Goal: Task Accomplishment & Management: Complete application form

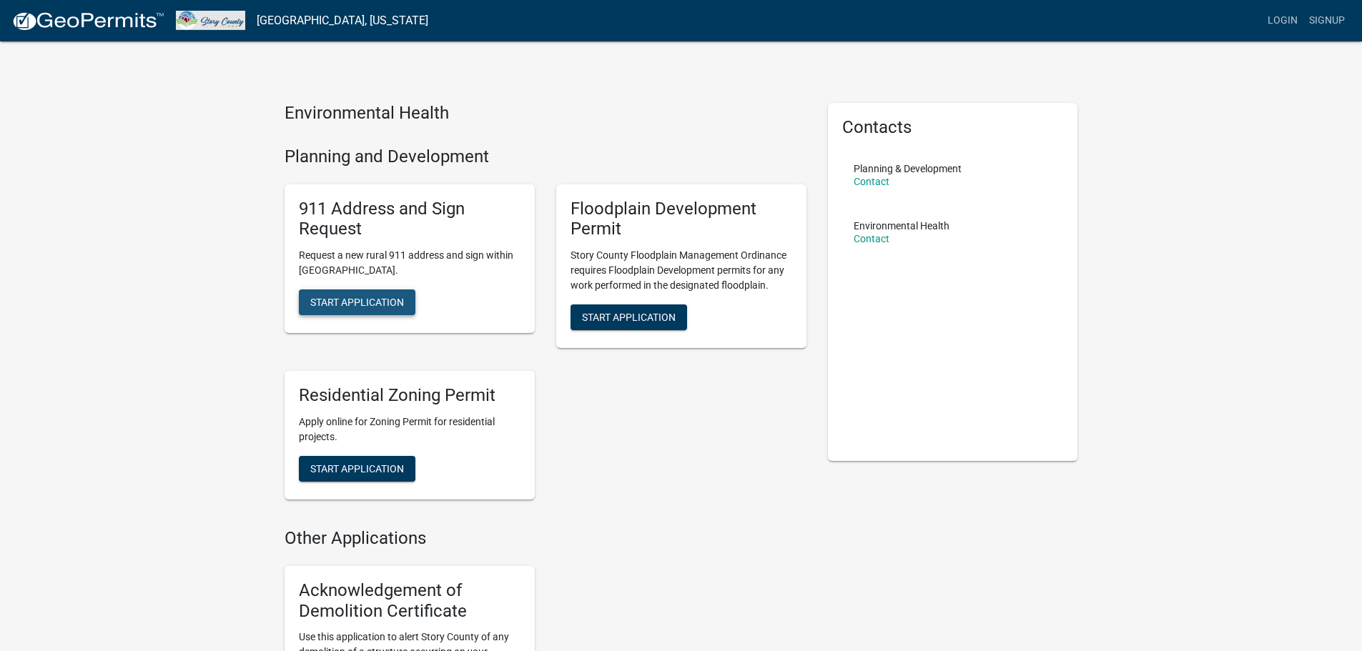
click at [320, 302] on span "Start Application" at bounding box center [357, 302] width 94 height 11
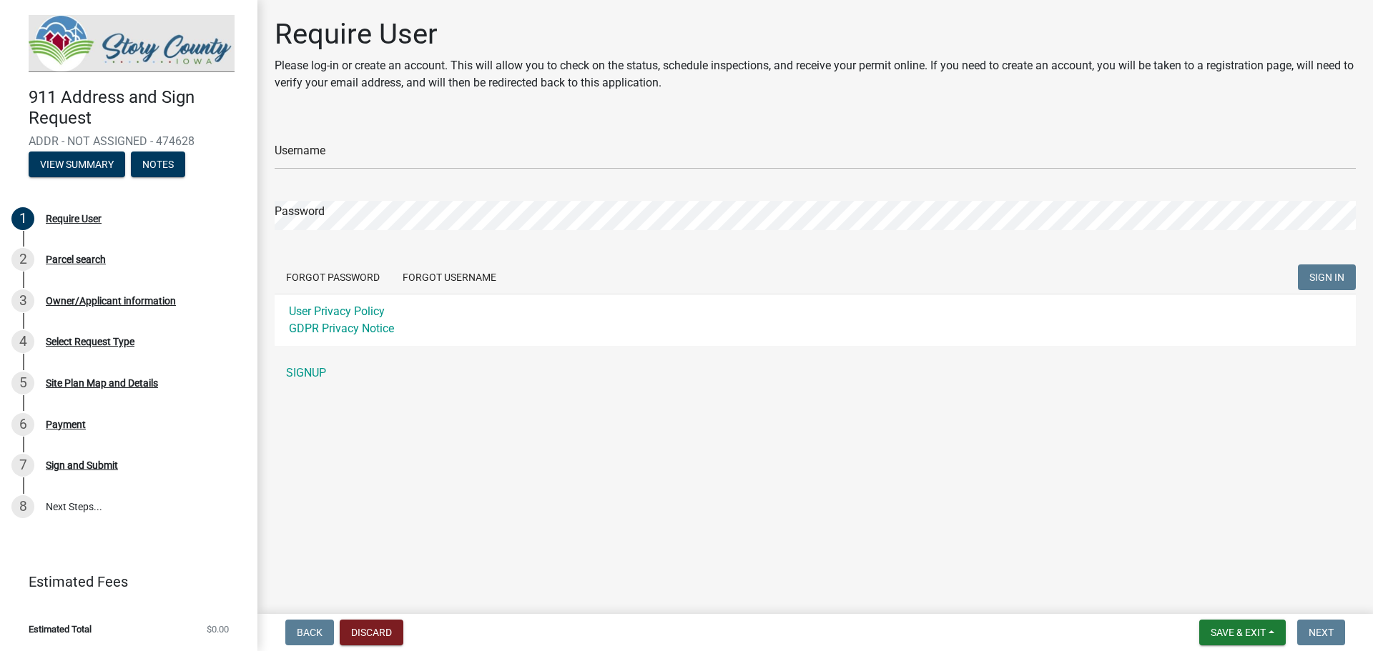
click at [520, 413] on main "Require User Please log-in or create an account. This will allow you to check o…" at bounding box center [814, 304] width 1115 height 608
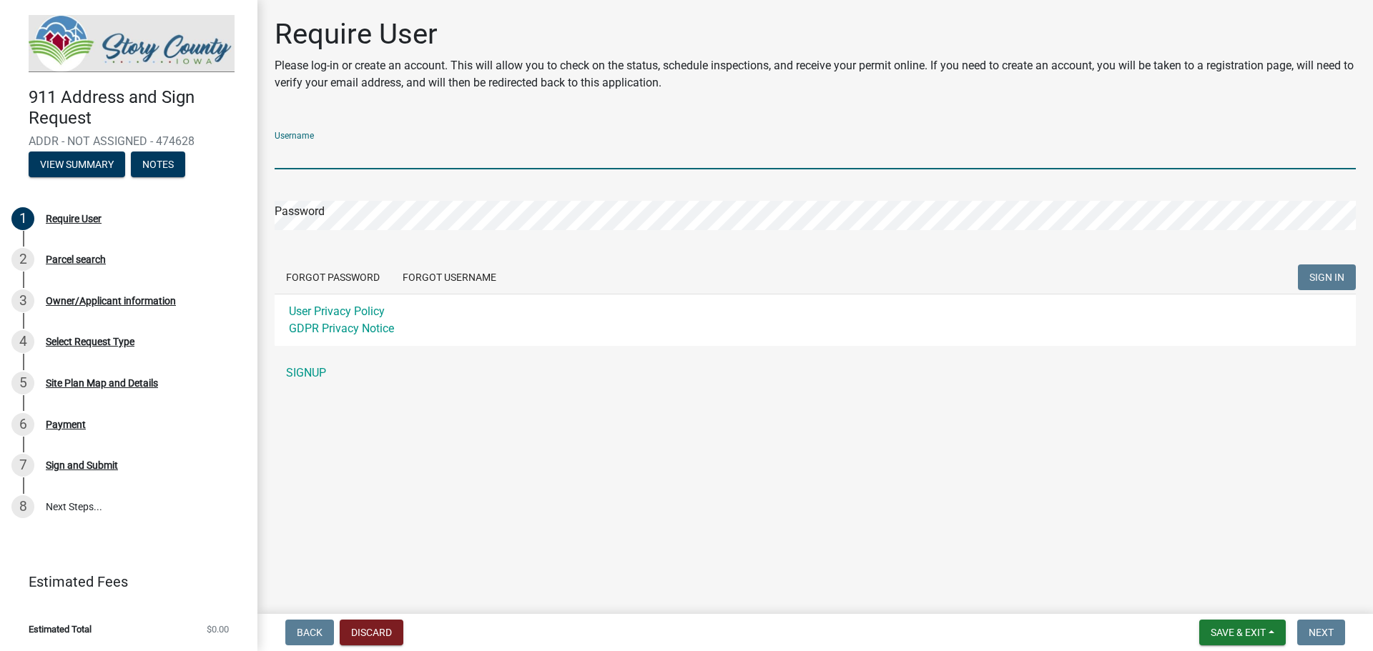
click at [437, 149] on input "Username" at bounding box center [815, 154] width 1081 height 29
type input "[EMAIL_ADDRESS][DOMAIN_NAME]"
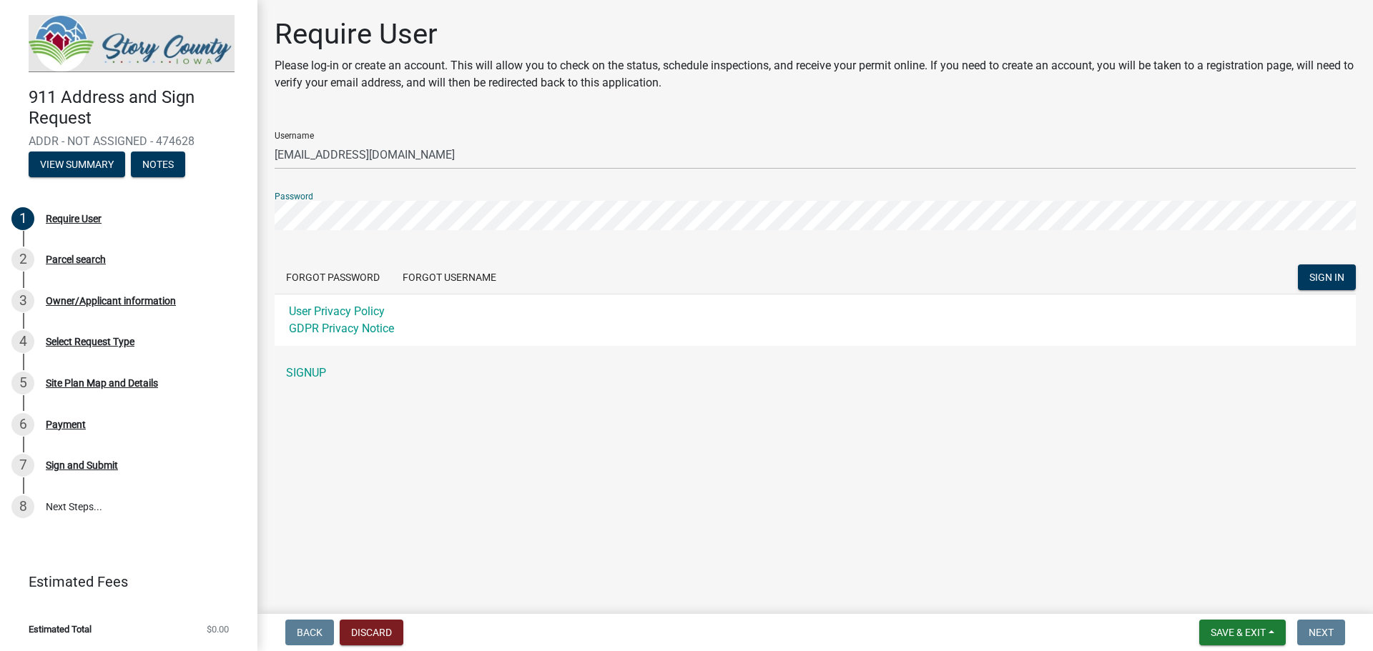
click at [670, 463] on main "Require User Please log-in or create an account. This will allow you to check o…" at bounding box center [814, 304] width 1115 height 608
click at [1316, 272] on span "SIGN IN" at bounding box center [1326, 277] width 35 height 11
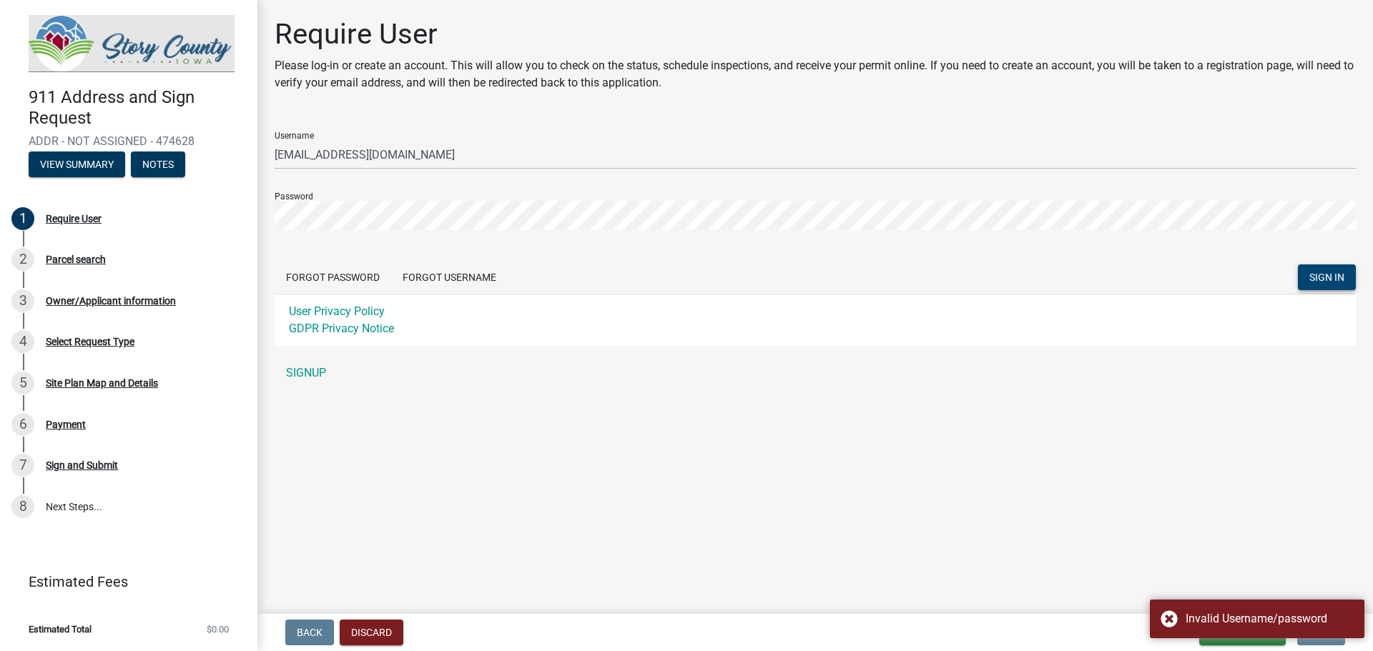
click at [688, 475] on main "Require User Please log-in or create an account. This will allow you to check o…" at bounding box center [814, 304] width 1115 height 608
click at [290, 376] on link "SIGNUP" at bounding box center [815, 373] width 1081 height 29
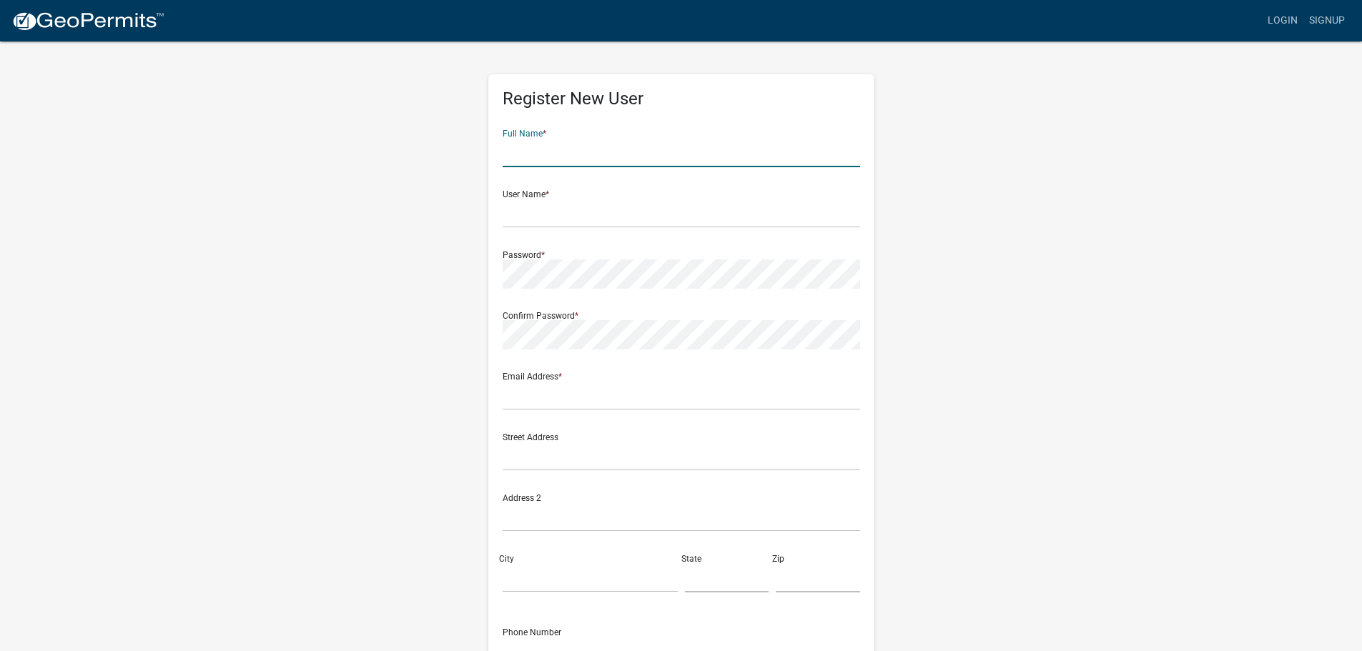
click at [676, 149] on input "text" at bounding box center [681, 152] width 357 height 29
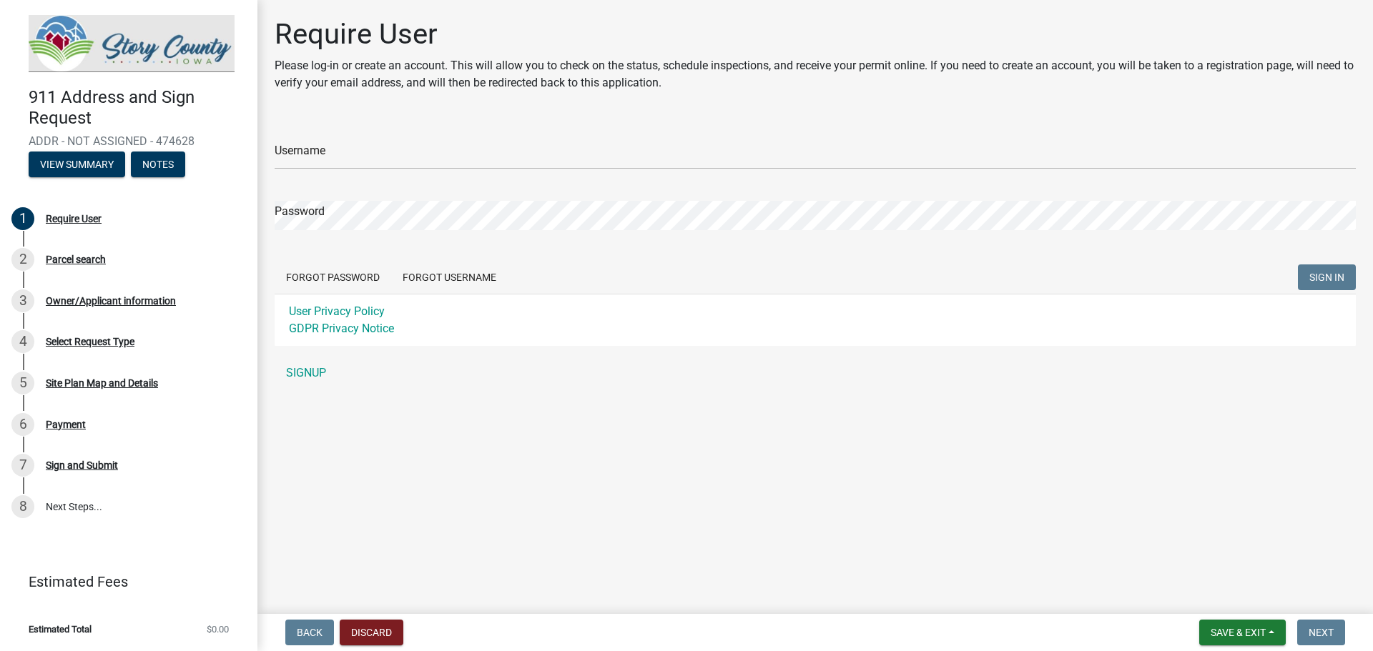
click at [503, 449] on main "Require User Please log-in or create an account. This will allow you to check o…" at bounding box center [814, 304] width 1115 height 608
click at [583, 489] on main "Require User Please log-in or create an account. This will allow you to check o…" at bounding box center [814, 304] width 1115 height 608
click at [305, 371] on link "SIGNUP" at bounding box center [815, 373] width 1081 height 29
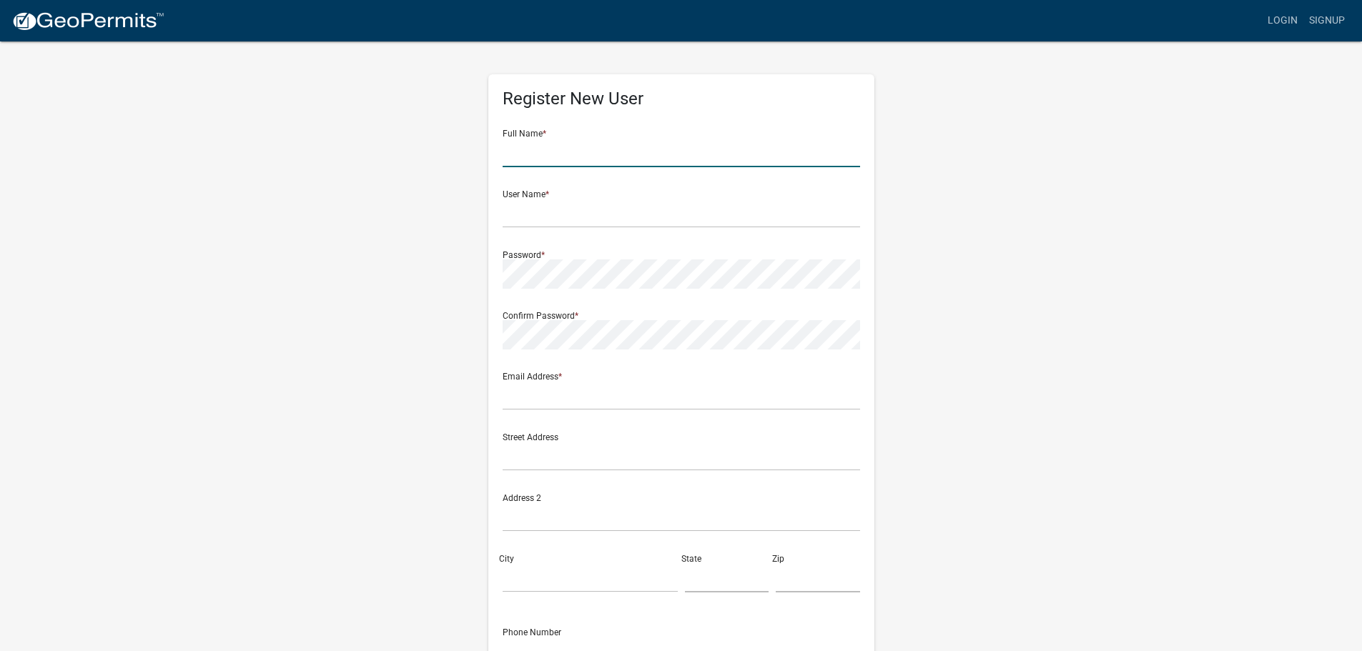
click at [561, 161] on input "text" at bounding box center [681, 152] width 357 height 29
type input "Stephanie Baker"
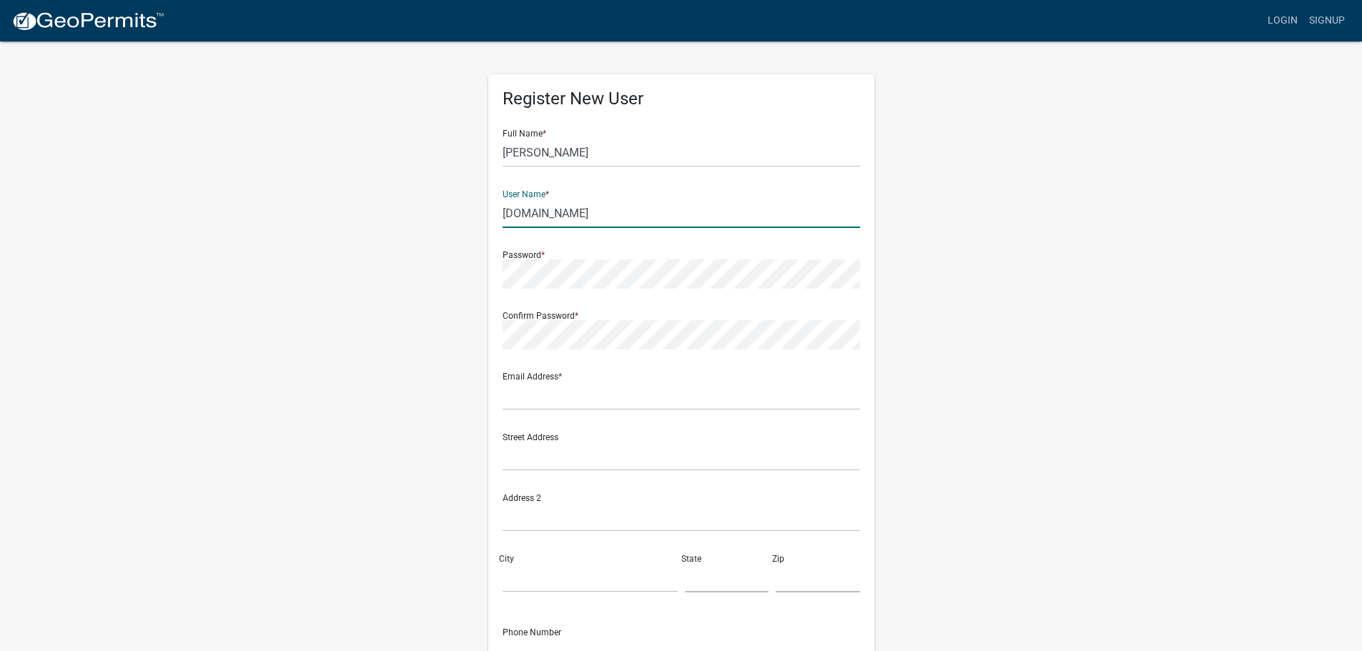
type input "stephb1500gmail.com"
click at [498, 326] on div "Register New User Full Name * Stephanie Baker User Name * stephb1500gmail.com P…" at bounding box center [681, 415] width 386 height 683
click at [528, 392] on input "text" at bounding box center [681, 395] width 357 height 29
type input "[EMAIL_ADDRESS][DOMAIN_NAME]"
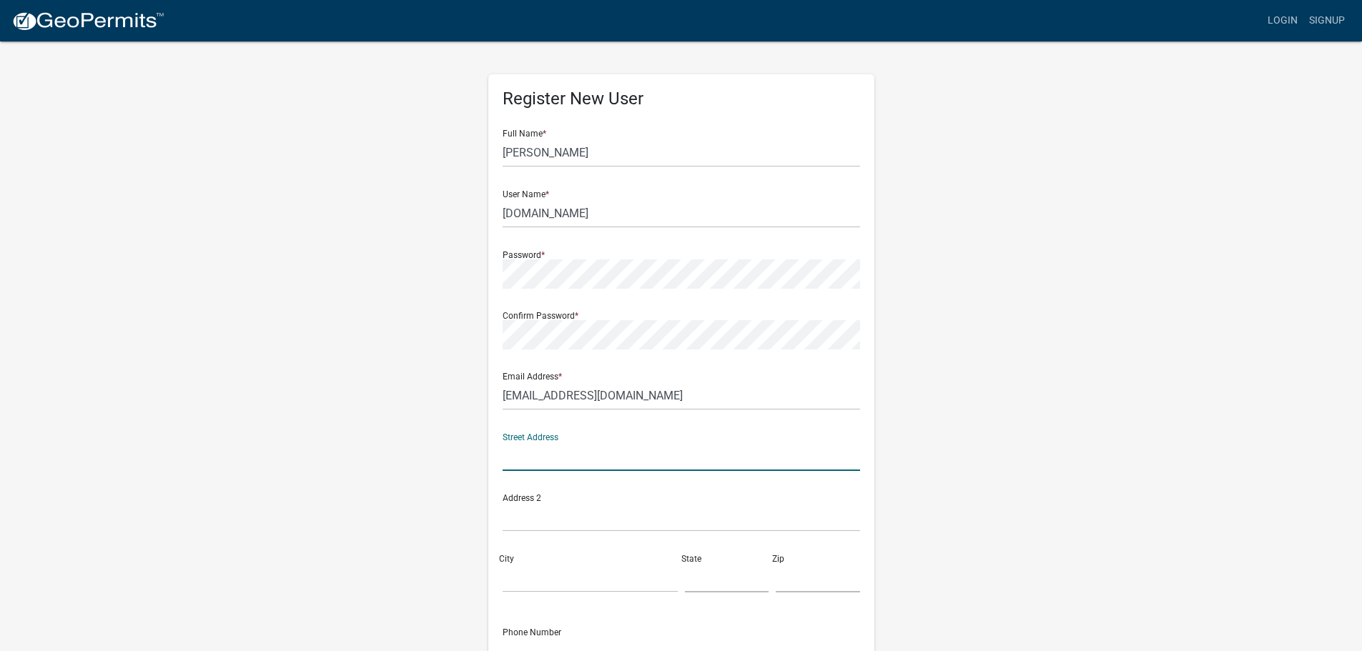
click at [633, 451] on input "text" at bounding box center [681, 456] width 357 height 29
type input "55735 340th St."
type input "Huxley"
type input "IA"
type input "50124"
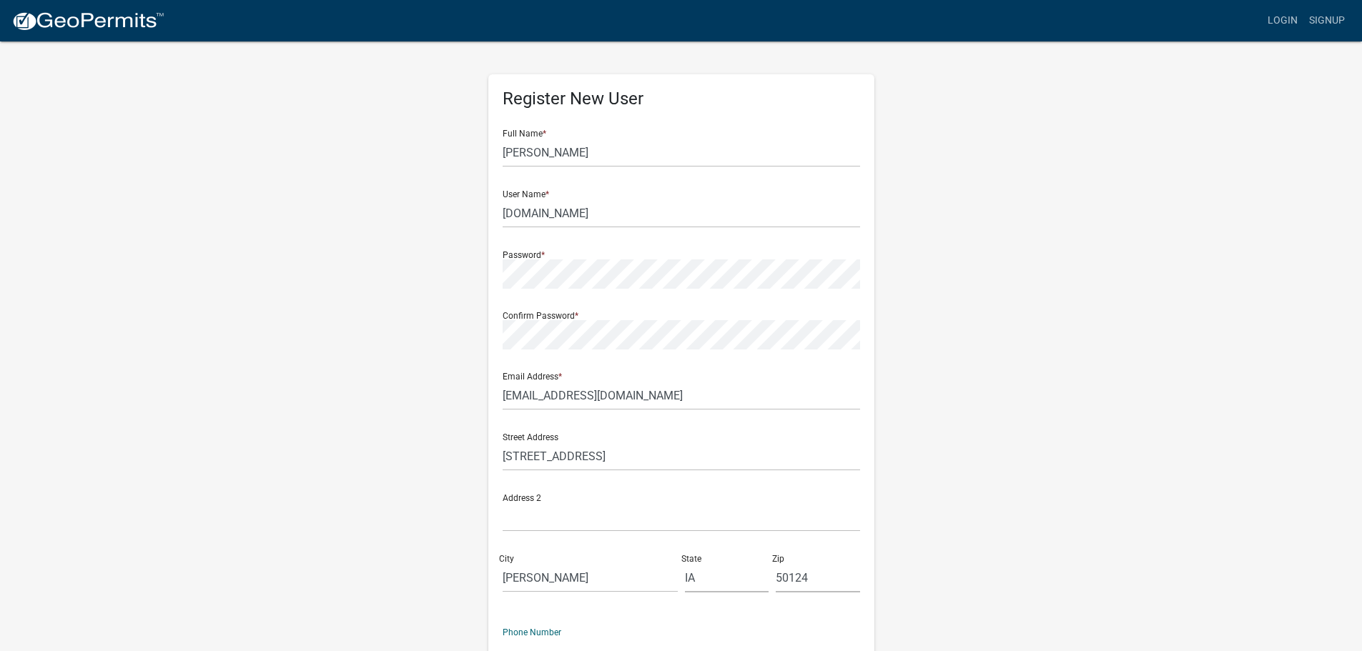
scroll to position [15, 0]
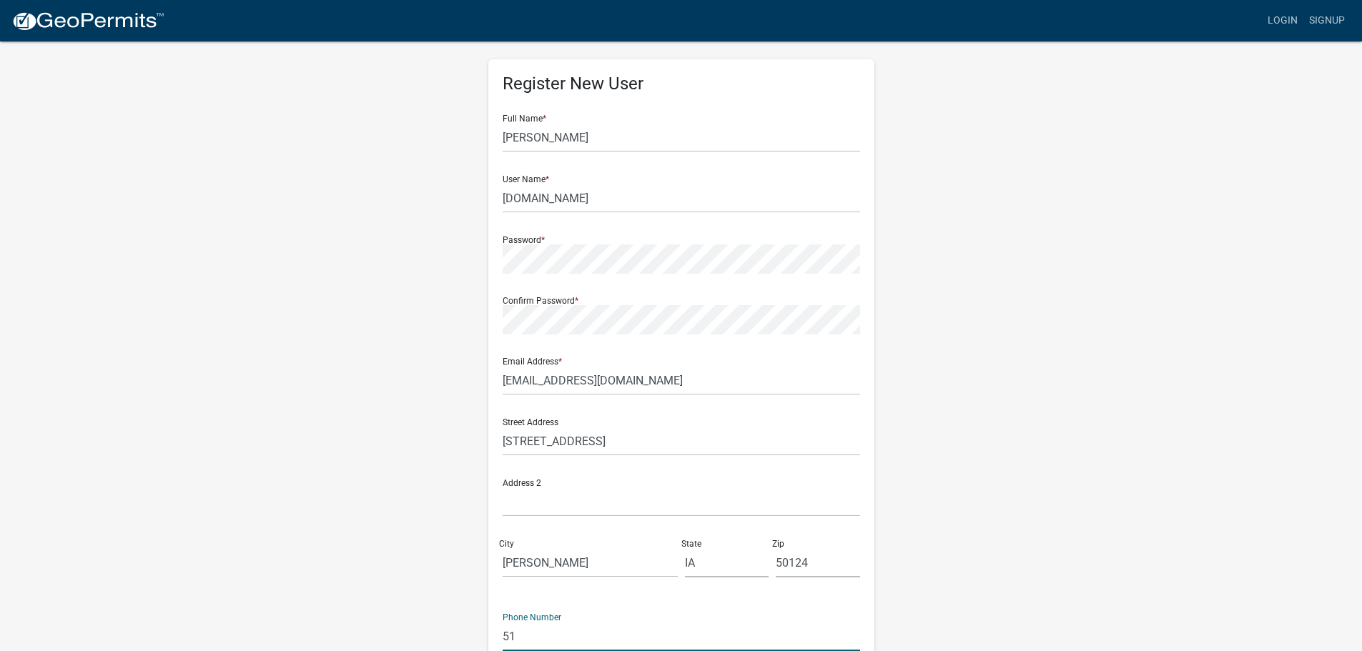
type input "5"
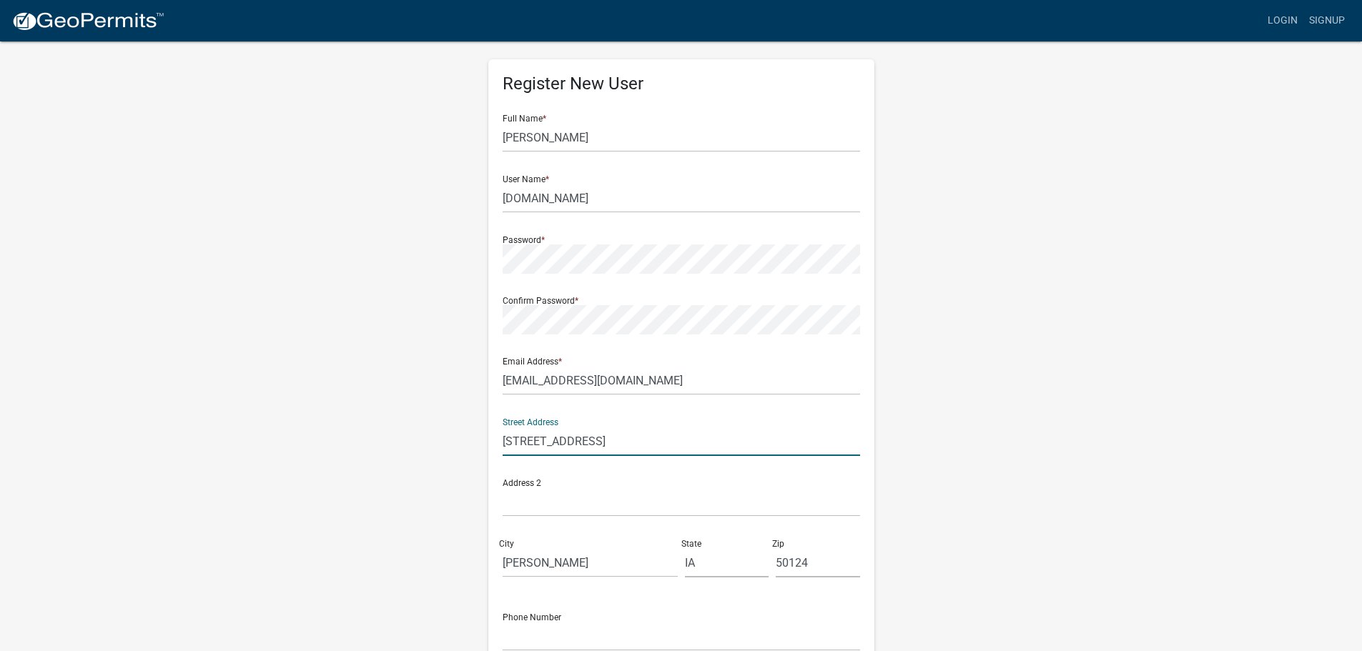
click at [612, 442] on input "55735 340th St." at bounding box center [681, 441] width 357 height 29
click at [551, 567] on input "Huxley" at bounding box center [590, 562] width 175 height 29
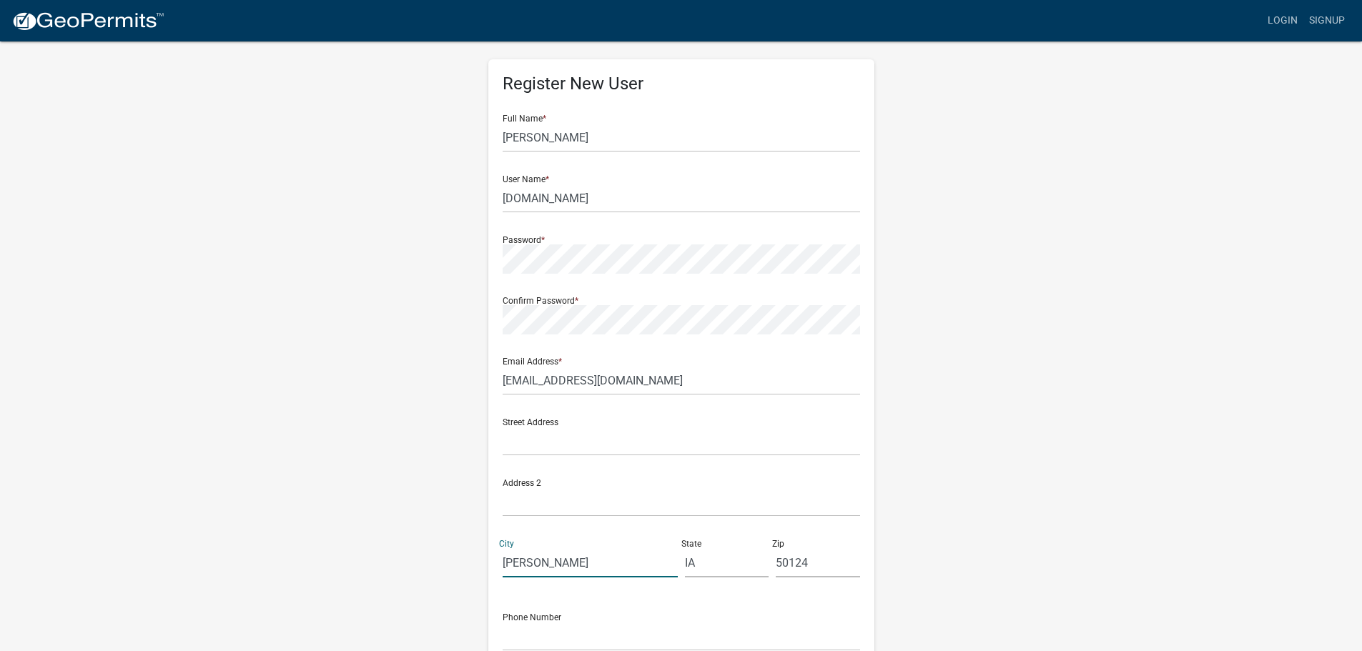
click at [551, 567] on input "Huxley" at bounding box center [590, 562] width 175 height 29
click at [705, 555] on input "IA" at bounding box center [727, 562] width 84 height 29
click at [794, 558] on input "50124" at bounding box center [818, 562] width 84 height 29
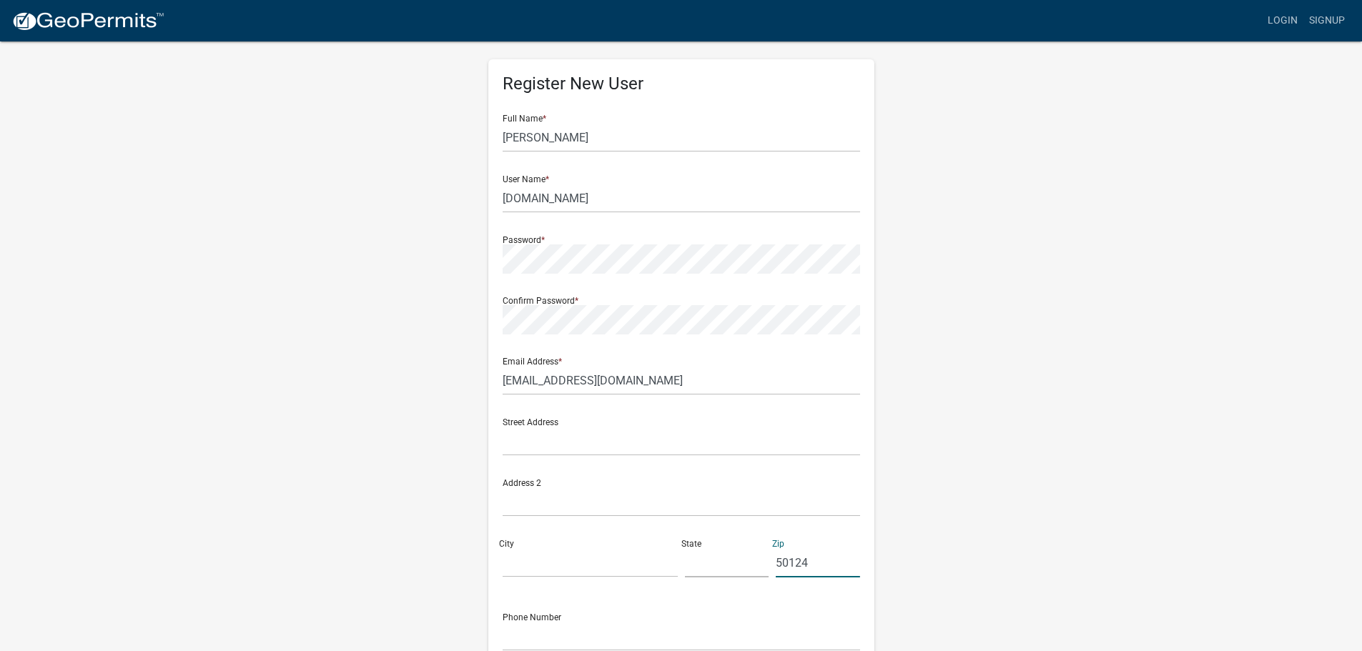
click at [794, 558] on input "50124" at bounding box center [818, 562] width 84 height 29
click at [397, 483] on div "Register New User Full Name * Stephanie Baker User Name * stephb1500gmail.com P…" at bounding box center [681, 407] width 815 height 765
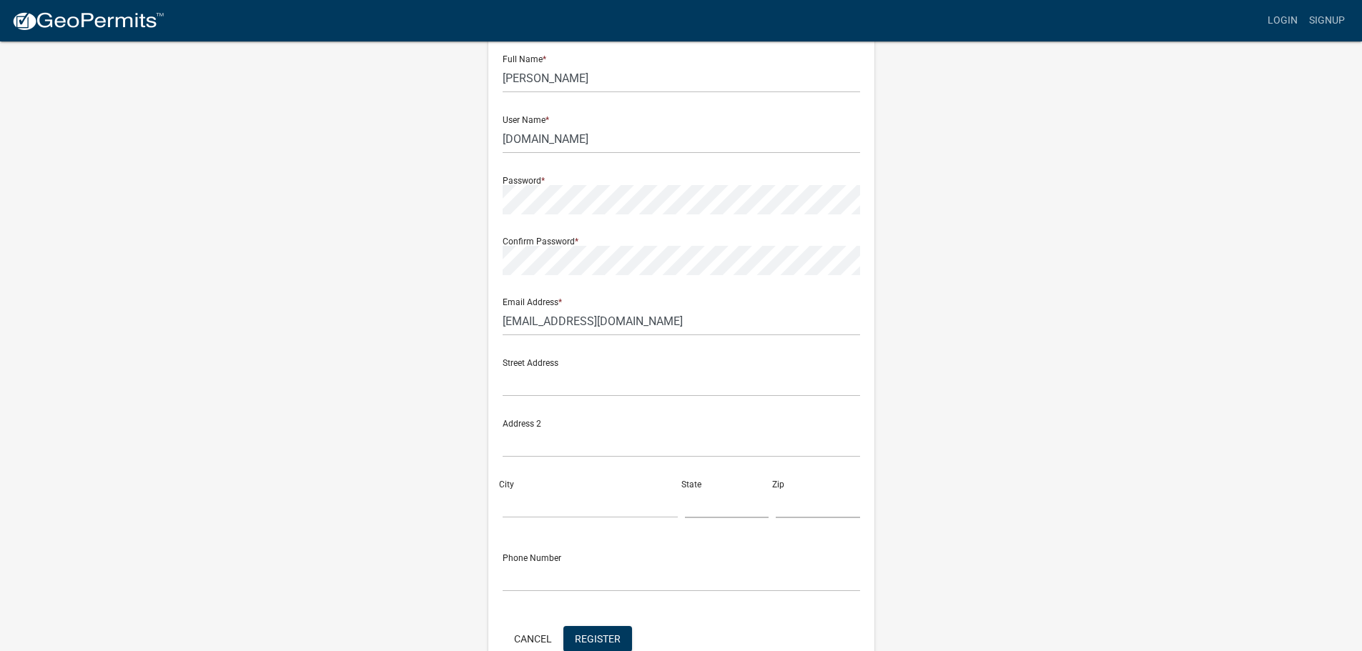
scroll to position [154, 0]
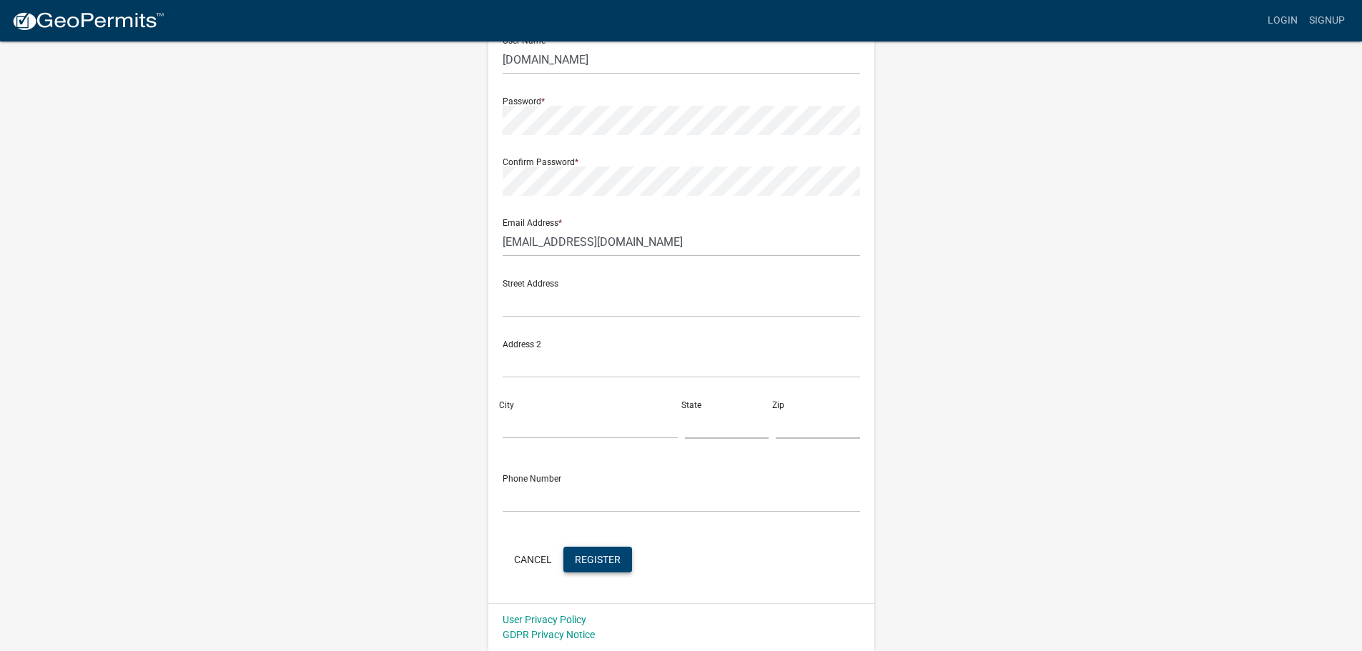
click at [600, 555] on span "Register" at bounding box center [598, 558] width 46 height 11
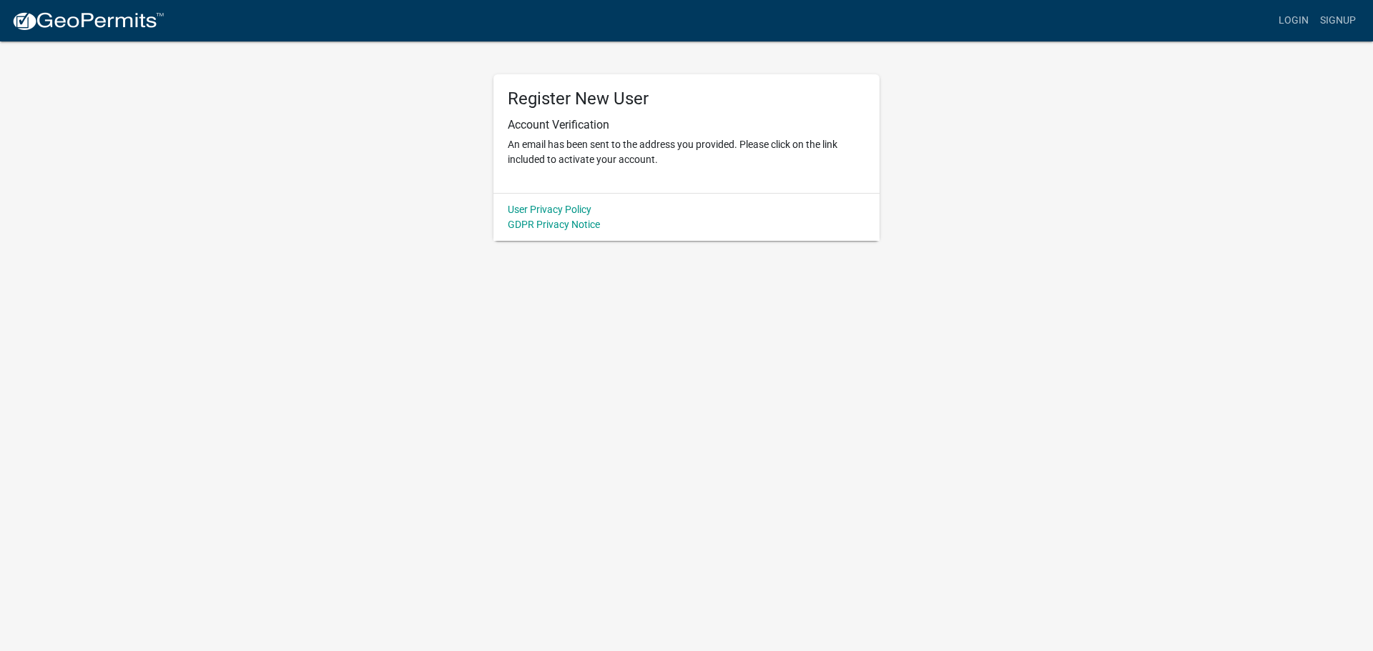
click at [264, 232] on wm-register-view "more_horiz Login Signup Register New User Account Verification An email has bee…" at bounding box center [686, 120] width 1373 height 241
click at [657, 437] on body "Internet Explorer does NOT work with GeoPermits. Get a new browser for more sec…" at bounding box center [686, 325] width 1373 height 651
click at [581, 155] on p "An email has been sent to the address you provided. Please click on the link in…" at bounding box center [686, 152] width 357 height 30
click at [430, 115] on div "Register New User Account Verification An email has been sent to the address yo…" at bounding box center [686, 140] width 815 height 201
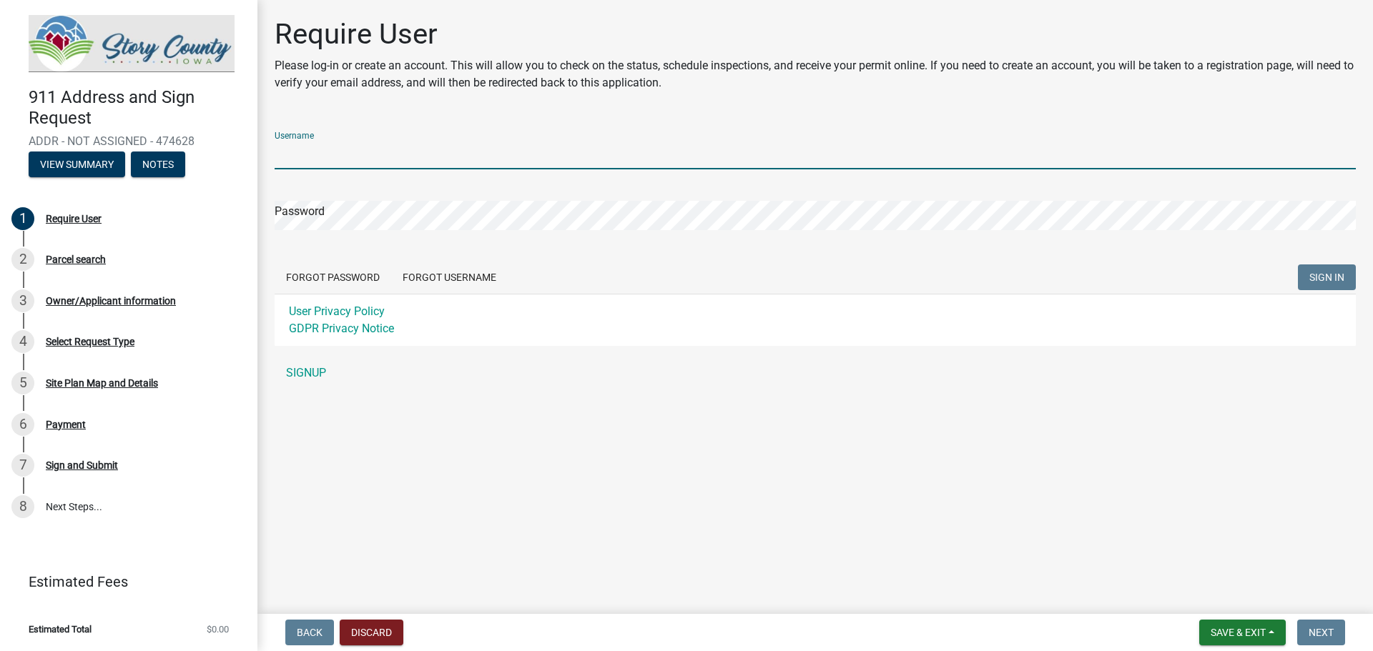
click at [387, 157] on input "Username" at bounding box center [815, 154] width 1081 height 29
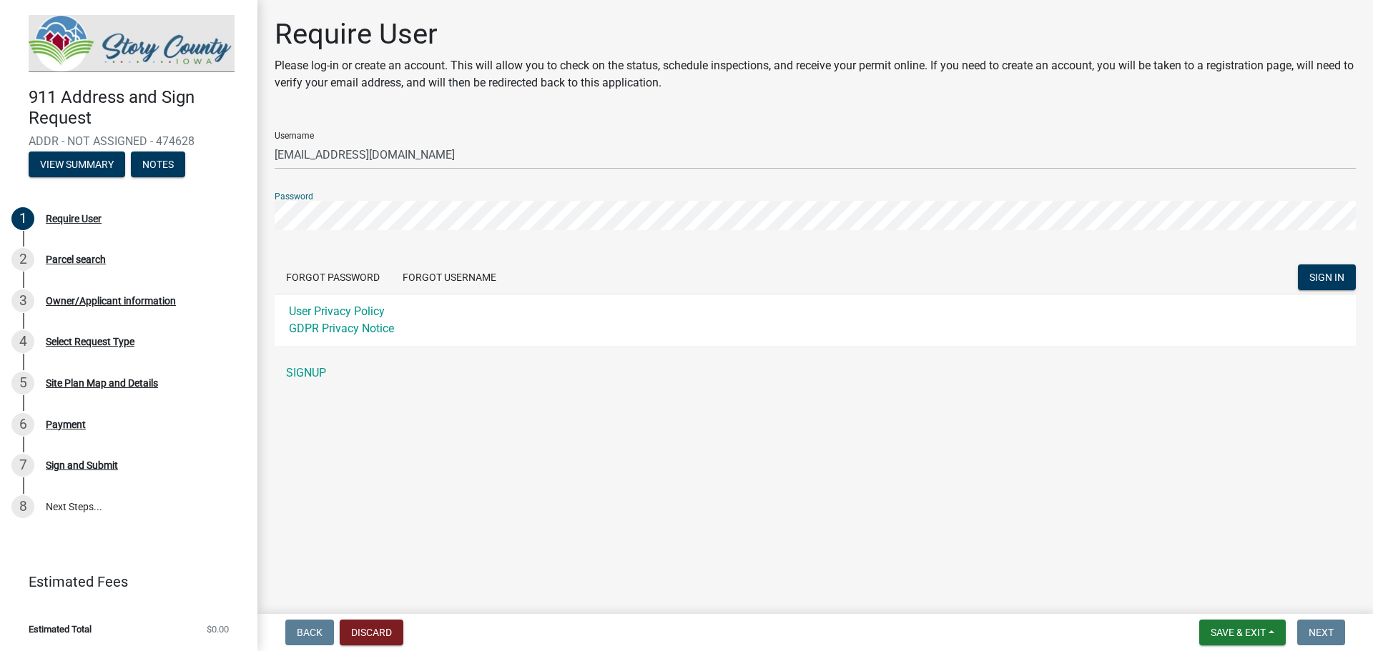
drag, startPoint x: 1049, startPoint y: 487, endPoint x: 1159, endPoint y: 452, distance: 115.5
click at [1070, 474] on main "Require User Please log-in or create an account. This will allow you to check o…" at bounding box center [814, 304] width 1115 height 608
click at [1328, 282] on span "SIGN IN" at bounding box center [1326, 277] width 35 height 11
click at [761, 468] on main "Require User Please log-in or create an account. This will allow you to check o…" at bounding box center [814, 304] width 1115 height 608
click at [960, 483] on main "Require User Please log-in or create an account. This will allow you to check o…" at bounding box center [814, 304] width 1115 height 608
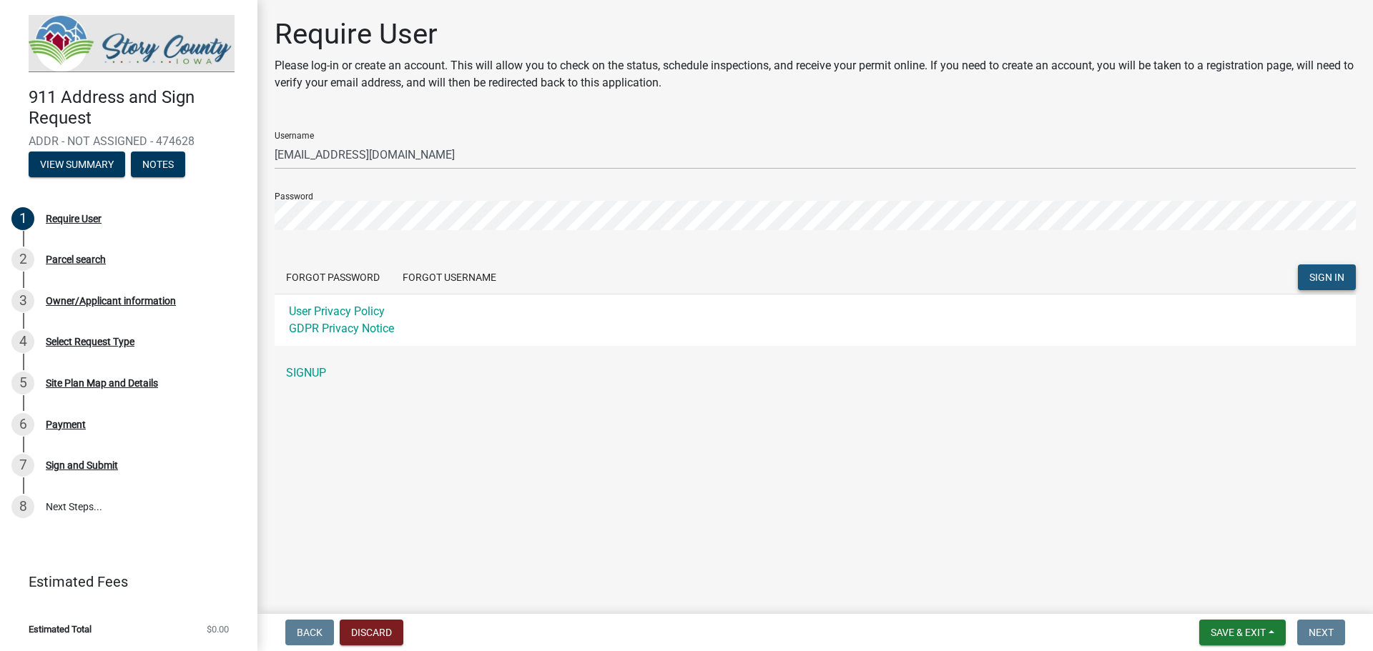
click at [1332, 270] on button "SIGN IN" at bounding box center [1326, 277] width 58 height 26
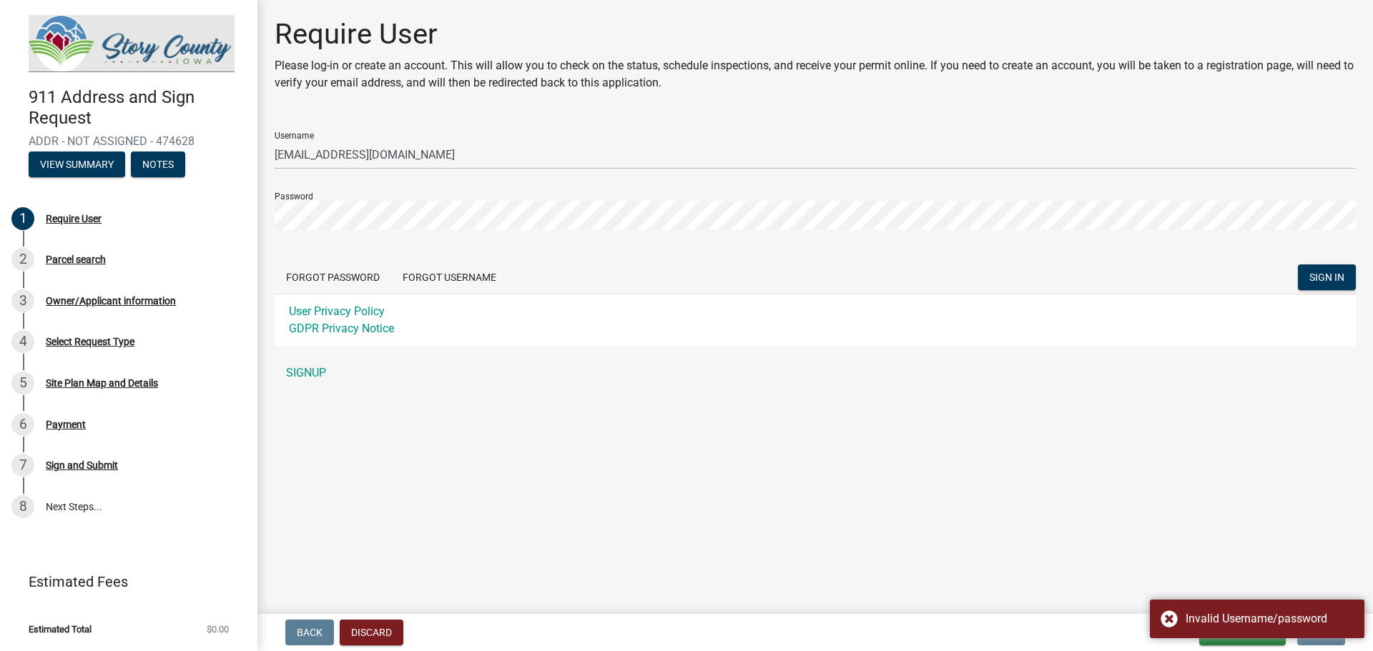
drag, startPoint x: 1324, startPoint y: 488, endPoint x: 1309, endPoint y: 509, distance: 25.6
click at [1317, 504] on main "Require User Please log-in or create an account. This will allow you to check o…" at bounding box center [814, 304] width 1115 height 608
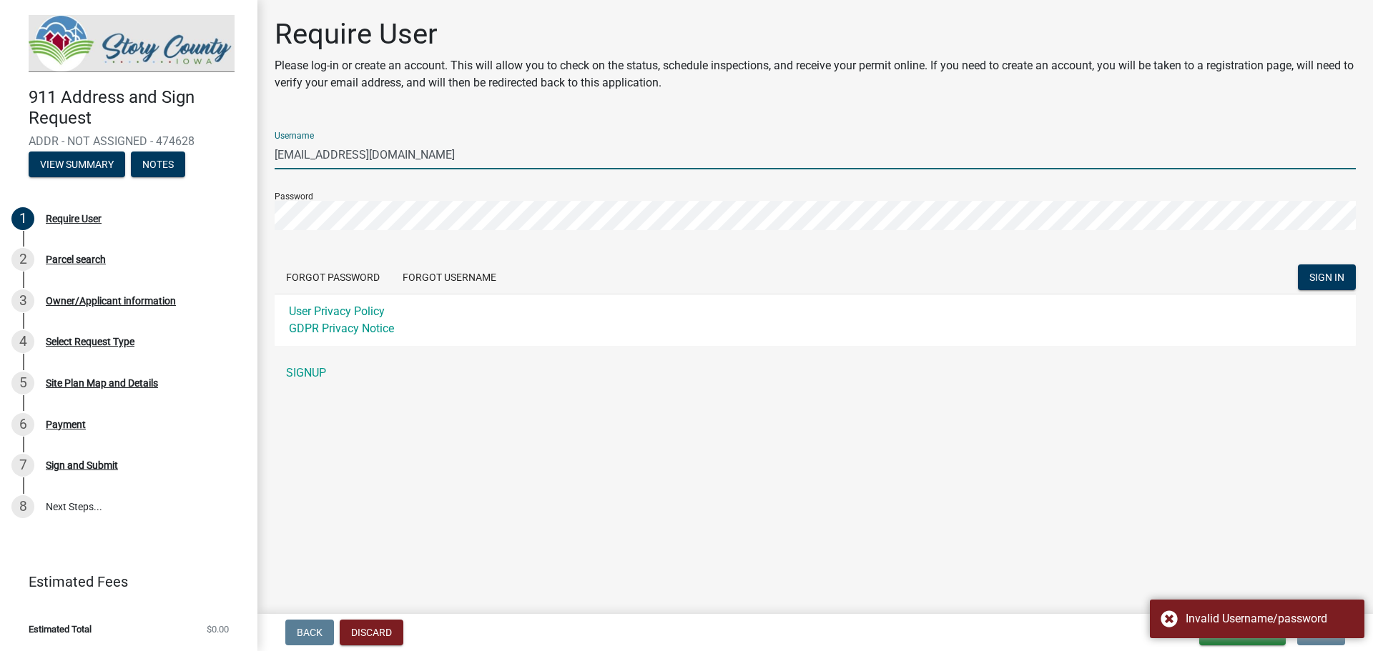
click at [360, 149] on input "[EMAIL_ADDRESS][DOMAIN_NAME]" at bounding box center [815, 154] width 1081 height 29
click at [340, 156] on input "[EMAIL_ADDRESS][DOMAIN_NAME]" at bounding box center [815, 154] width 1081 height 29
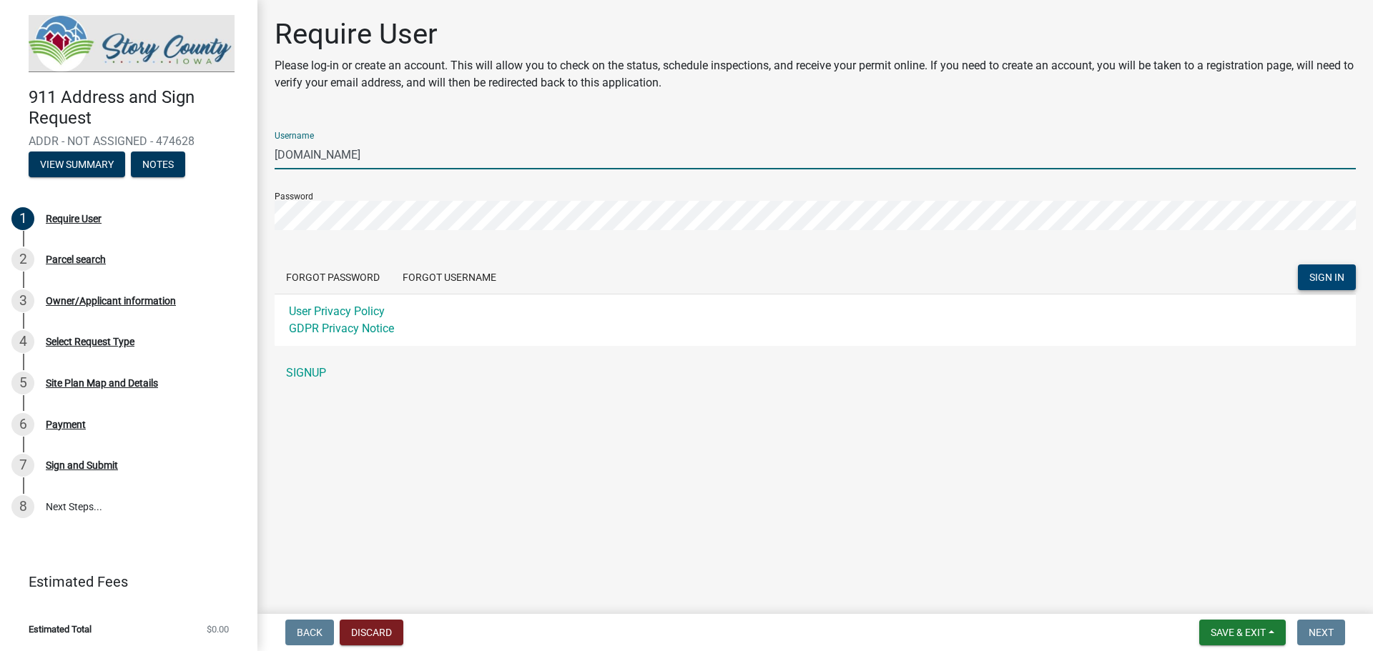
type input "stephb1500gmail.com"
click at [1338, 280] on span "SIGN IN" at bounding box center [1326, 277] width 35 height 11
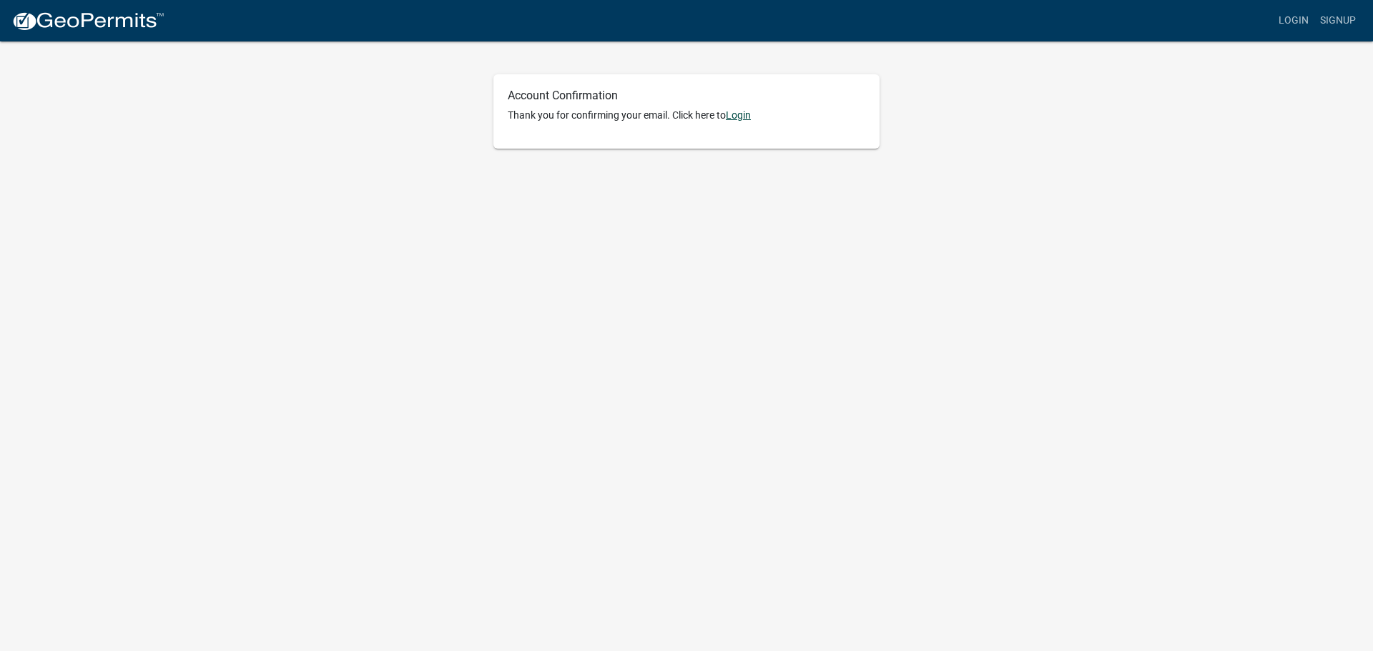
click at [751, 114] on link "Login" at bounding box center [738, 114] width 25 height 11
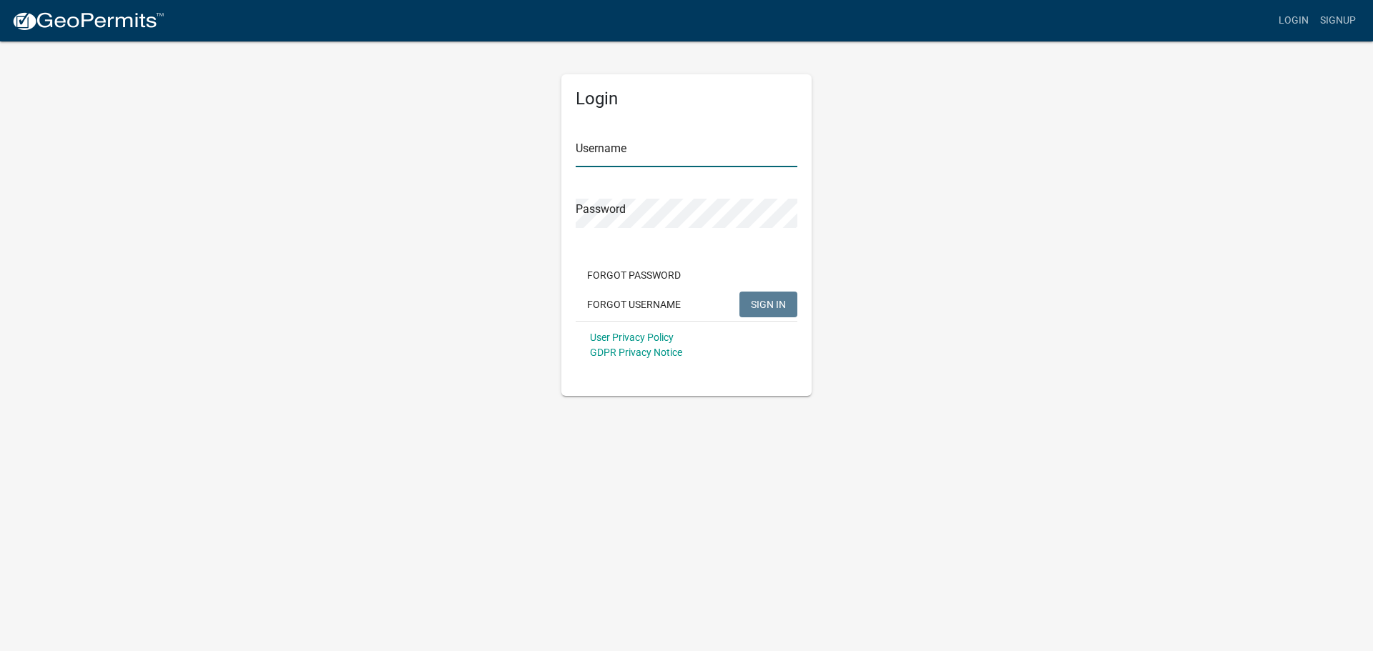
click at [729, 152] on input "Username" at bounding box center [686, 152] width 222 height 29
type input "[EMAIL_ADDRESS][DOMAIN_NAME]"
click at [783, 307] on span "SIGN IN" at bounding box center [768, 303] width 35 height 11
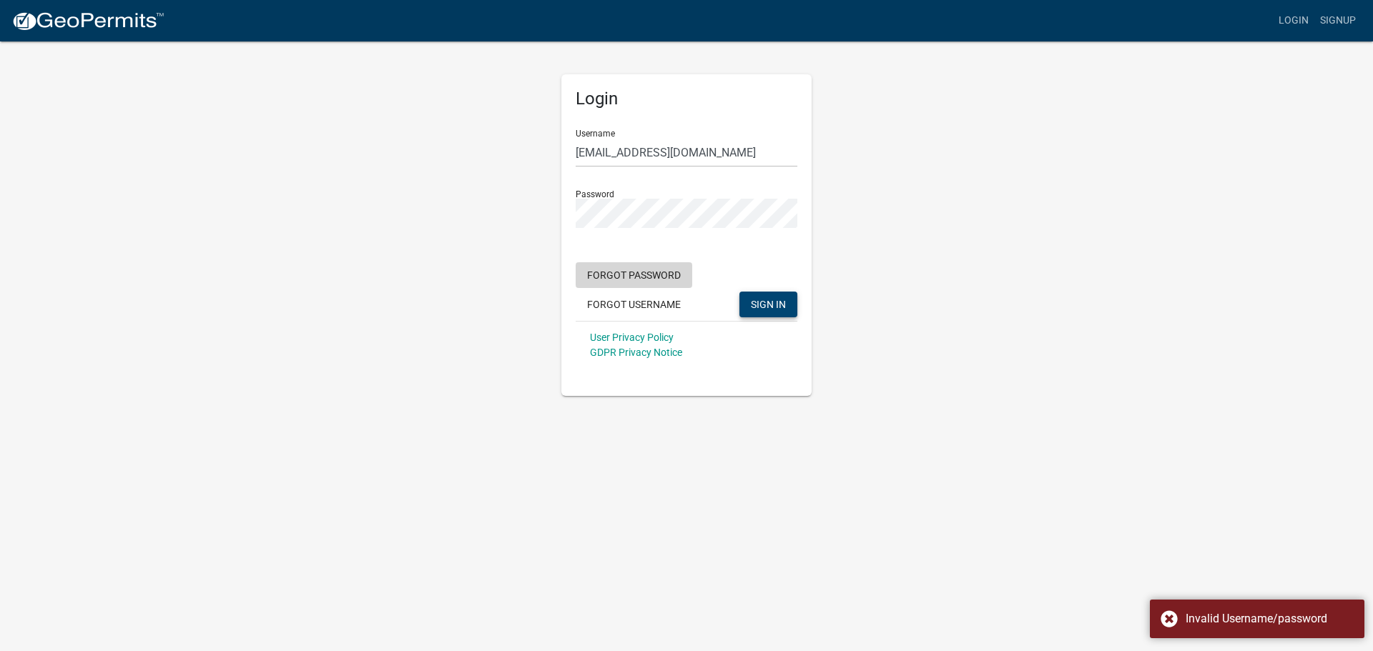
click at [650, 276] on button "Forgot Password" at bounding box center [633, 275] width 117 height 26
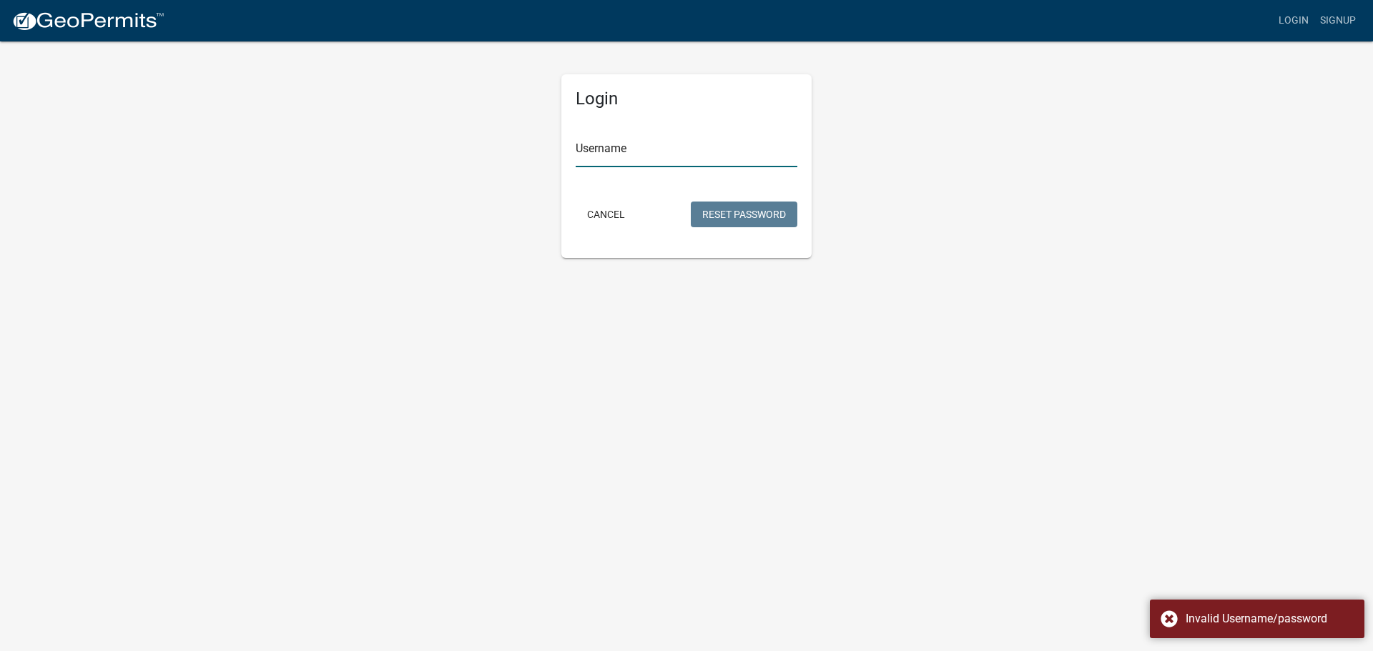
click at [638, 164] on input "Username" at bounding box center [686, 152] width 222 height 29
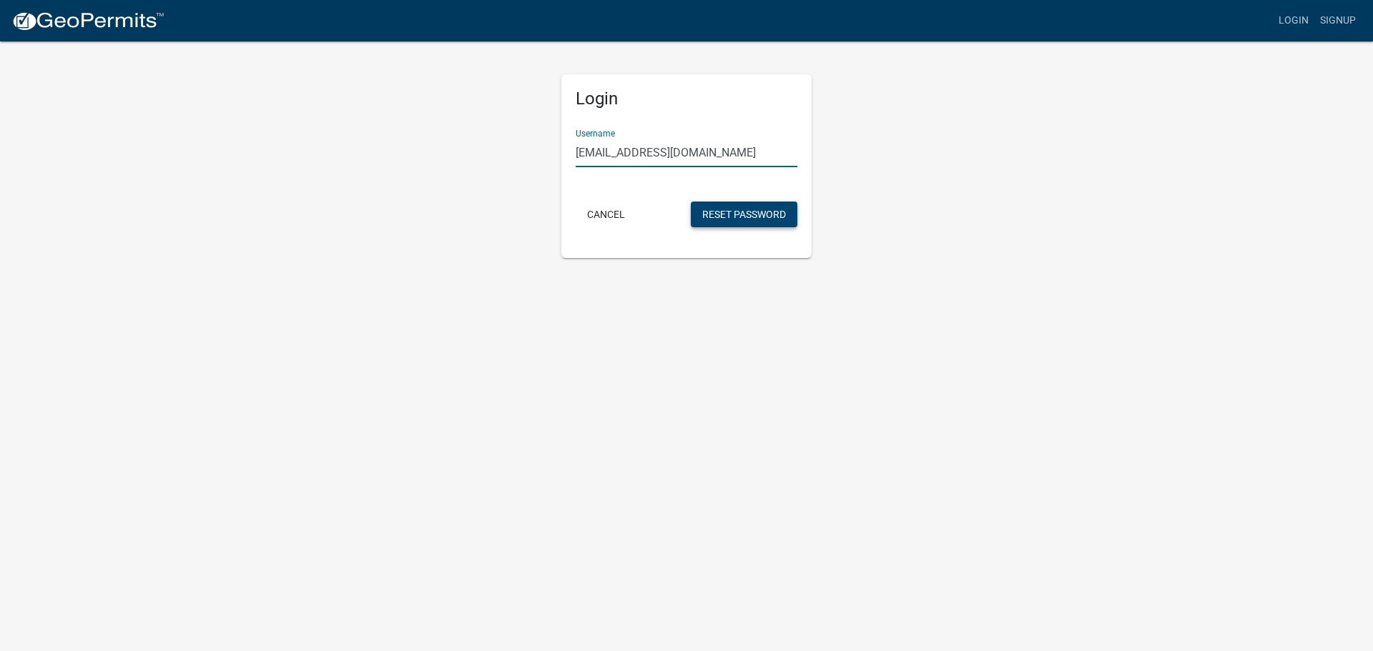
type input "[EMAIL_ADDRESS][DOMAIN_NAME]"
click at [708, 212] on button "Reset Password" at bounding box center [744, 215] width 107 height 26
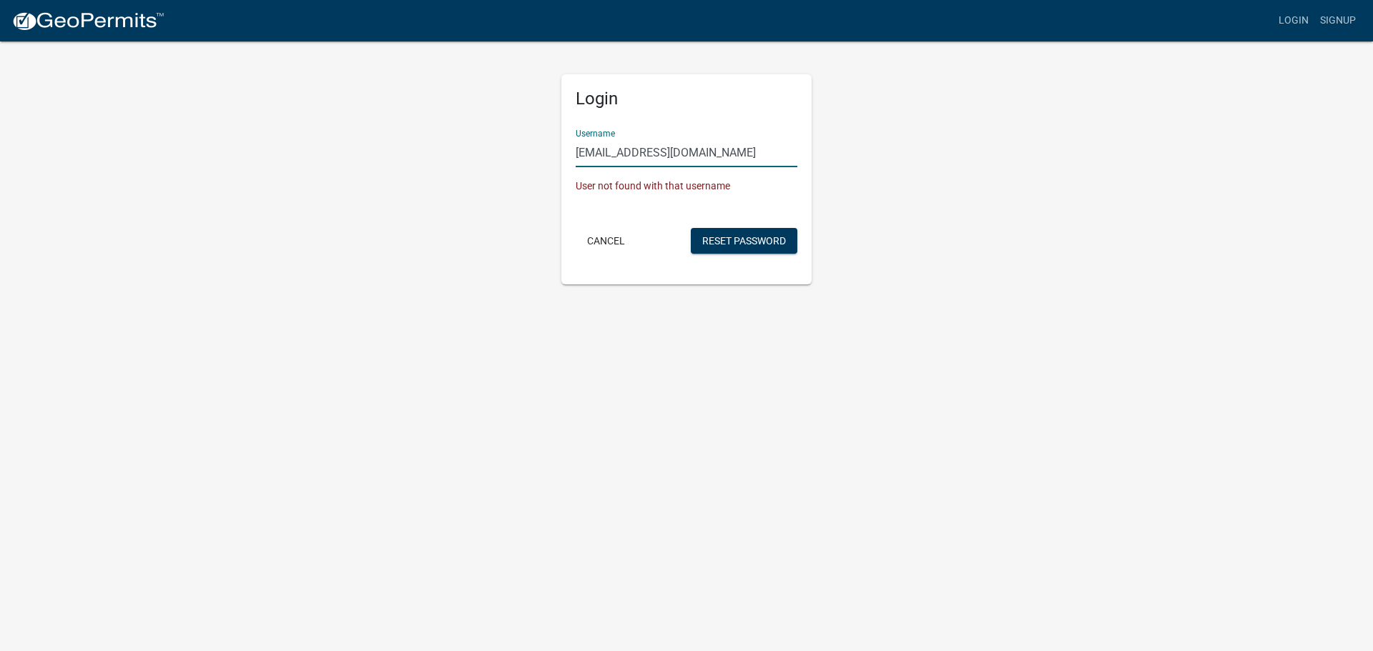
click at [651, 154] on input "[EMAIL_ADDRESS][DOMAIN_NAME]" at bounding box center [686, 152] width 222 height 29
click at [648, 152] on input "[EMAIL_ADDRESS][DOMAIN_NAME]" at bounding box center [686, 152] width 222 height 29
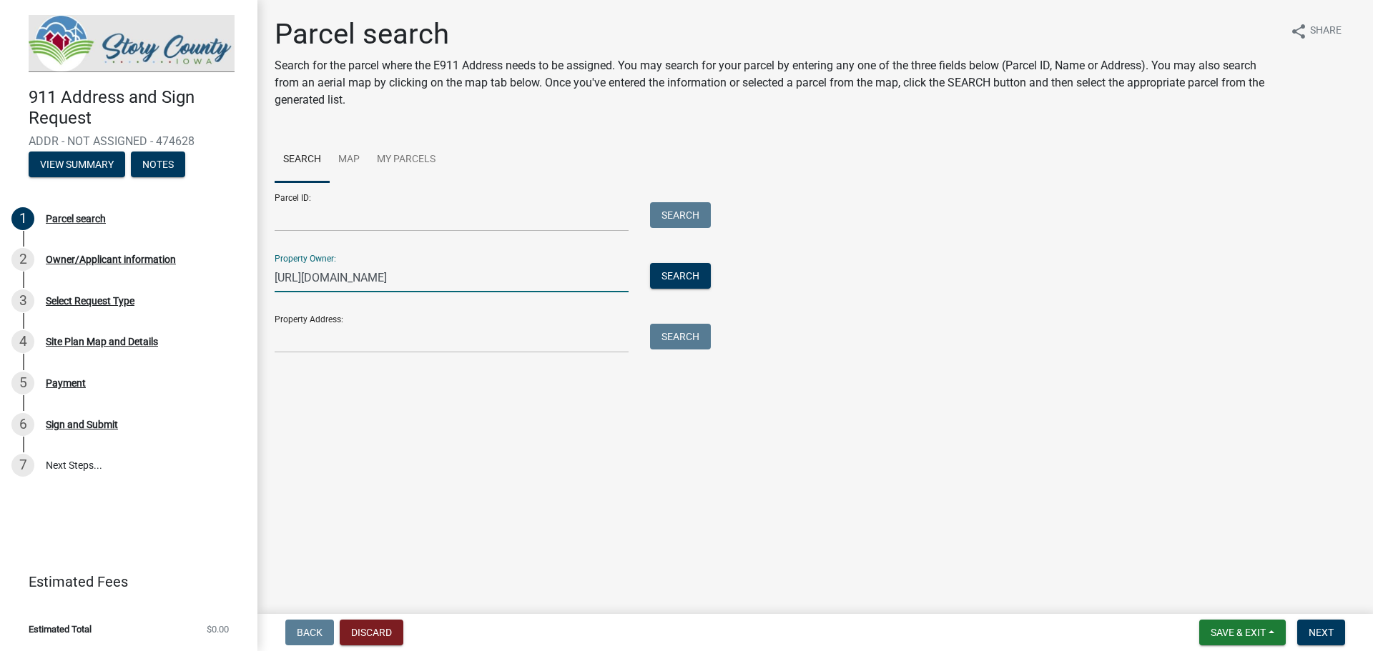
click at [356, 272] on input "[URL][DOMAIN_NAME]" at bounding box center [452, 277] width 354 height 29
type input "[PERSON_NAME]"
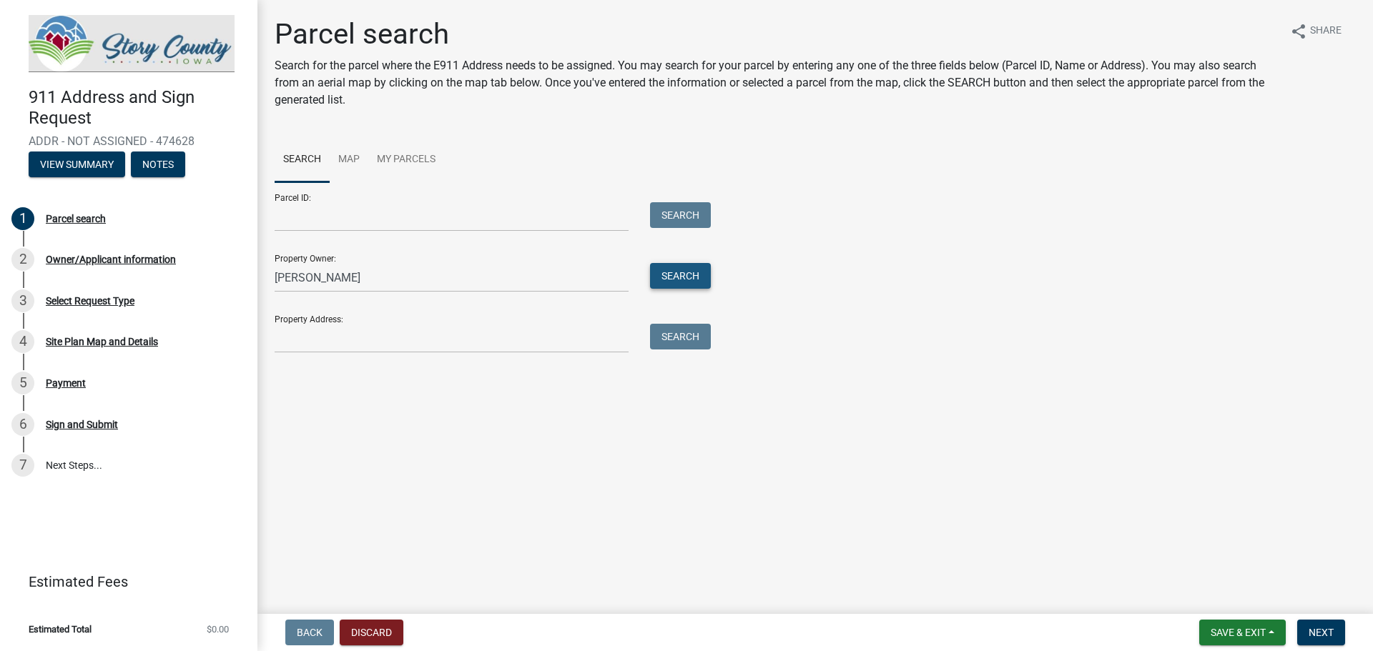
click at [681, 275] on button "Search" at bounding box center [680, 276] width 61 height 26
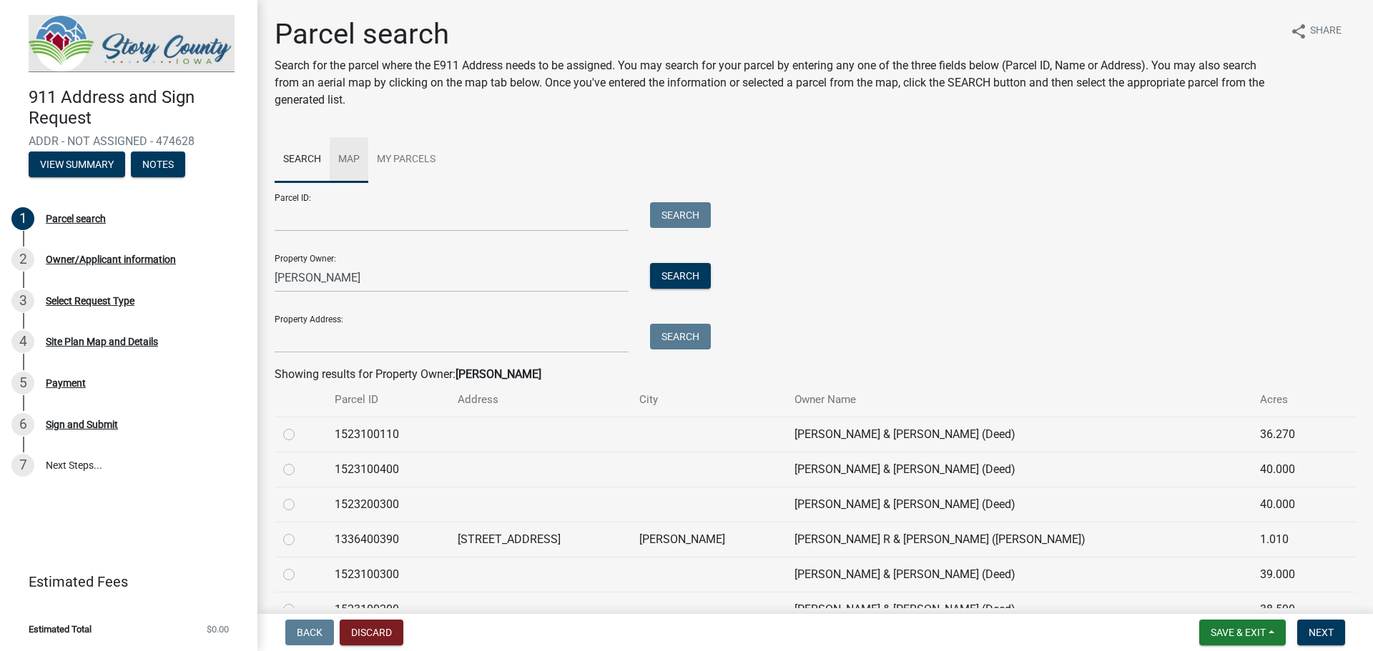
click at [352, 151] on link "Map" at bounding box center [349, 160] width 39 height 46
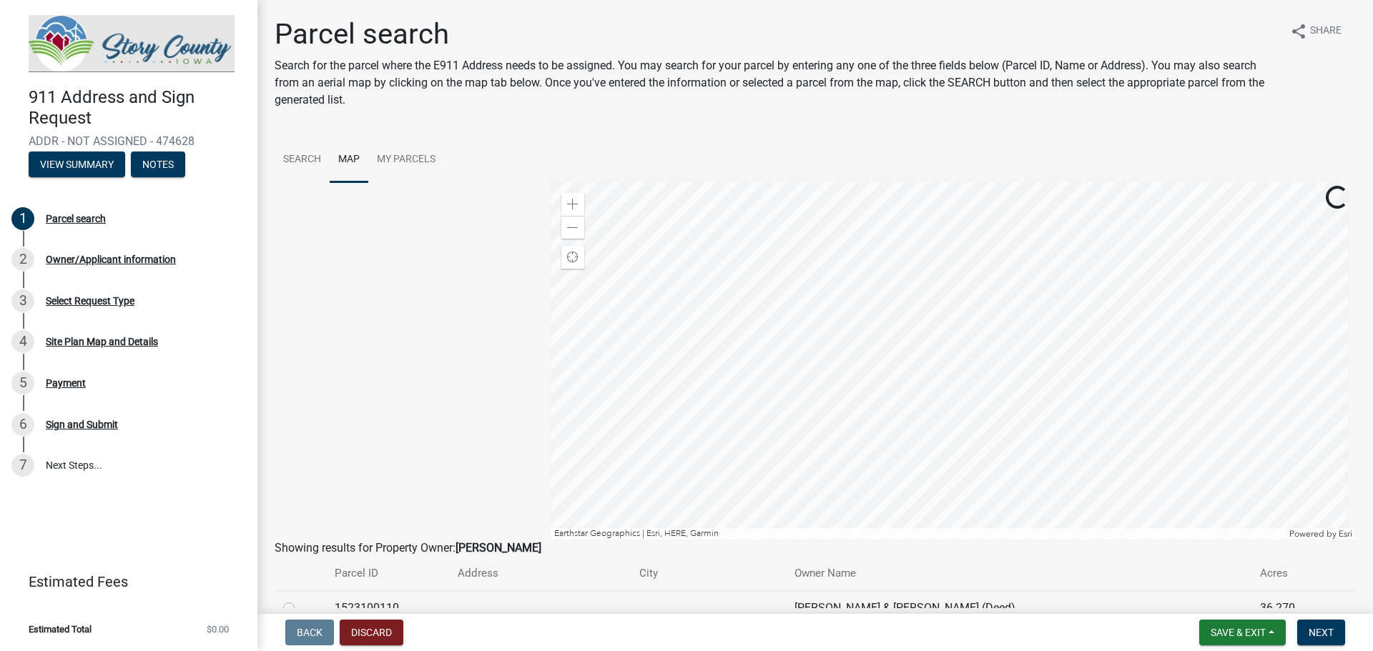
click at [979, 305] on div at bounding box center [953, 360] width 806 height 357
click at [1001, 390] on div at bounding box center [953, 360] width 806 height 357
click at [926, 402] on div at bounding box center [953, 360] width 806 height 357
click at [816, 380] on div at bounding box center [953, 360] width 806 height 357
click at [813, 421] on div at bounding box center [953, 360] width 806 height 357
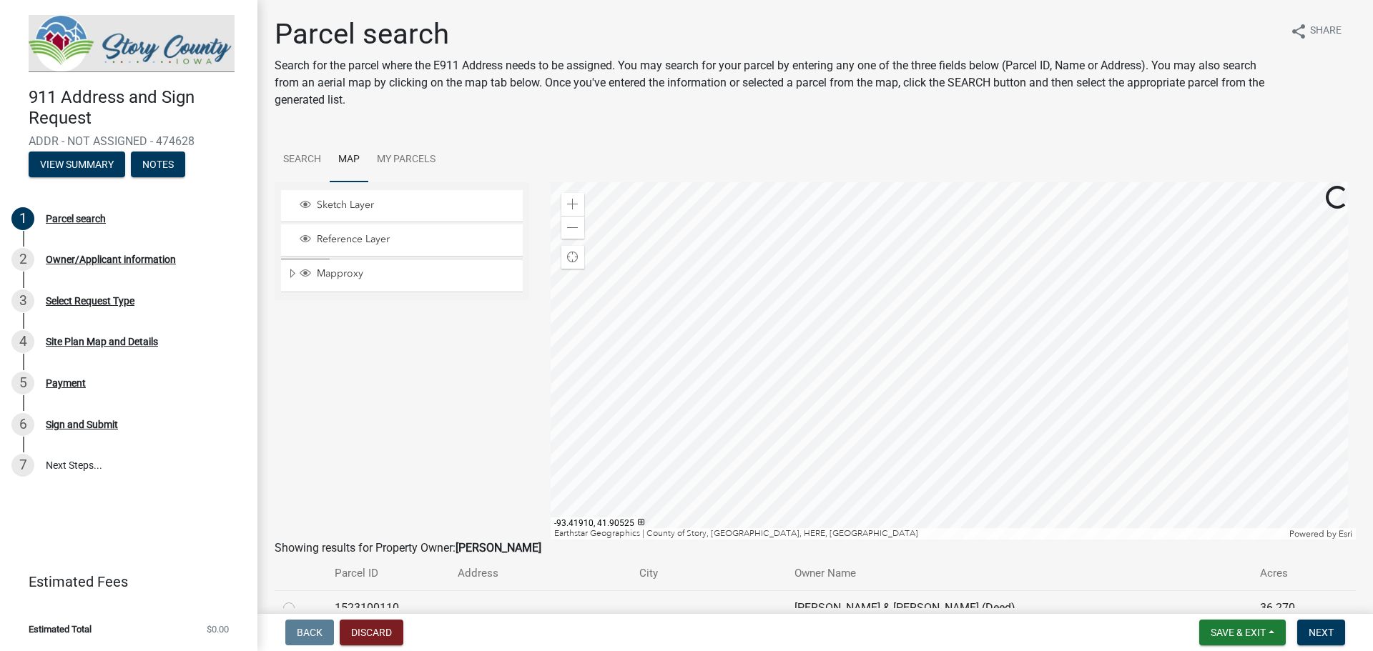
click at [791, 392] on div at bounding box center [953, 360] width 806 height 357
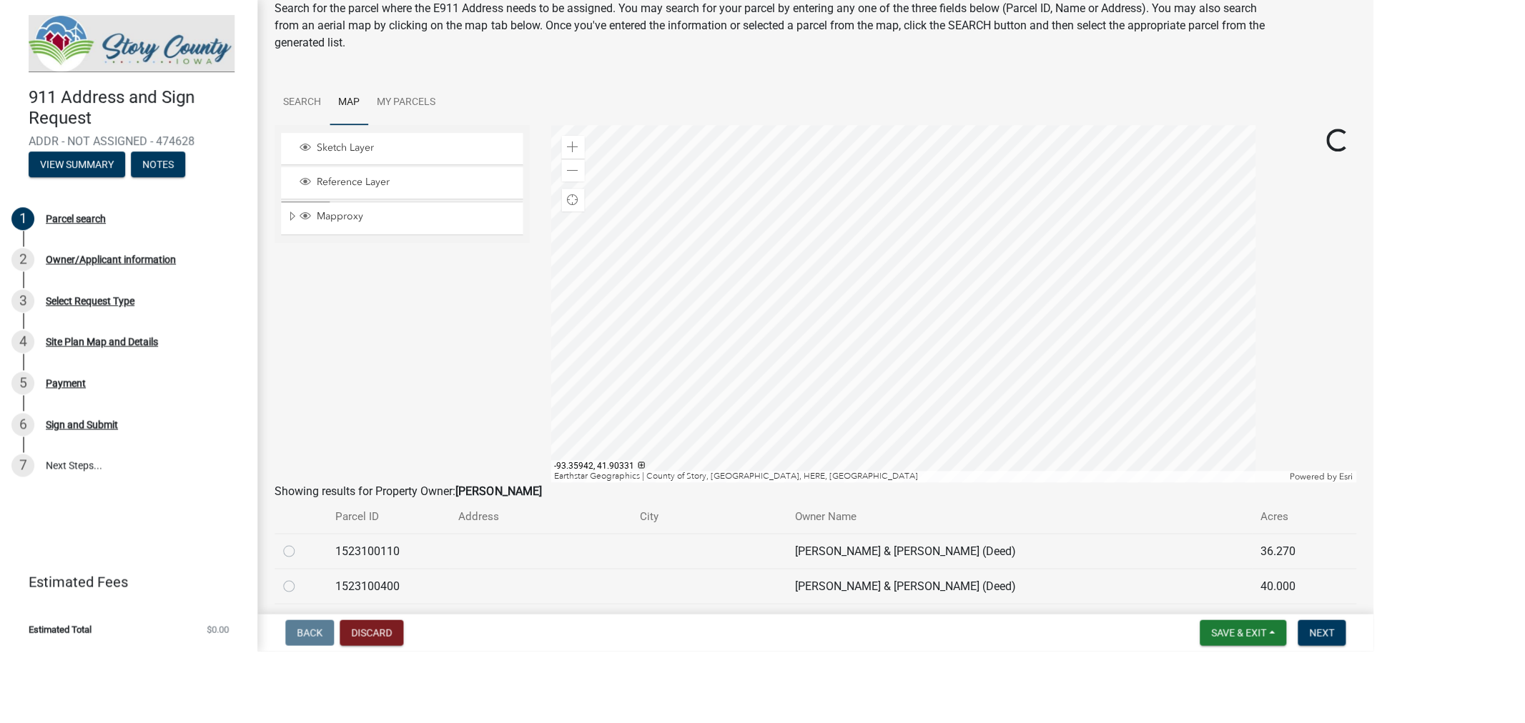
scroll to position [57, 0]
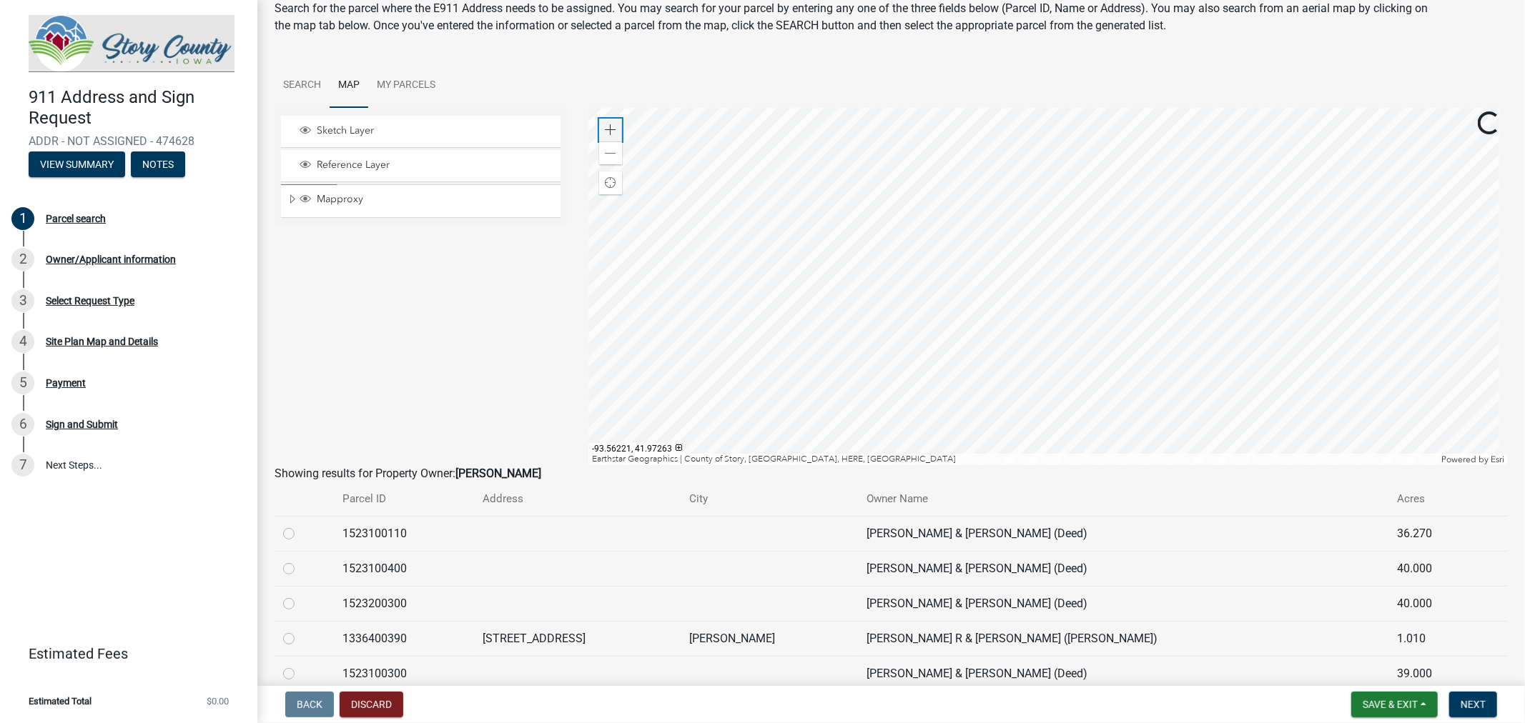
click at [609, 127] on span at bounding box center [610, 129] width 11 height 11
click at [975, 172] on div at bounding box center [1047, 286] width 919 height 357
click at [941, 267] on div at bounding box center [1047, 286] width 919 height 357
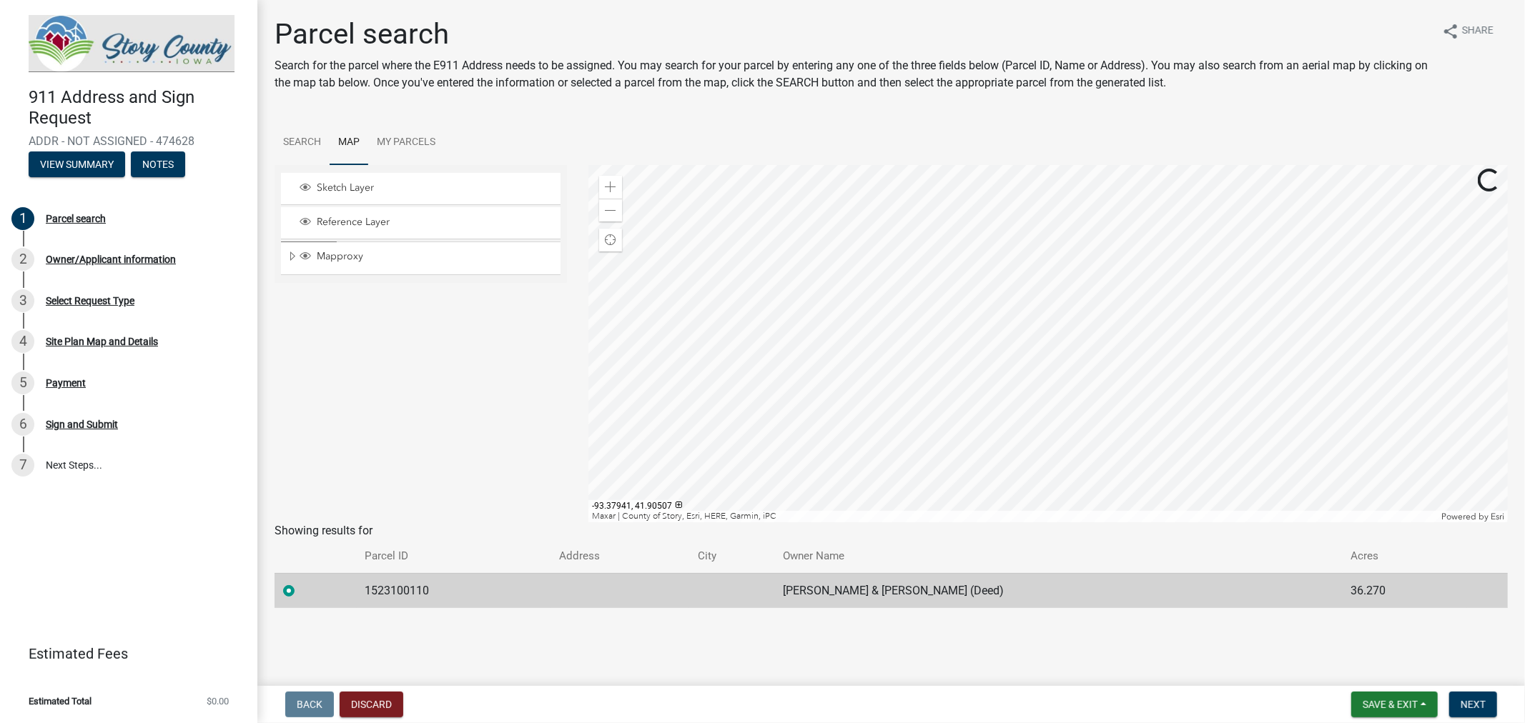
click at [902, 294] on div at bounding box center [1047, 343] width 919 height 357
click at [931, 327] on div at bounding box center [1047, 343] width 919 height 357
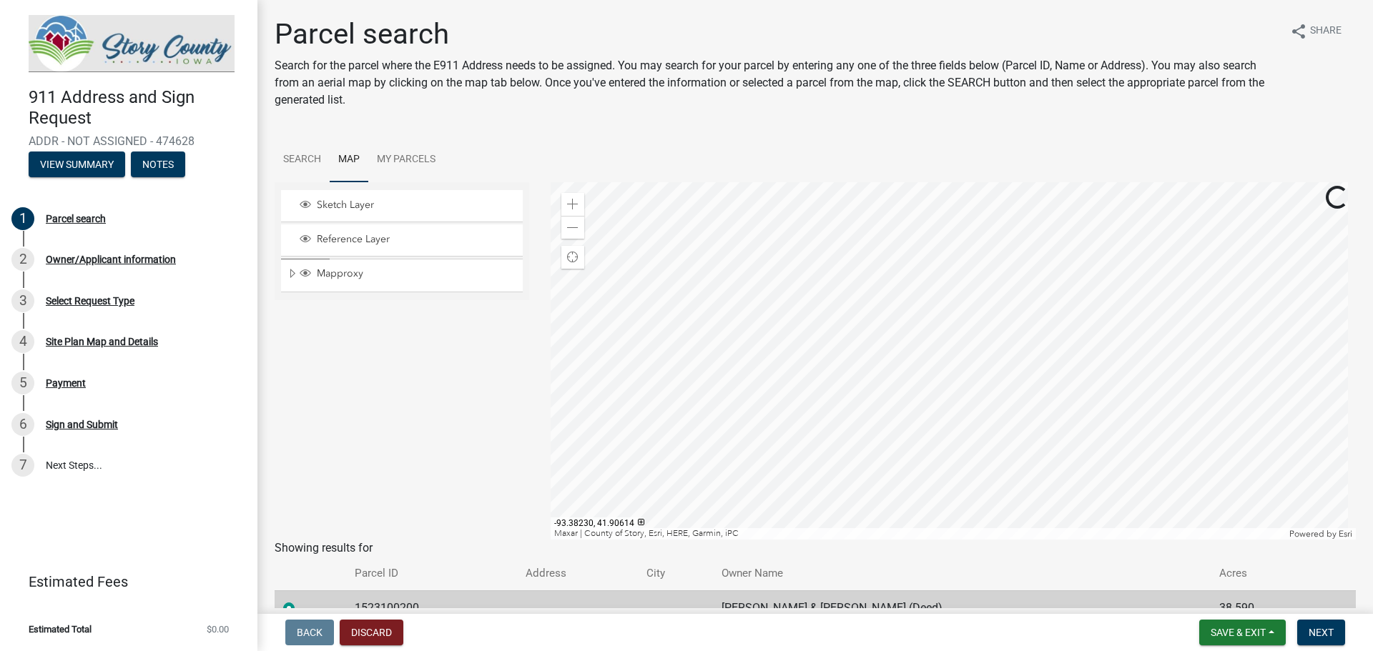
click at [660, 280] on div at bounding box center [953, 360] width 806 height 357
click at [365, 484] on div "Sketch Layer Reference Layer Mapproxy BLL drainage_district RolandZoning Subdiv…" at bounding box center [402, 360] width 276 height 357
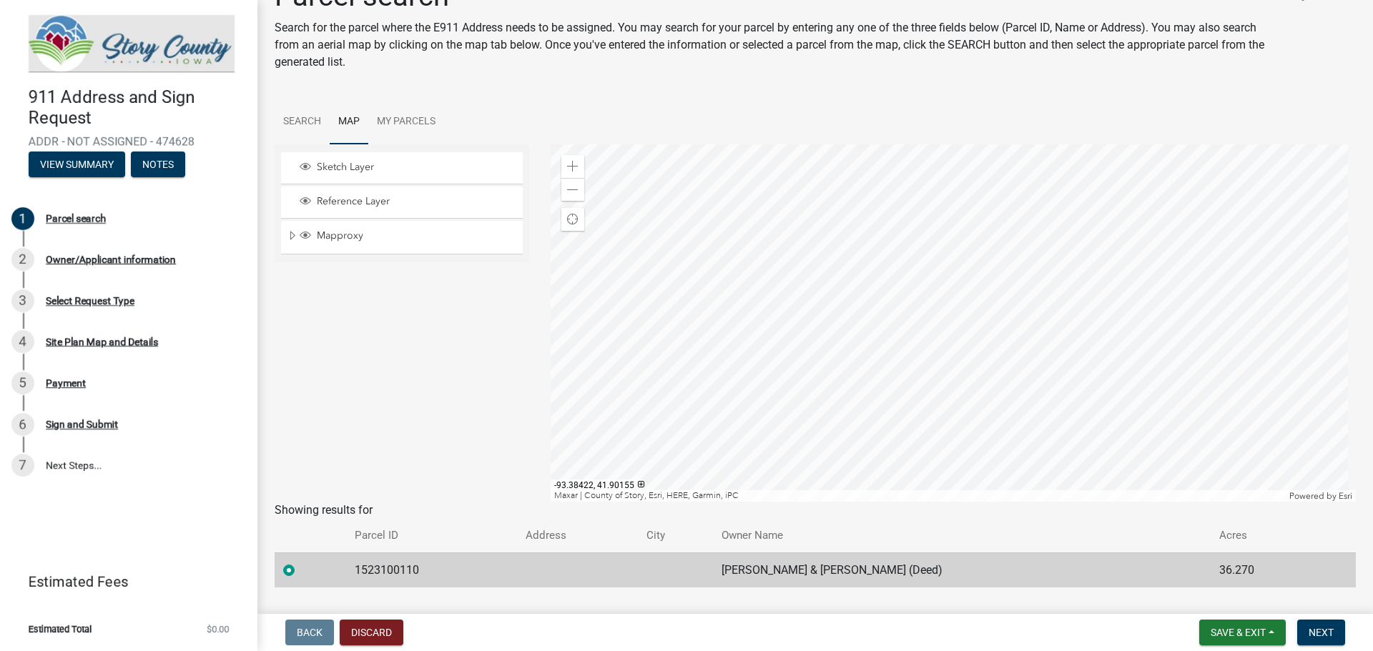
scroll to position [73, 0]
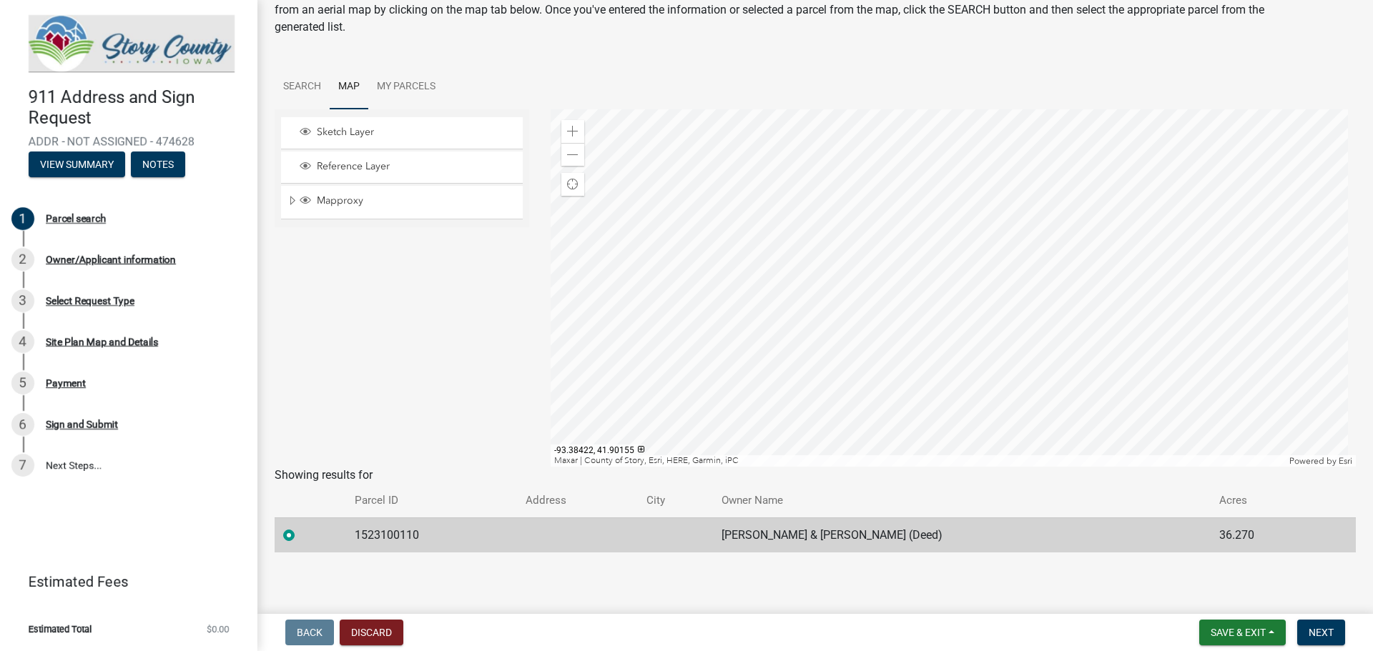
click at [396, 540] on td "1523100110" at bounding box center [431, 535] width 170 height 35
copy td "1523100110"
click at [1311, 627] on span "Next" at bounding box center [1320, 632] width 25 height 11
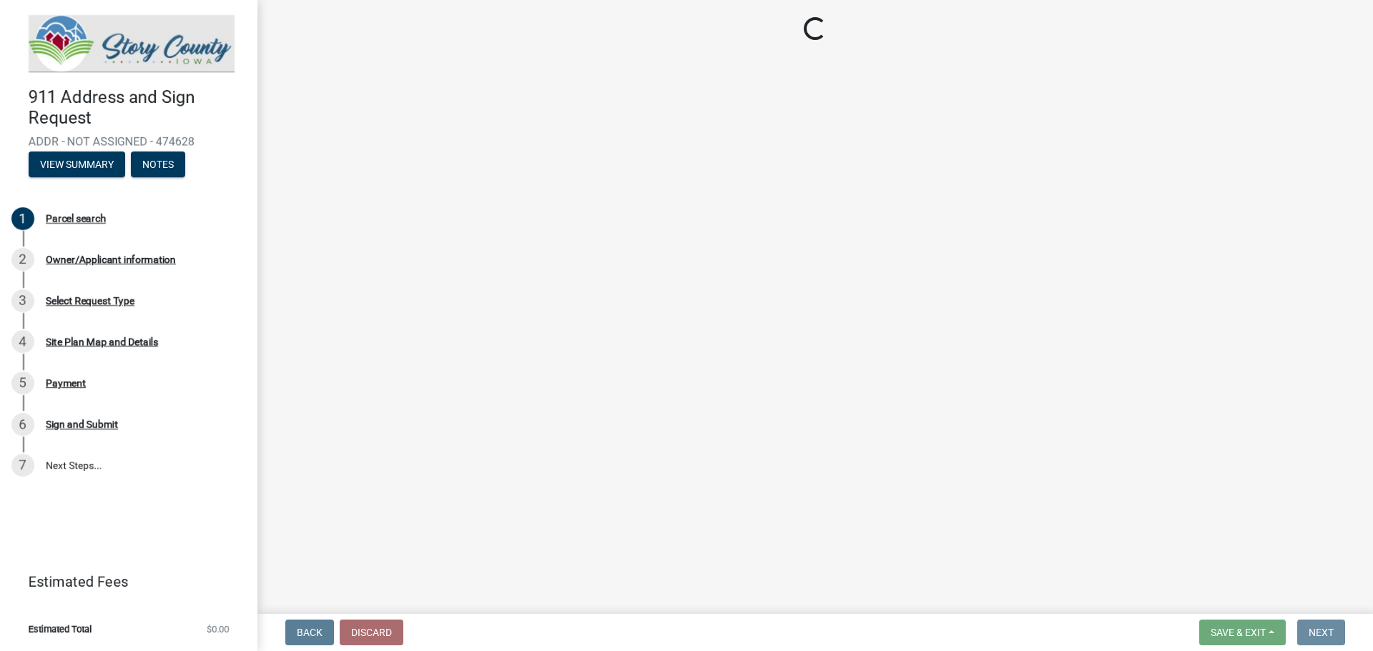
scroll to position [0, 0]
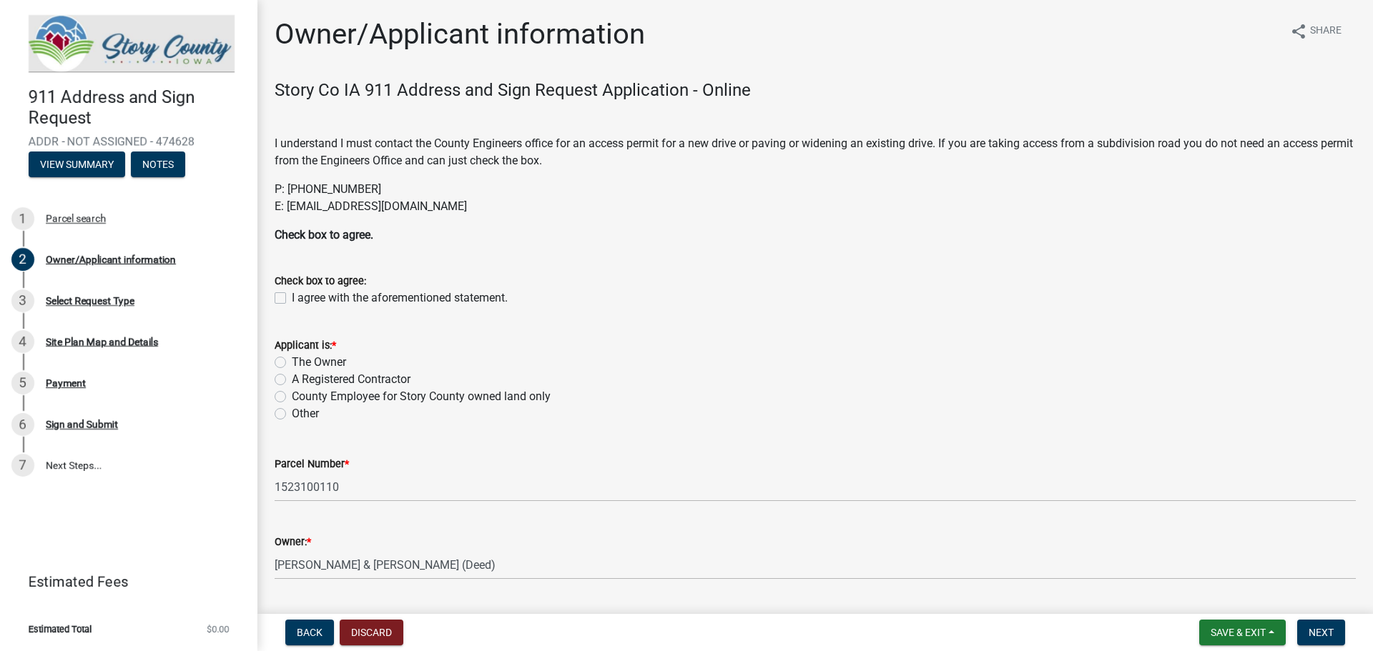
click at [618, 147] on p "I understand I must contact the County Engineers office for an access permit fo…" at bounding box center [815, 152] width 1081 height 34
drag, startPoint x: 618, startPoint y: 147, endPoint x: 915, endPoint y: 141, distance: 297.5
click at [915, 141] on p "I understand I must contact the County Engineers office for an access permit fo…" at bounding box center [815, 152] width 1081 height 34
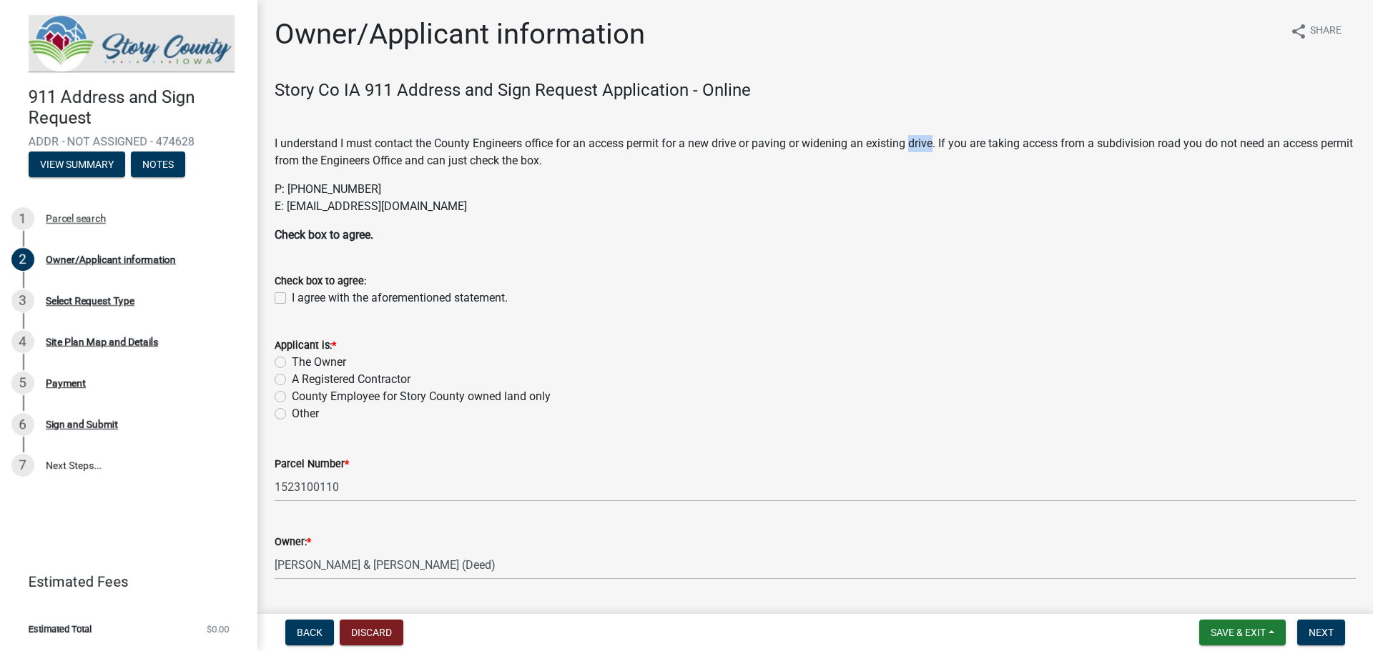
click at [915, 141] on p "I understand I must contact the County Engineers office for an access permit fo…" at bounding box center [815, 152] width 1081 height 34
click at [496, 298] on label "I agree with the aforementioned statement." at bounding box center [400, 298] width 216 height 17
click at [301, 298] on input "I agree with the aforementioned statement." at bounding box center [296, 294] width 9 height 9
checkbox input "true"
click at [319, 362] on label "The Owner" at bounding box center [319, 362] width 54 height 17
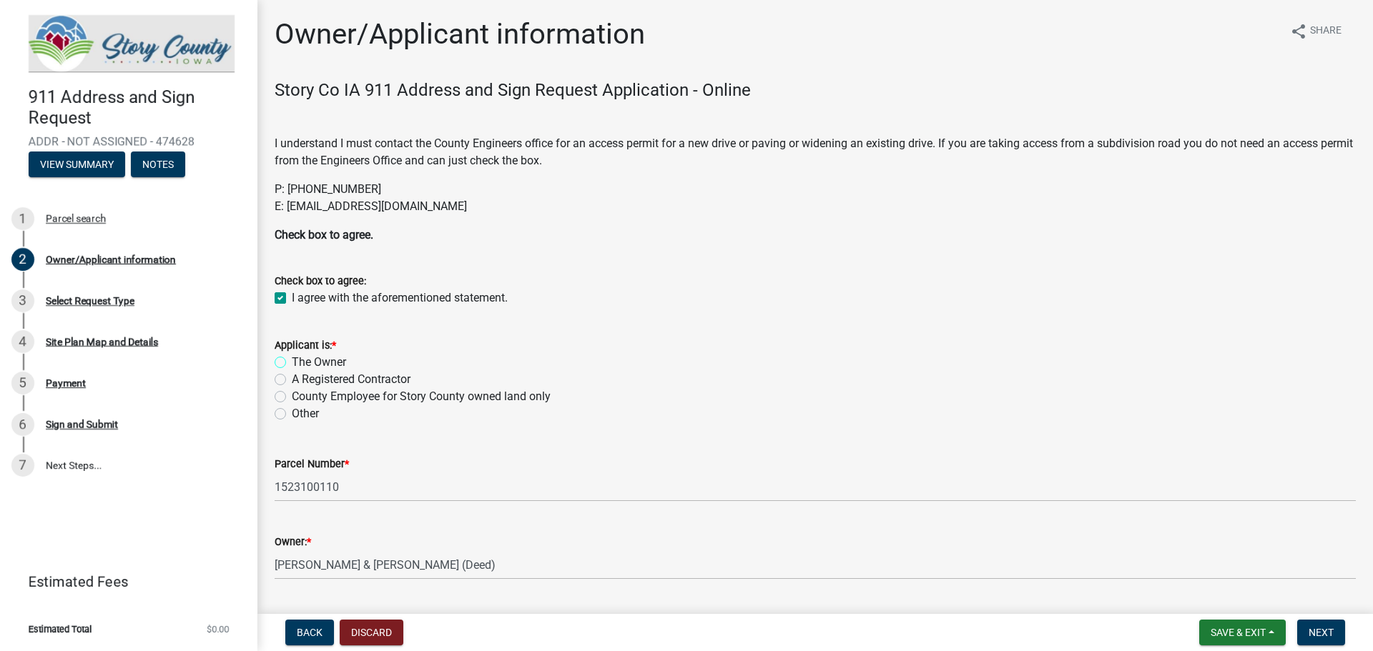
click at [301, 362] on input "The Owner" at bounding box center [296, 358] width 9 height 9
radio input "true"
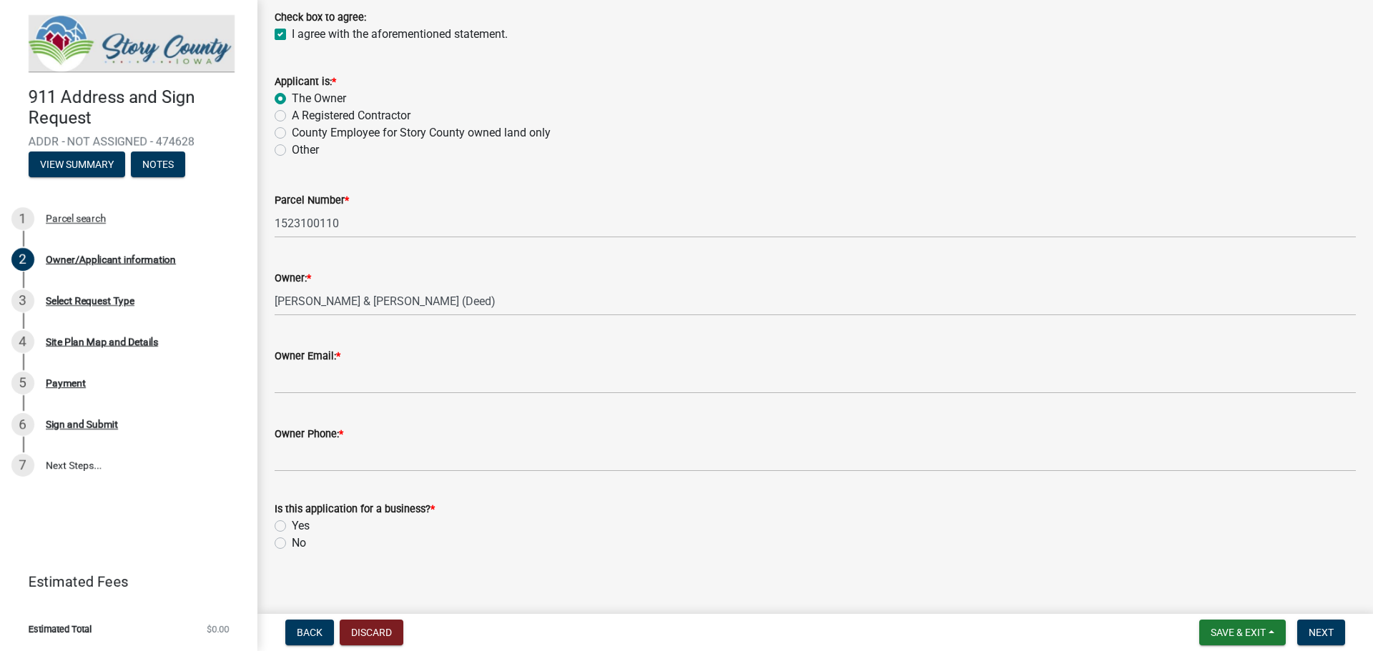
scroll to position [276, 0]
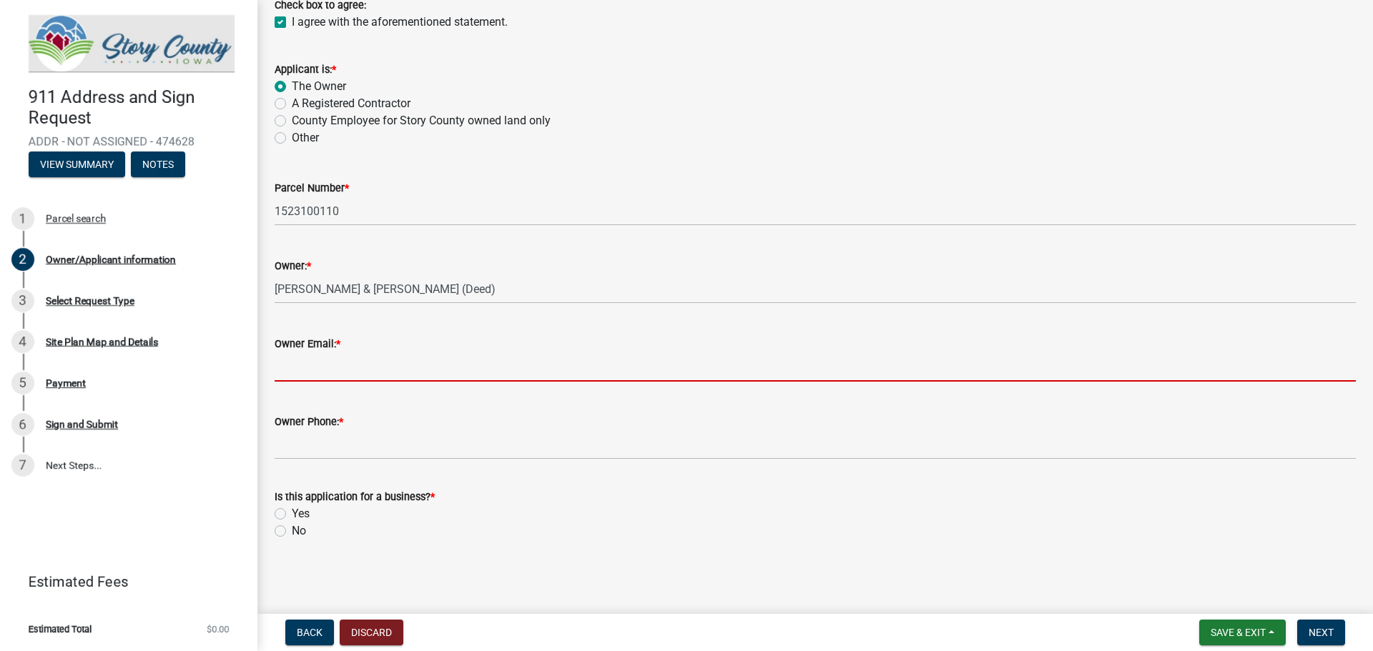
click at [413, 375] on input "Owner Email: *" at bounding box center [815, 366] width 1081 height 29
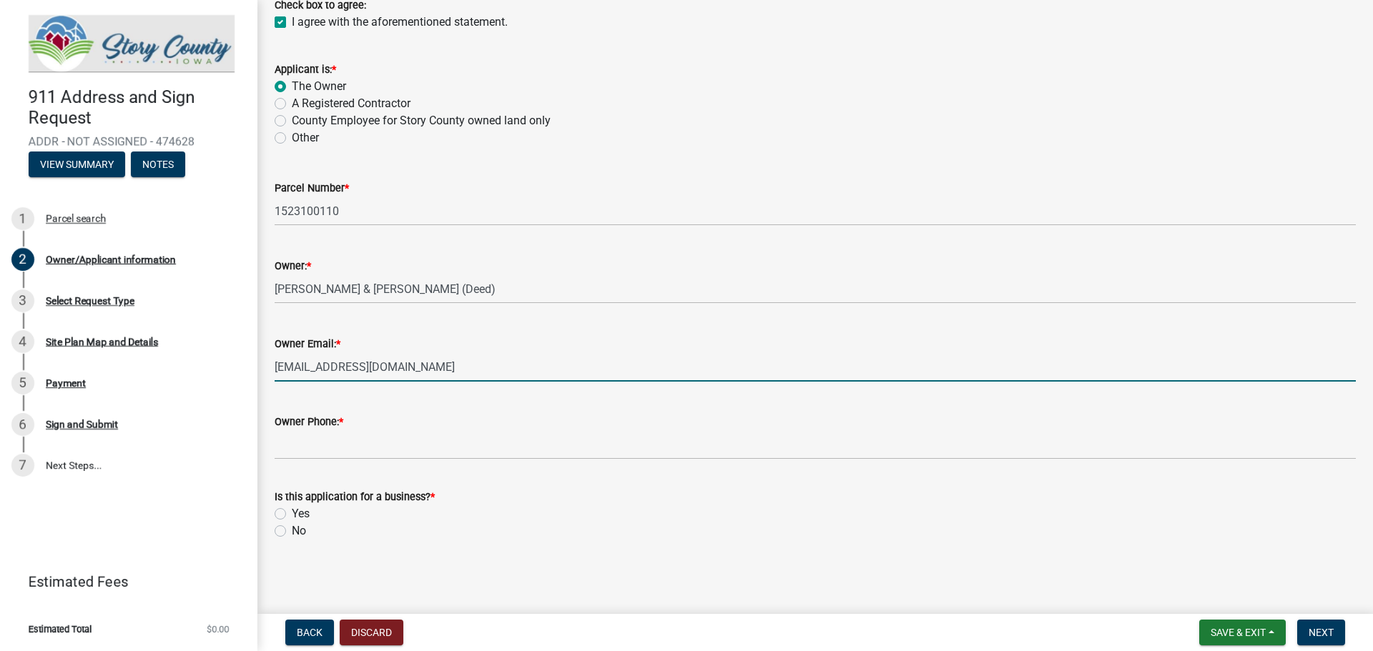
type input "[EMAIL_ADDRESS][DOMAIN_NAME]"
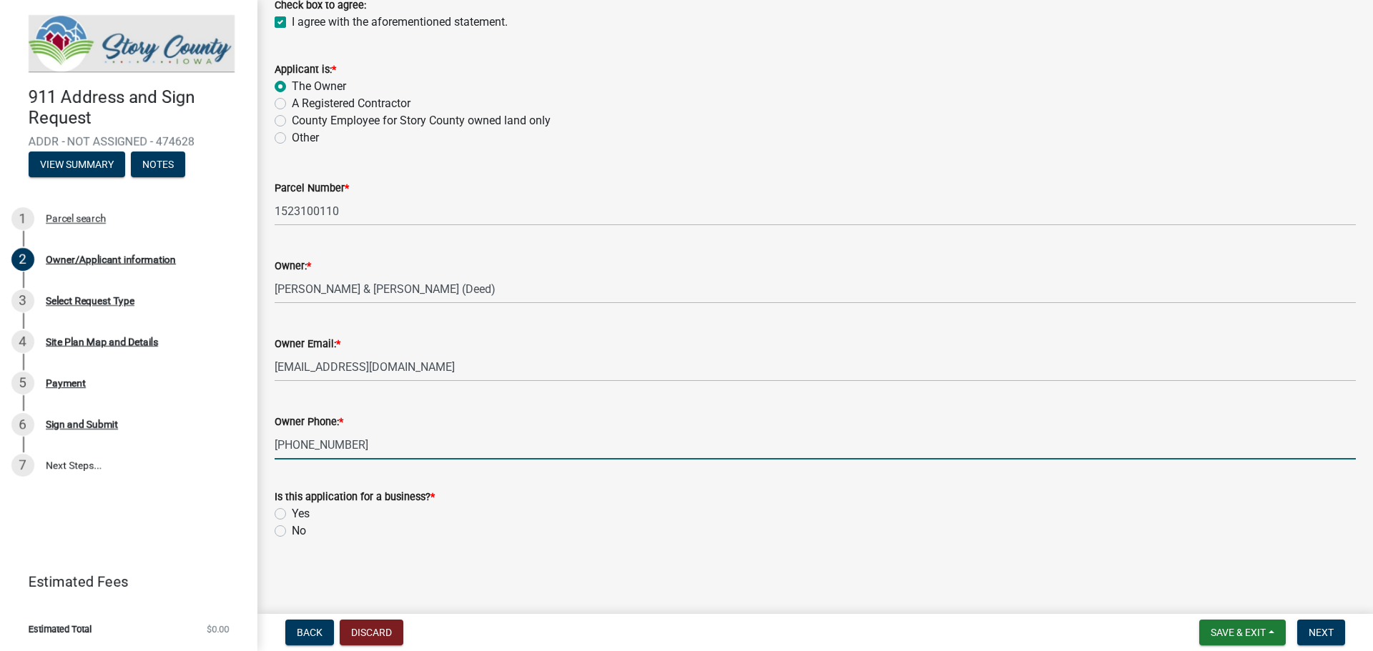
type input "515-201-6633"
click at [299, 531] on label "No" at bounding box center [299, 531] width 14 height 17
click at [299, 531] on input "No" at bounding box center [296, 527] width 9 height 9
radio input "true"
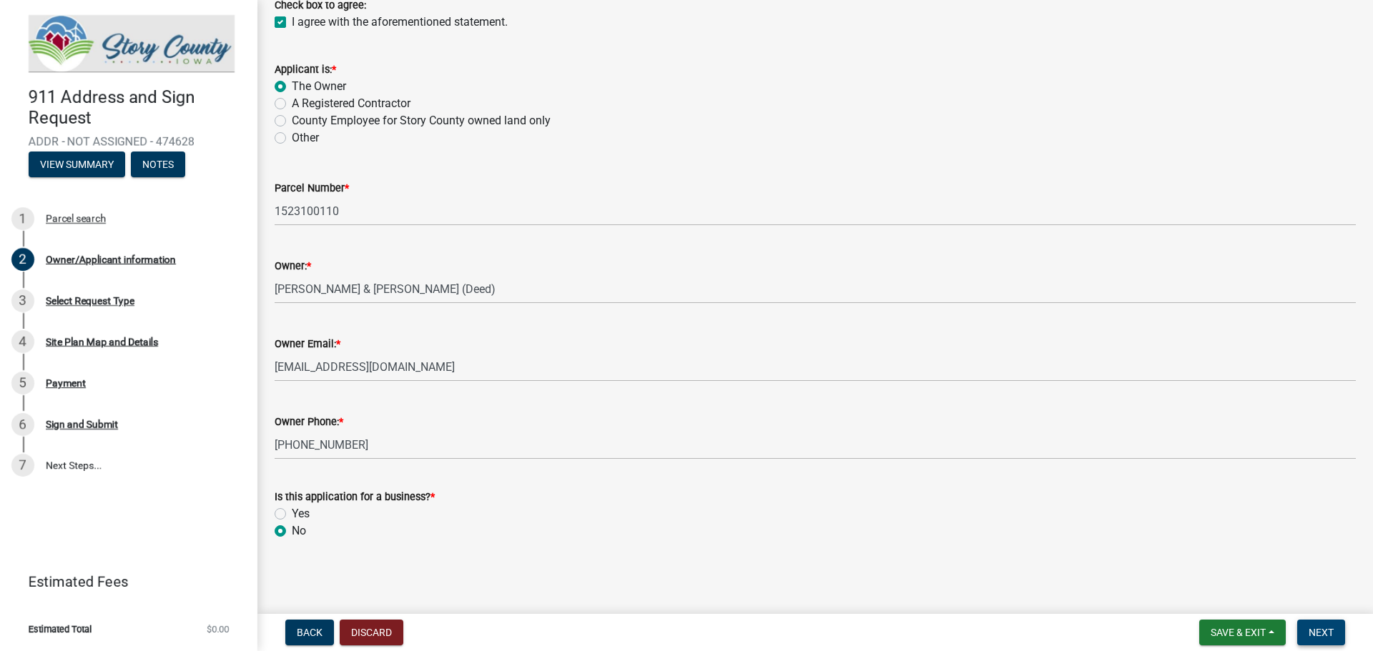
click at [1321, 638] on span "Next" at bounding box center [1320, 632] width 25 height 11
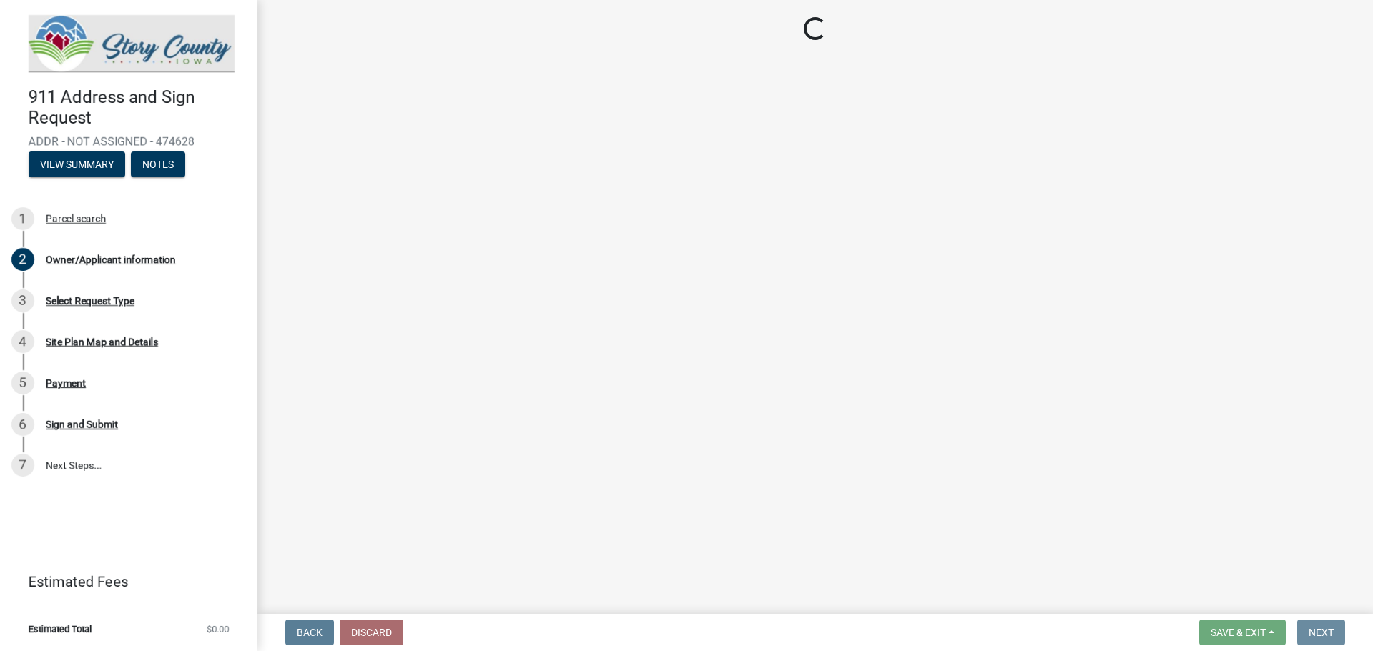
scroll to position [0, 0]
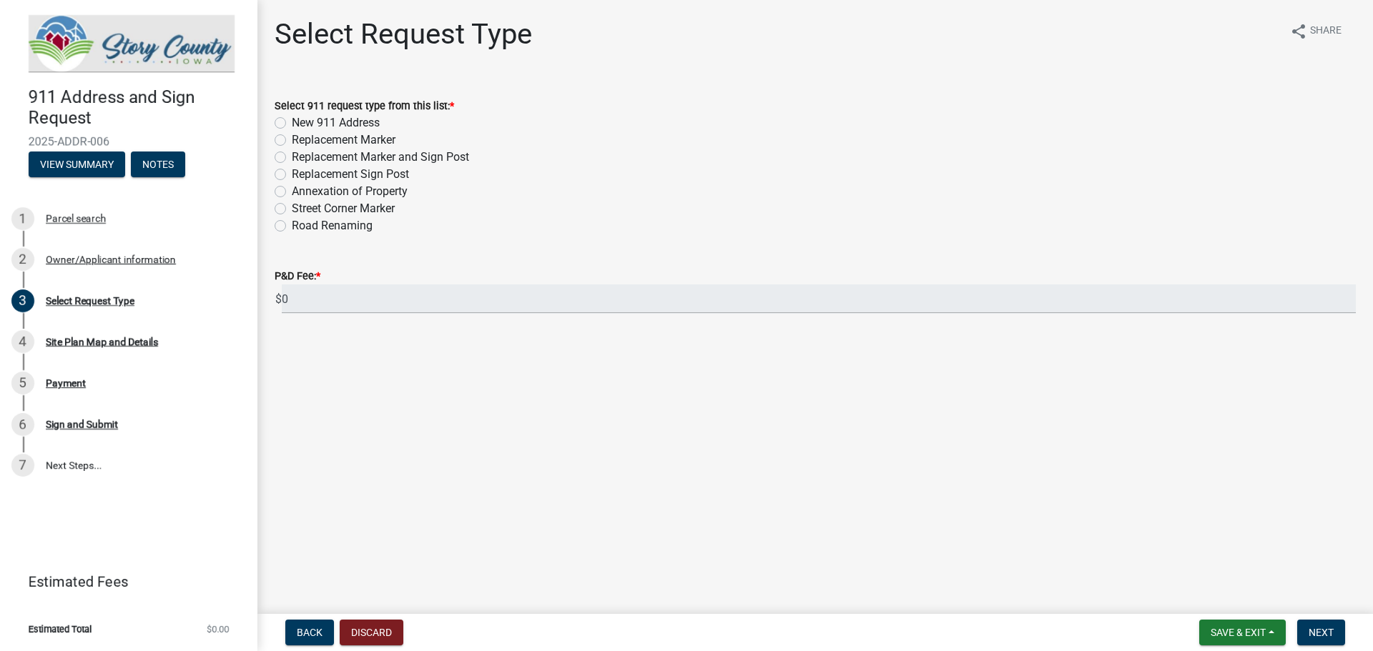
click at [335, 123] on label "New 911 Address" at bounding box center [336, 122] width 88 height 17
click at [301, 123] on input "New 911 Address" at bounding box center [296, 118] width 9 height 9
radio input "true"
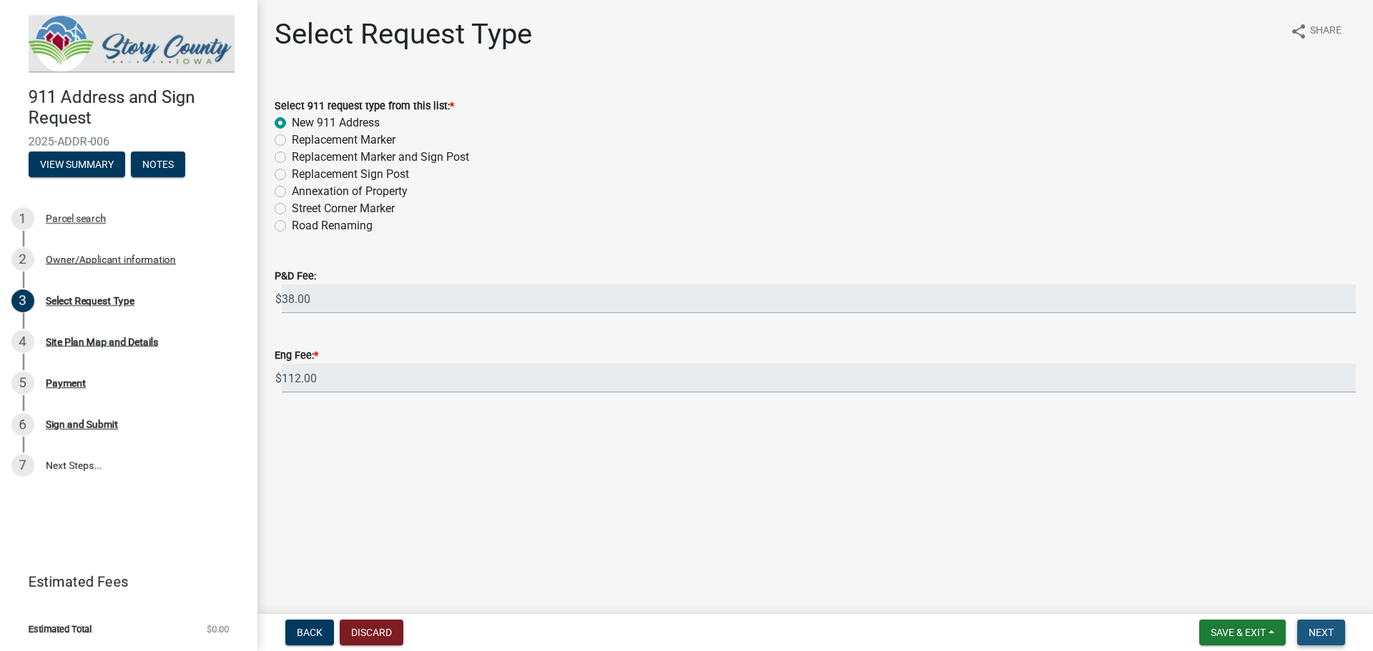
drag, startPoint x: 1302, startPoint y: 630, endPoint x: 1292, endPoint y: 615, distance: 18.4
click at [1298, 626] on button "Next" at bounding box center [1321, 633] width 48 height 26
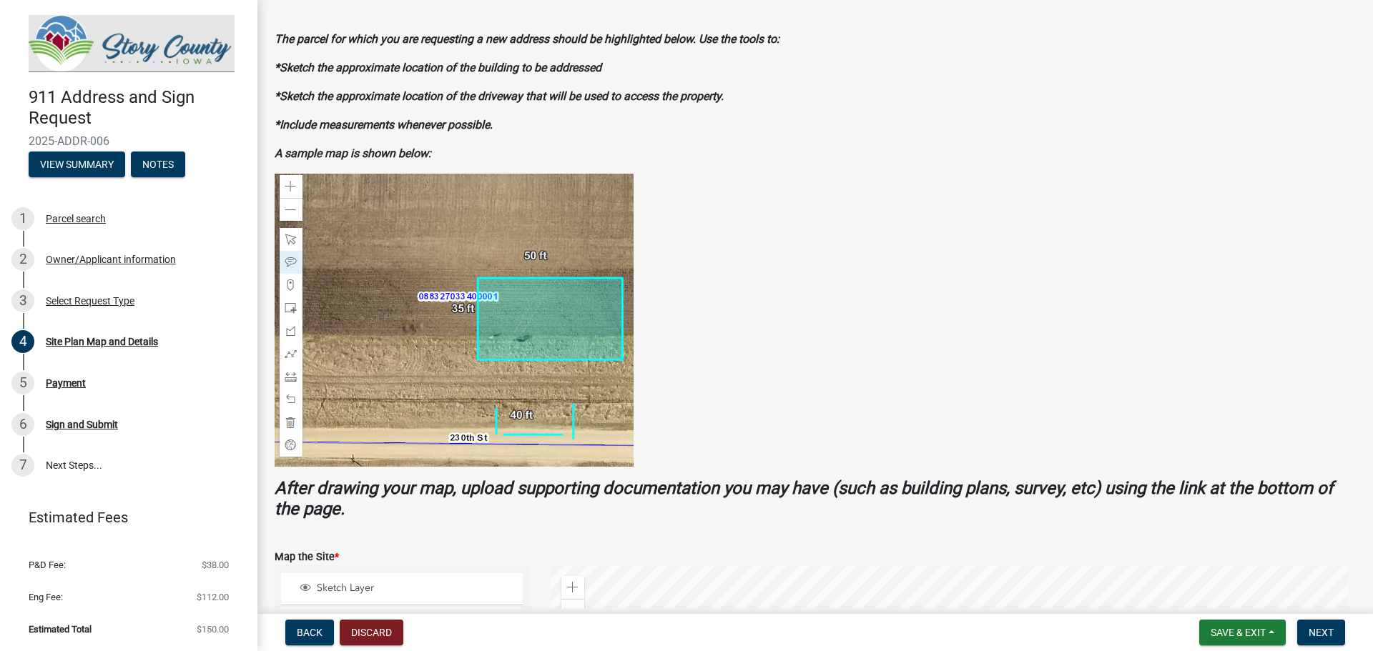
scroll to position [71, 0]
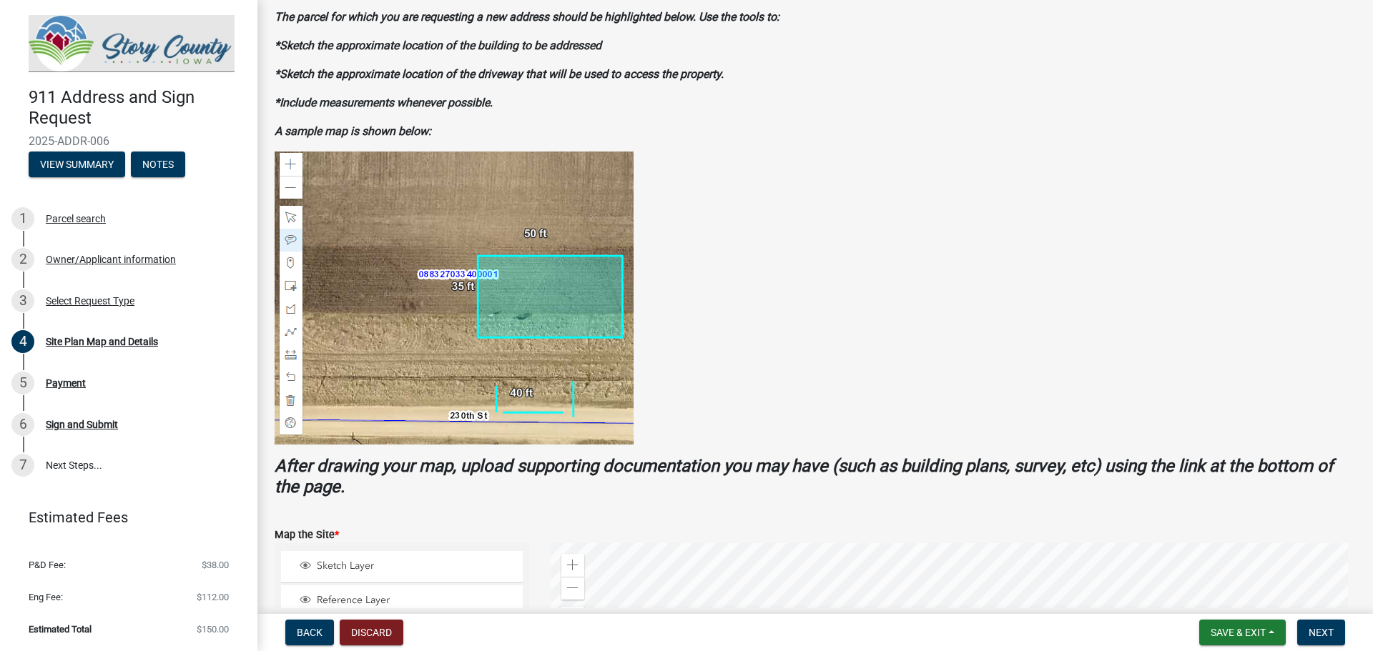
click at [285, 193] on img at bounding box center [454, 298] width 359 height 293
click at [286, 189] on img at bounding box center [454, 298] width 359 height 293
click at [291, 159] on img at bounding box center [454, 298] width 359 height 293
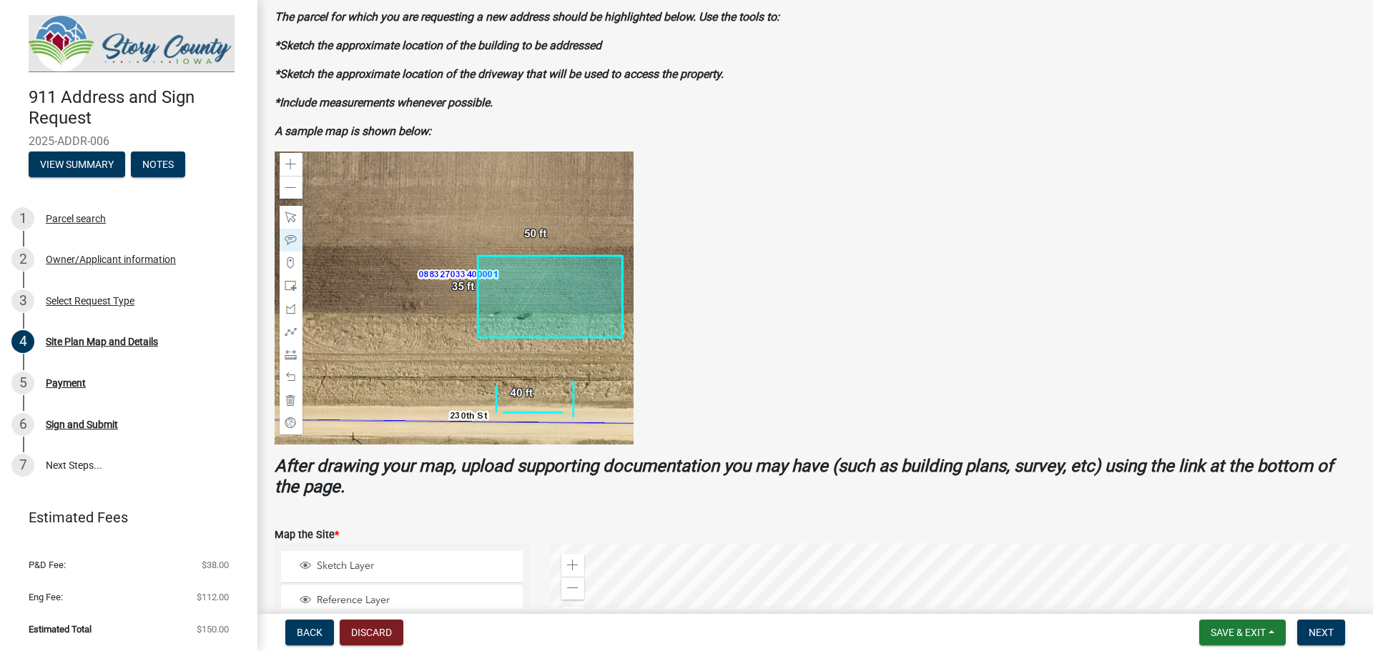
click at [949, 214] on figure at bounding box center [815, 298] width 1081 height 293
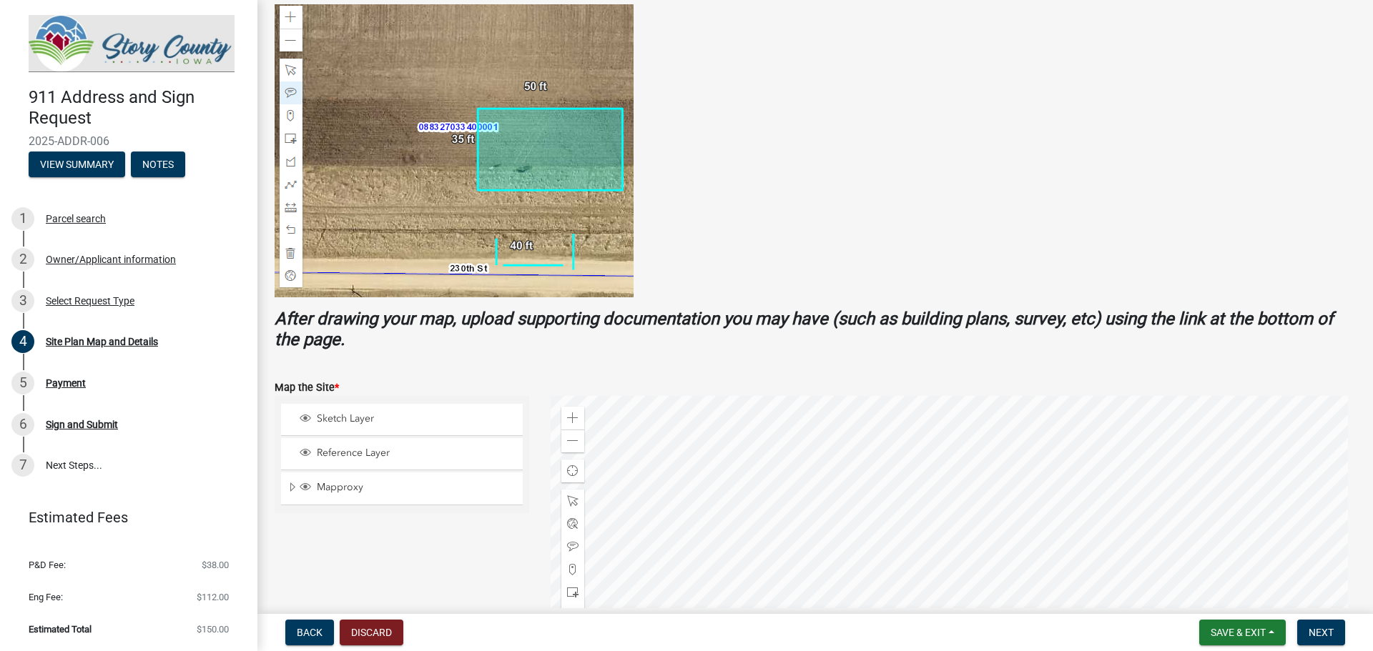
scroll to position [357, 0]
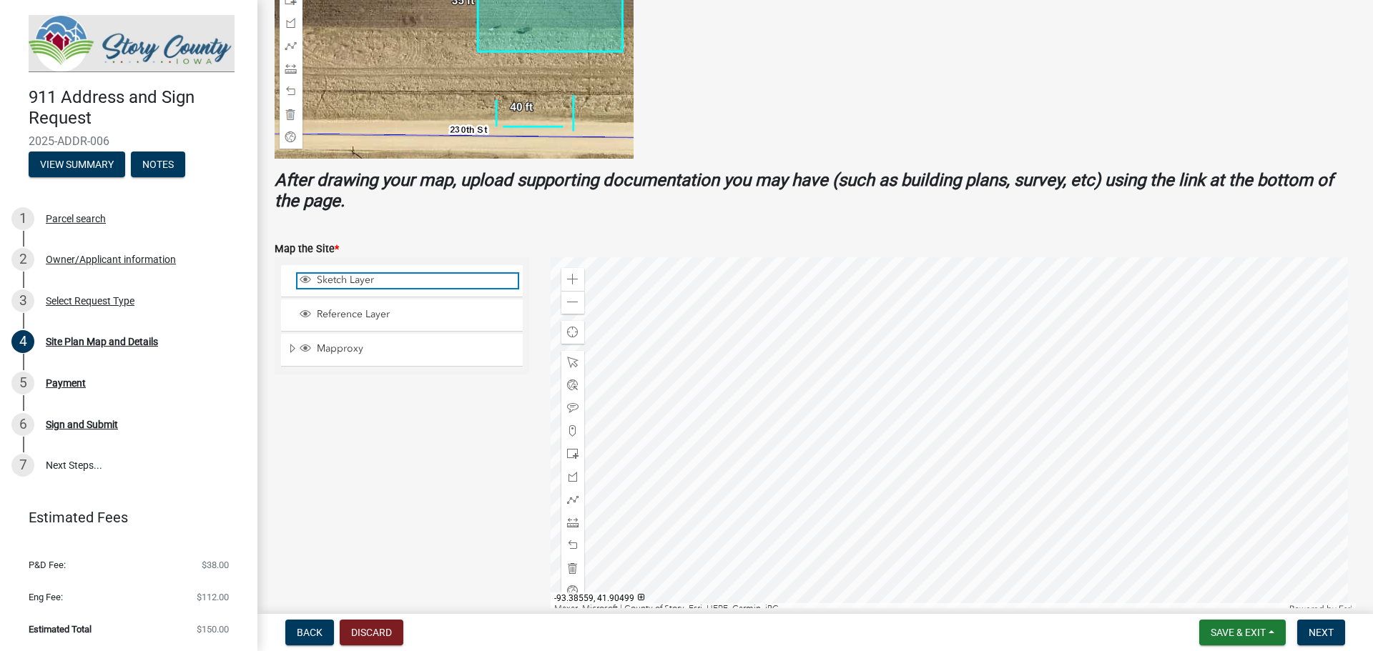
click at [375, 277] on span "Sketch Layer" at bounding box center [415, 280] width 204 height 13
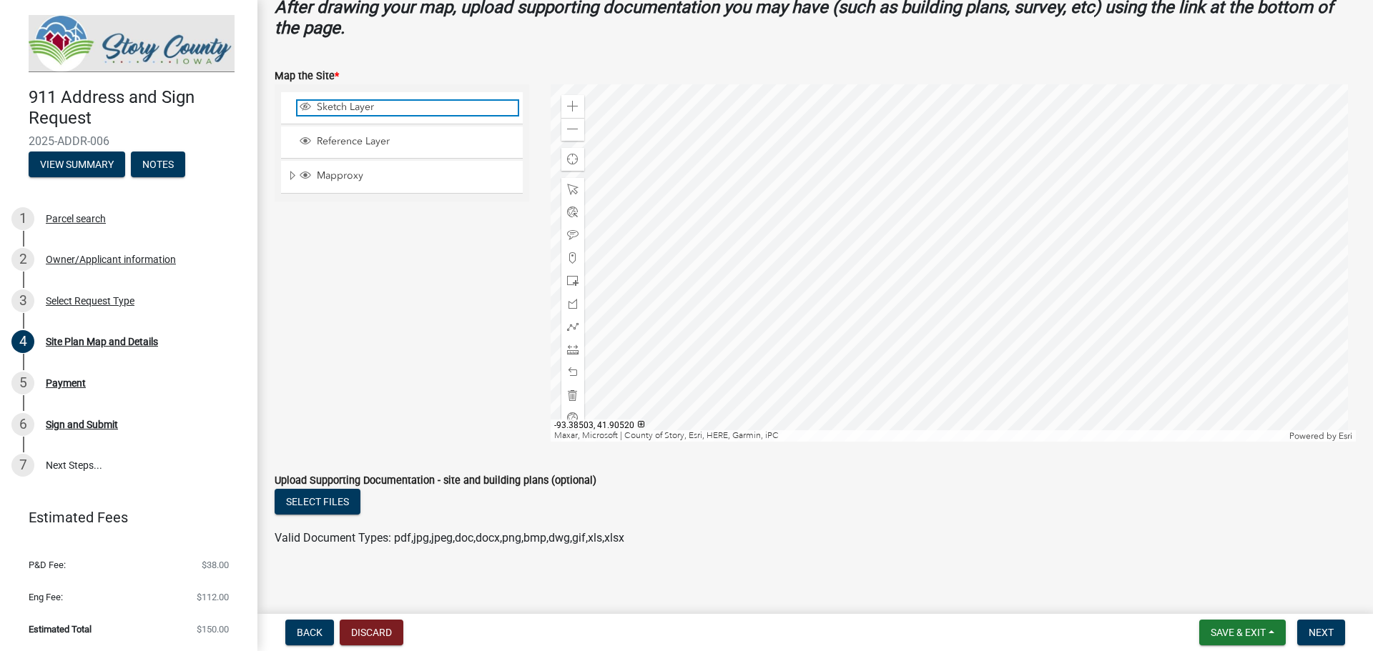
scroll to position [538, 0]
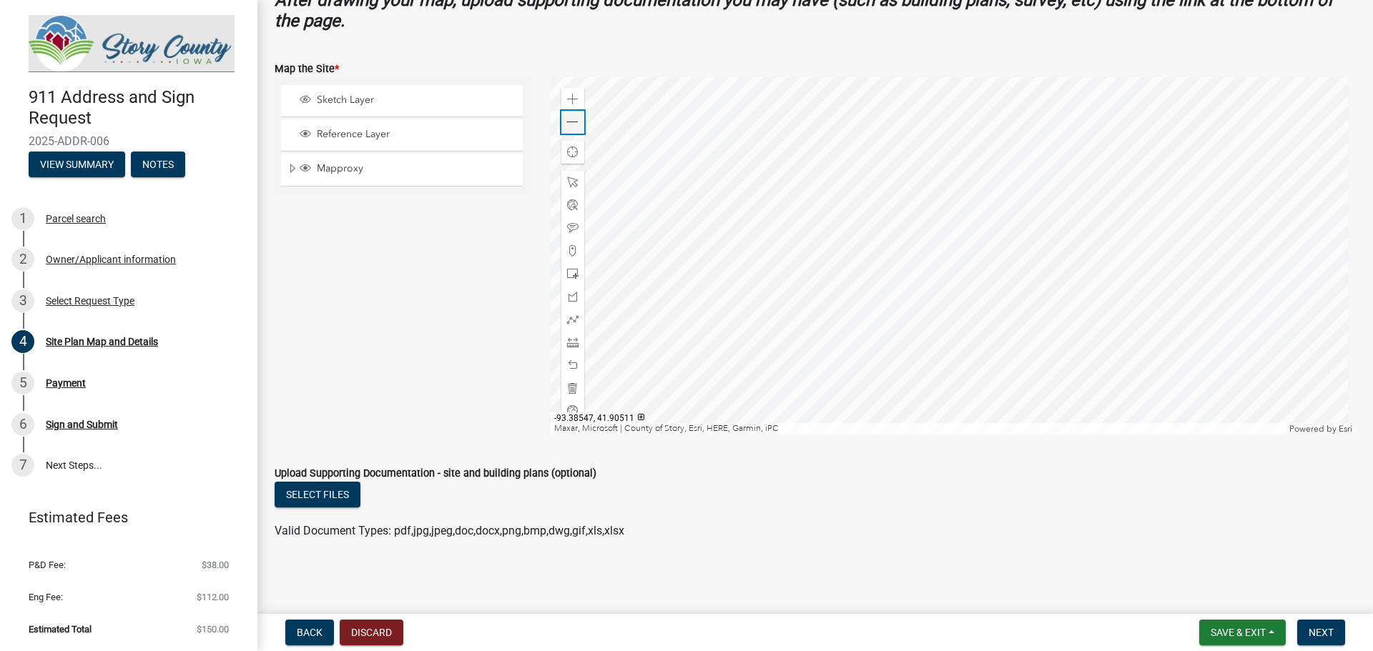
click at [565, 129] on div "Zoom out" at bounding box center [572, 122] width 23 height 23
click at [567, 125] on span at bounding box center [572, 122] width 11 height 11
click at [1095, 102] on div at bounding box center [953, 255] width 806 height 357
click at [1057, 218] on div at bounding box center [953, 255] width 806 height 357
click at [1012, 253] on div at bounding box center [953, 255] width 806 height 357
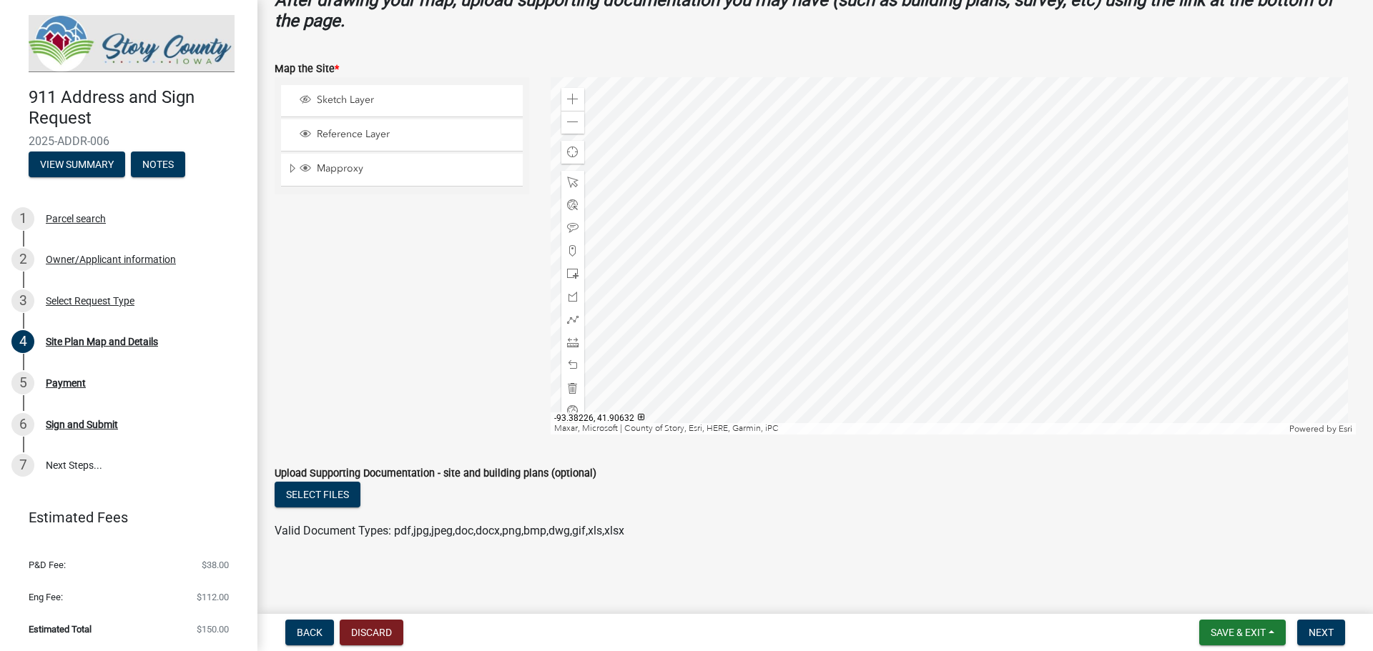
click at [1012, 227] on div at bounding box center [953, 255] width 806 height 357
click at [408, 92] on div "Sketch Layer" at bounding box center [402, 100] width 242 height 31
click at [352, 106] on span "Sketch Layer" at bounding box center [415, 100] width 204 height 13
click at [346, 97] on span "Sketch Layer" at bounding box center [415, 100] width 204 height 13
click at [424, 350] on div "Sketch Layer Reference Layer Mapproxy BLL drainage_district RolandZoning Subdiv…" at bounding box center [402, 255] width 276 height 357
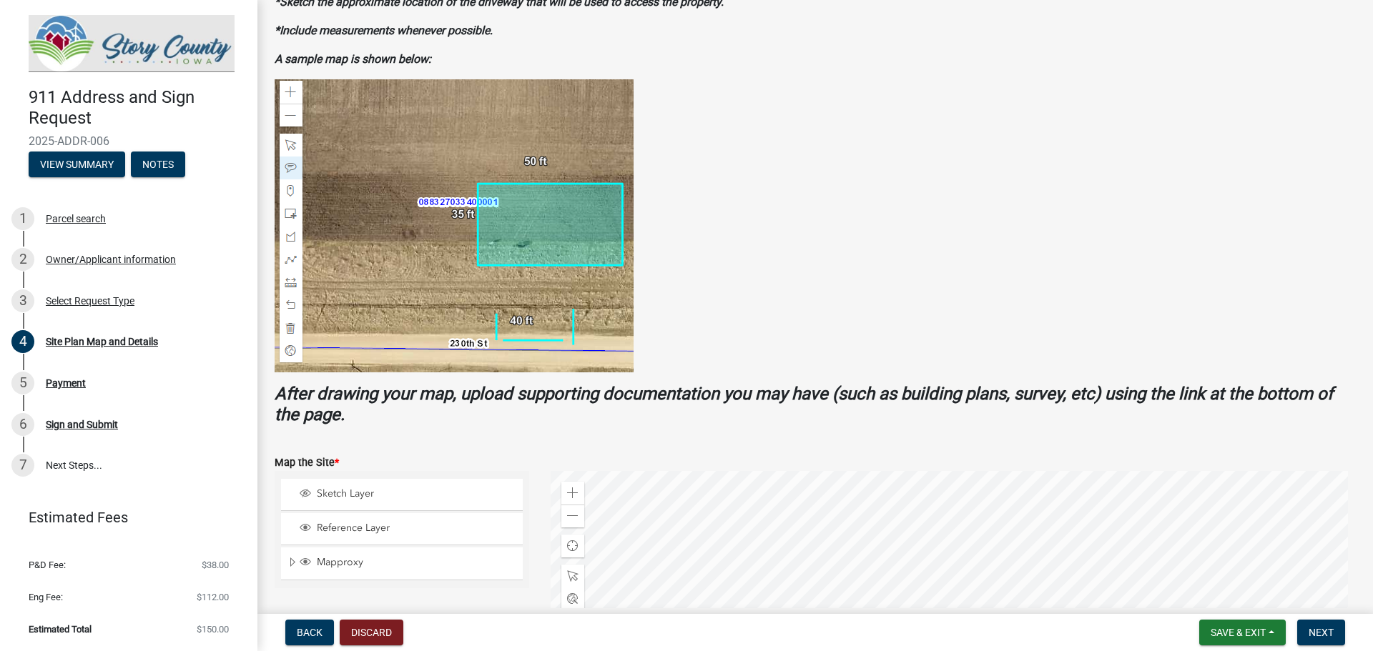
scroll to position [109, 0]
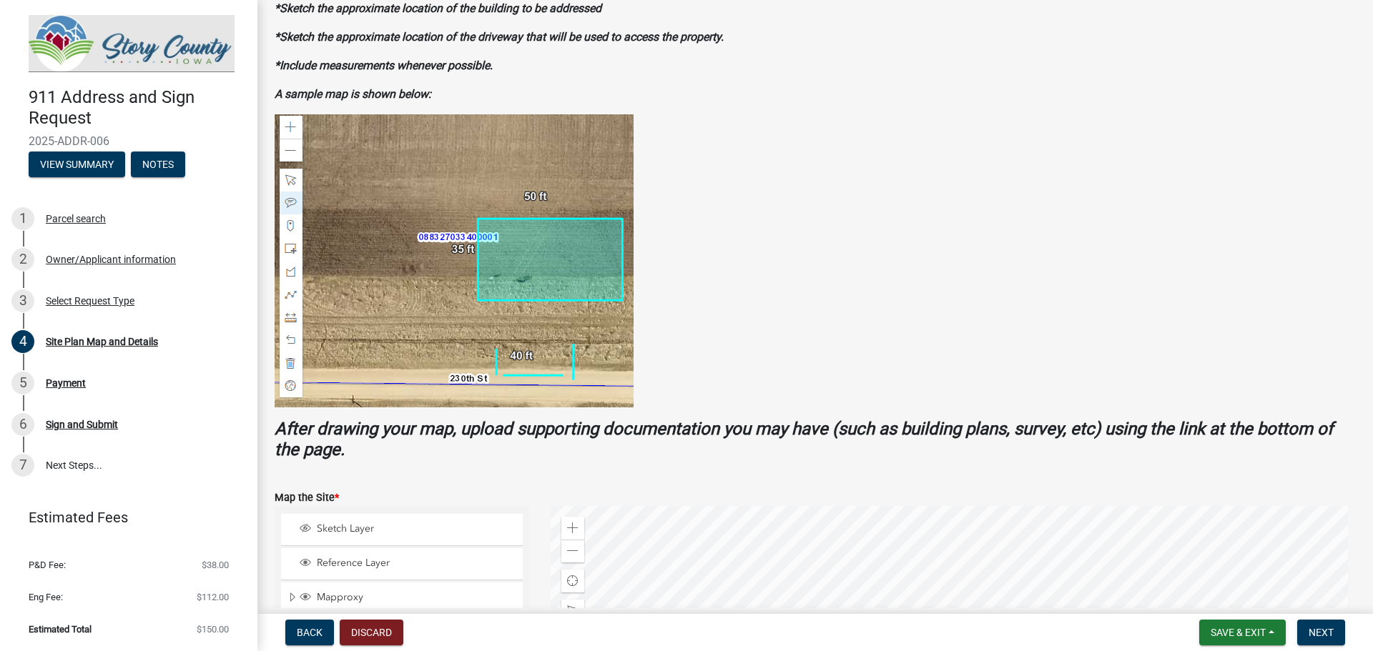
click at [295, 182] on img at bounding box center [454, 260] width 359 height 293
click at [290, 179] on img at bounding box center [454, 260] width 359 height 293
click at [293, 199] on img at bounding box center [454, 260] width 359 height 293
click at [397, 250] on img at bounding box center [454, 260] width 359 height 293
click at [976, 247] on figure at bounding box center [815, 260] width 1081 height 293
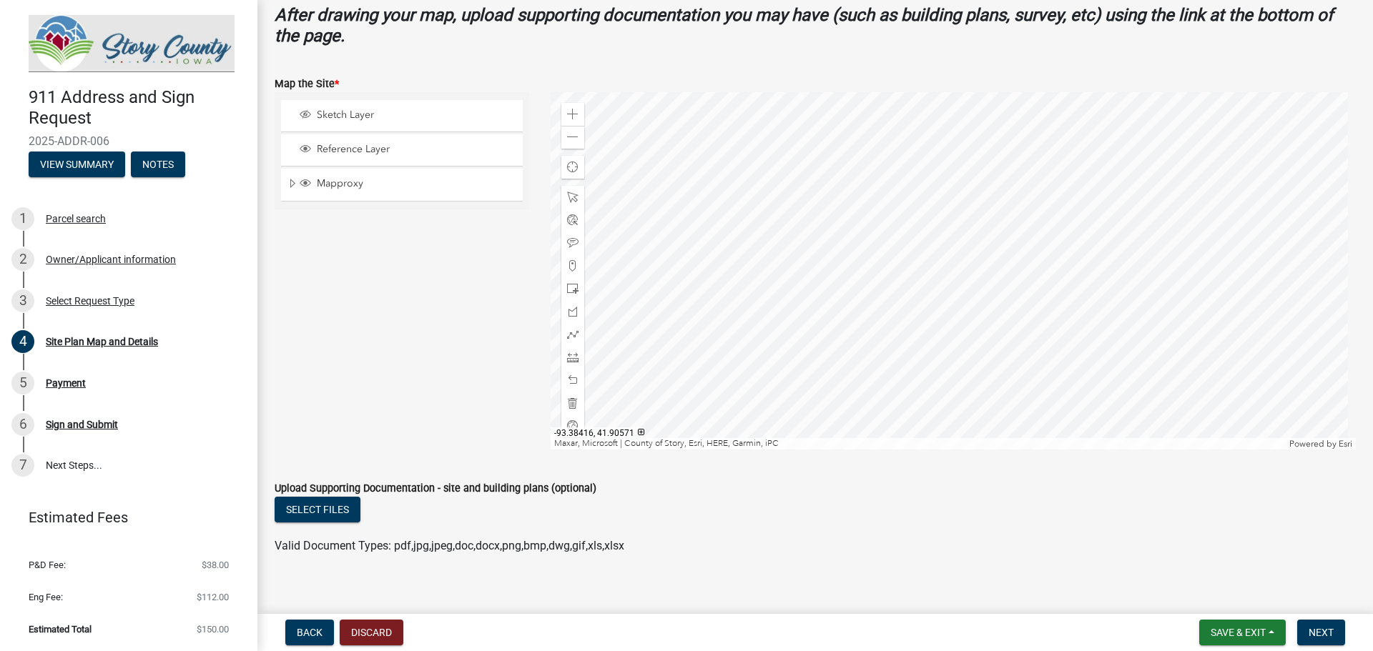
scroll to position [538, 0]
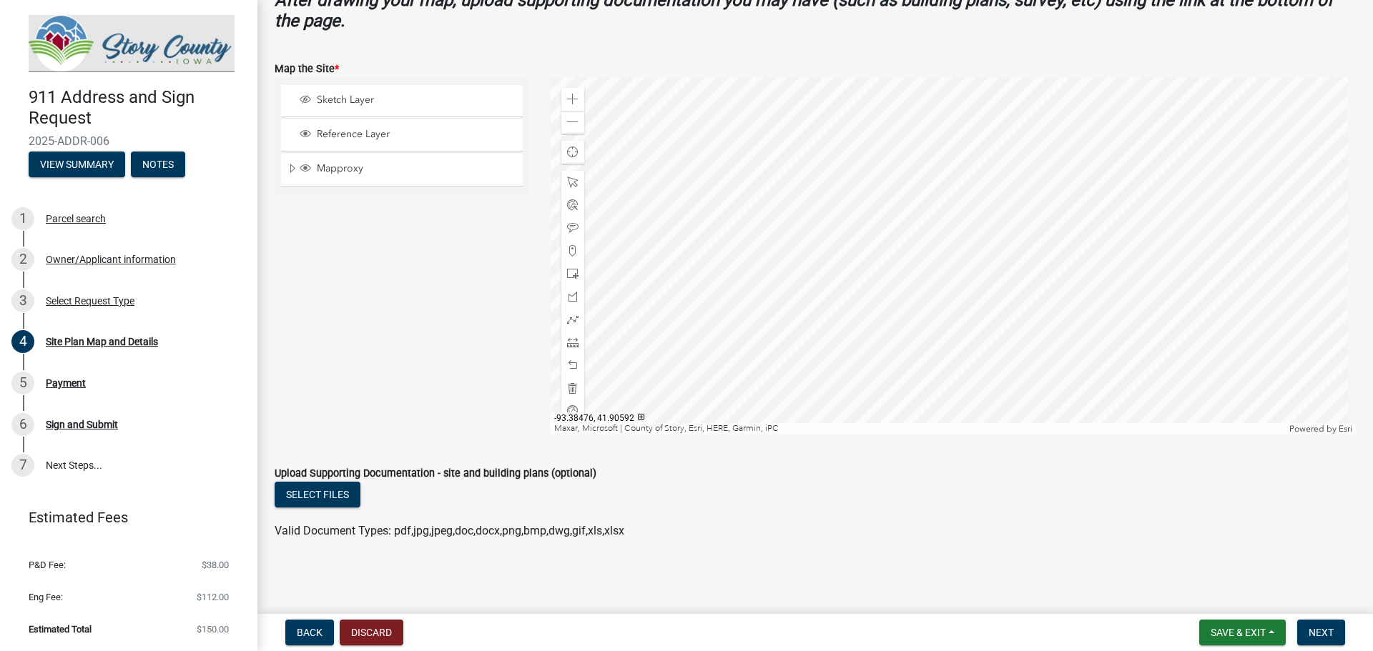
click at [407, 339] on div "Sketch Layer Reference Layer Mapproxy BLL drainage_district RolandZoning Subdiv…" at bounding box center [402, 255] width 276 height 357
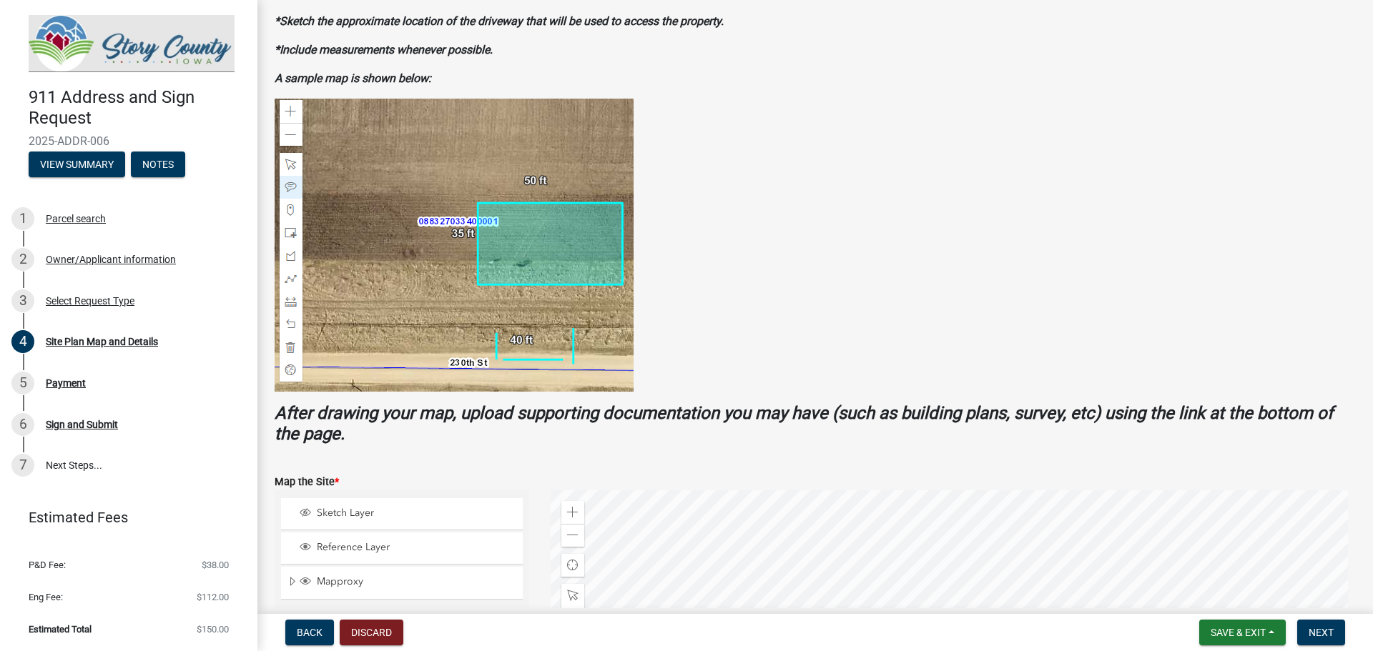
scroll to position [0, 0]
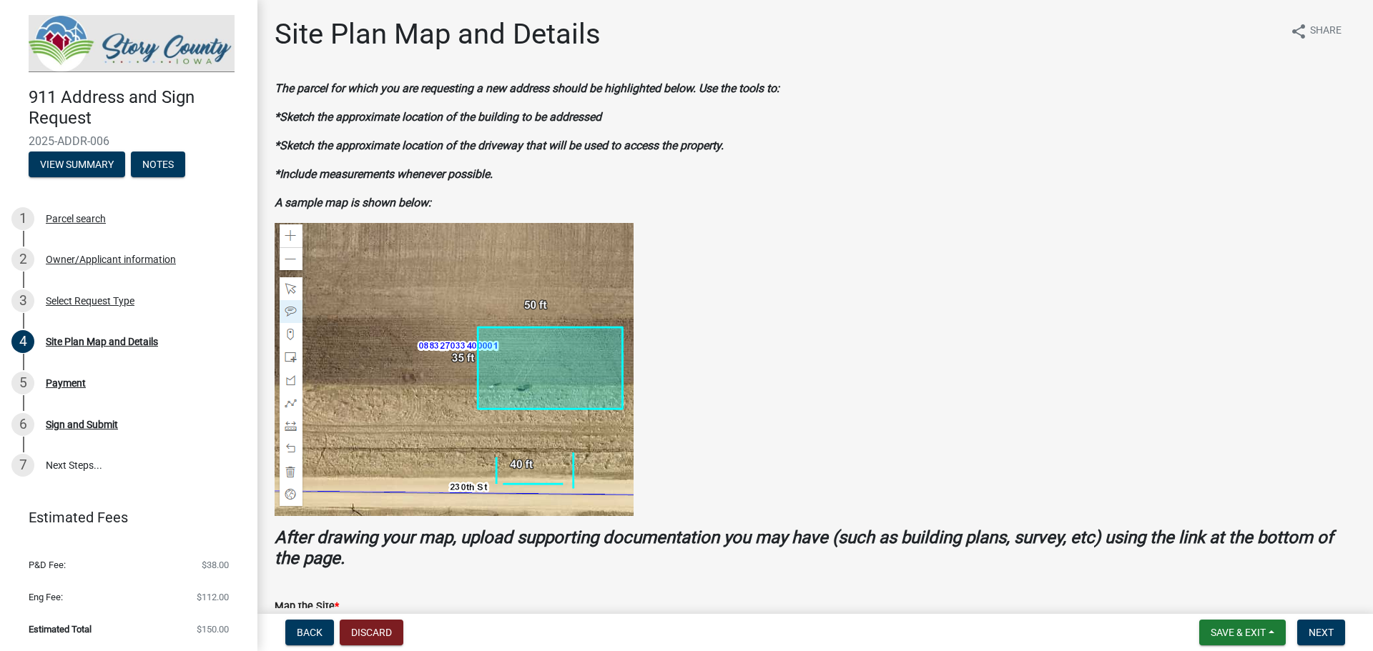
click at [1065, 306] on figure at bounding box center [815, 369] width 1081 height 293
click at [880, 178] on p "*Include measurements whenever possible." at bounding box center [815, 174] width 1081 height 17
click at [841, 354] on figure at bounding box center [815, 369] width 1081 height 293
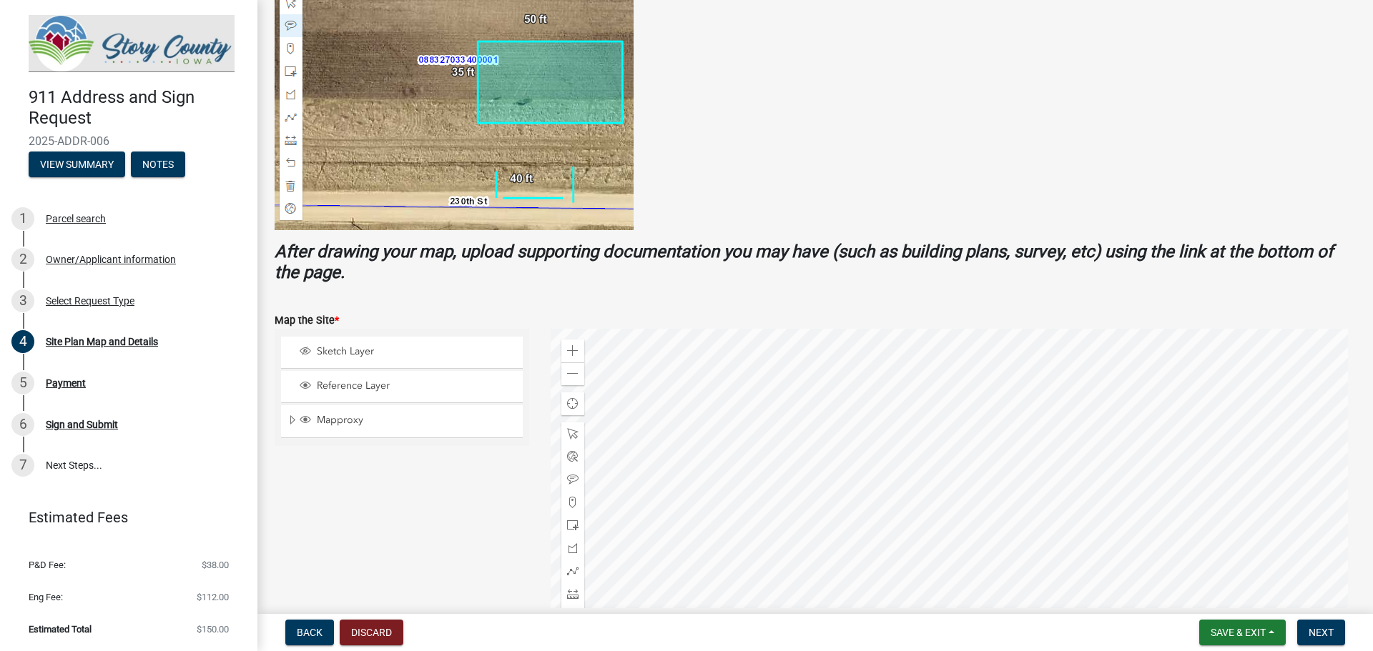
scroll to position [538, 0]
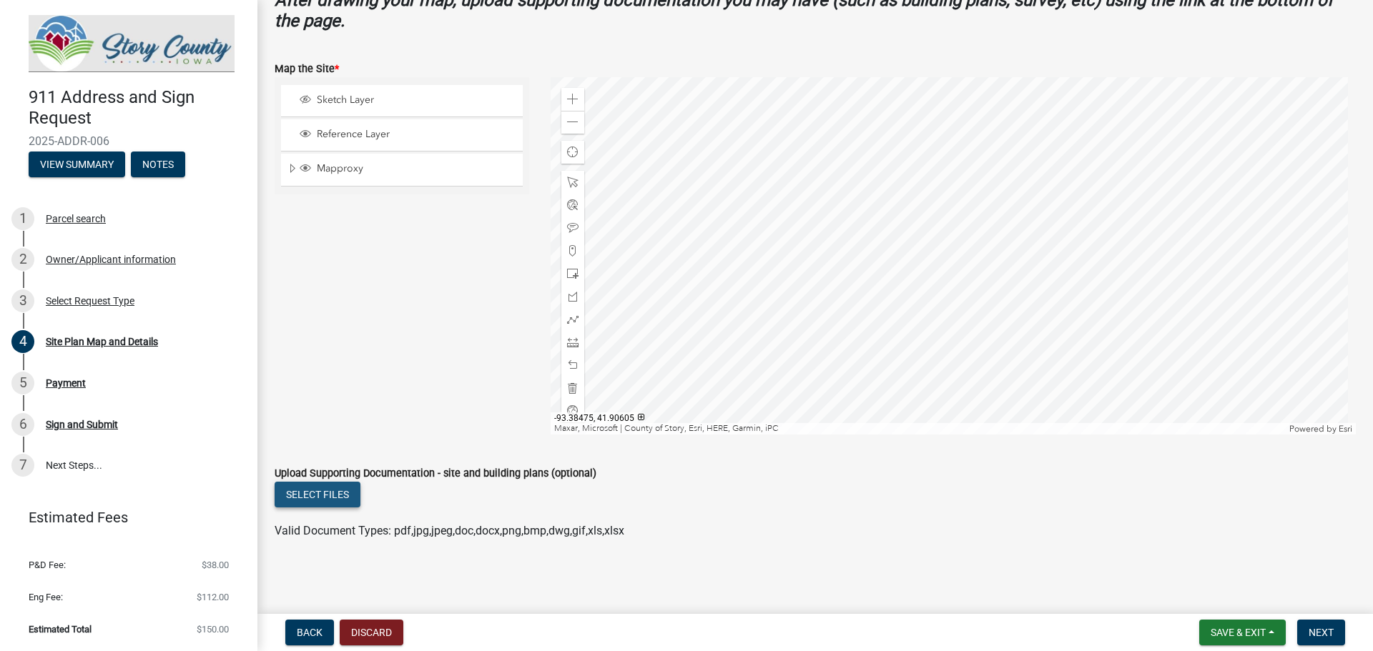
click at [310, 490] on button "Select files" at bounding box center [318, 495] width 86 height 26
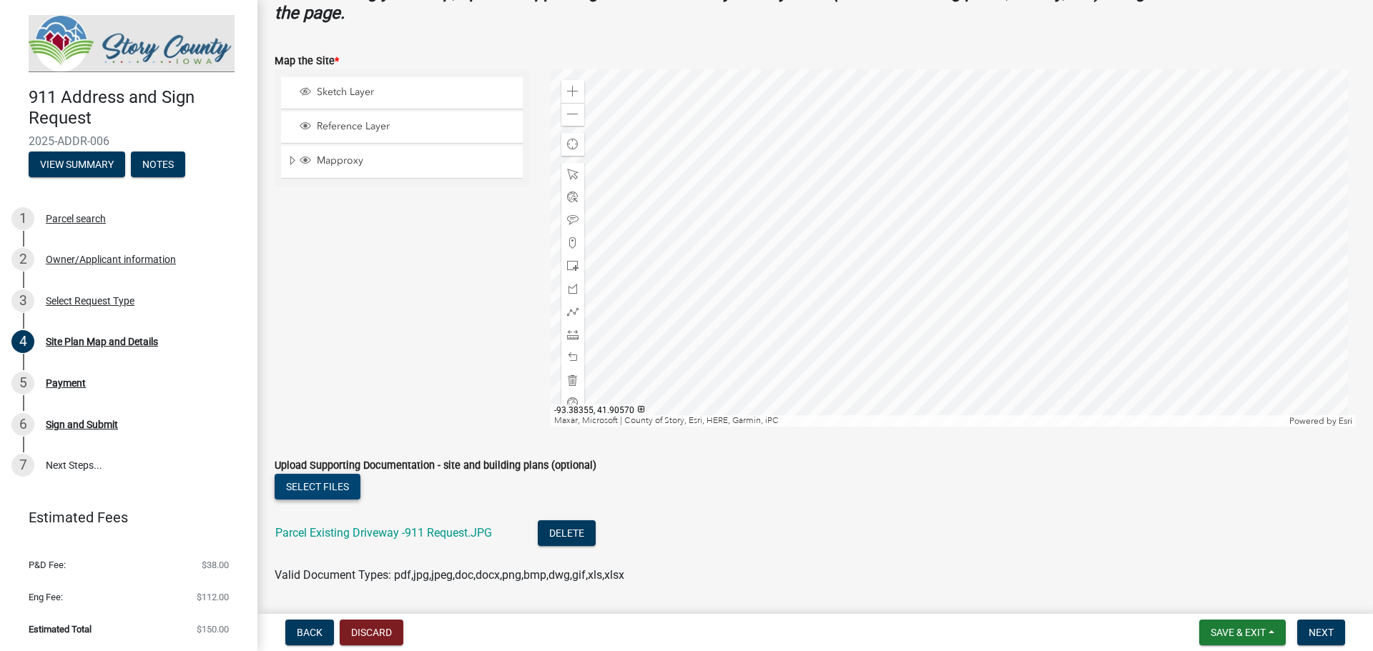
scroll to position [590, 0]
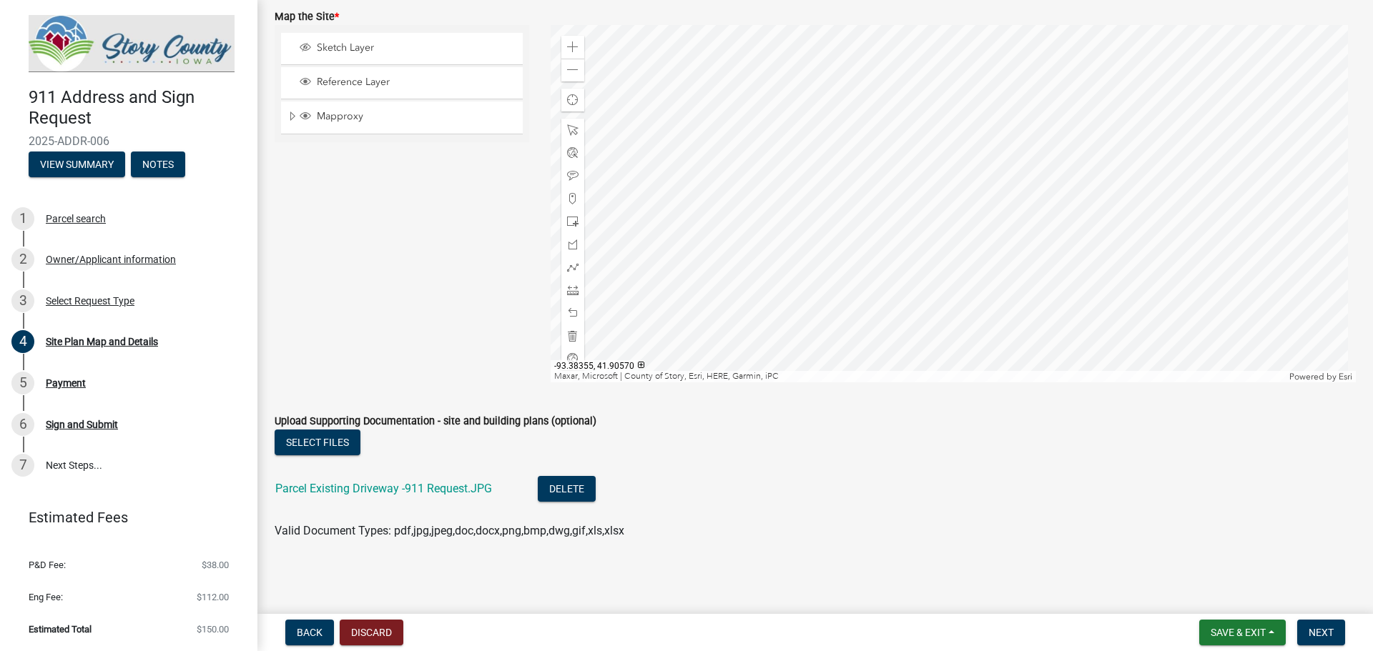
click at [788, 510] on li "Parcel Existing Driveway -911 Request.JPG Delete" at bounding box center [815, 491] width 1081 height 52
click at [890, 499] on li "Parcel Existing Driveway -911 Request.JPG Delete" at bounding box center [815, 491] width 1081 height 52
click at [1319, 636] on span "Next" at bounding box center [1320, 632] width 25 height 11
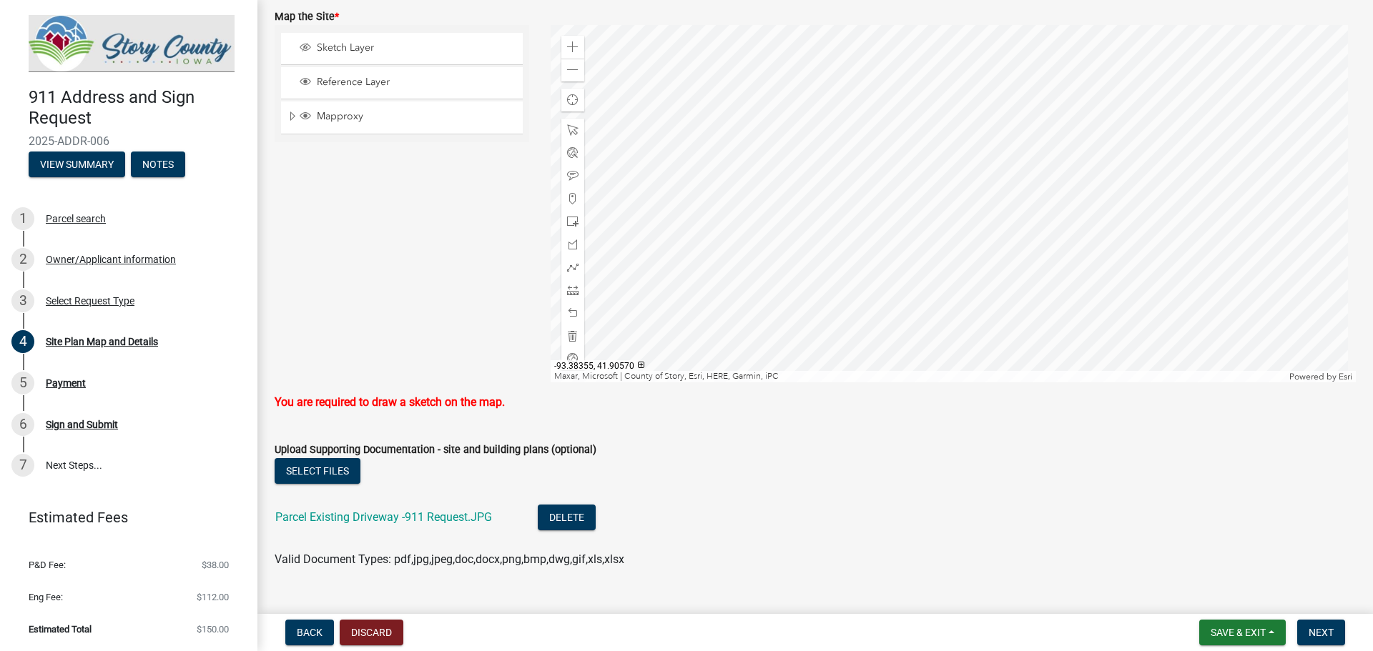
click at [859, 501] on li "Parcel Existing Driveway -911 Request.JPG Delete" at bounding box center [815, 519] width 1081 height 52
click at [923, 210] on div at bounding box center [953, 203] width 806 height 357
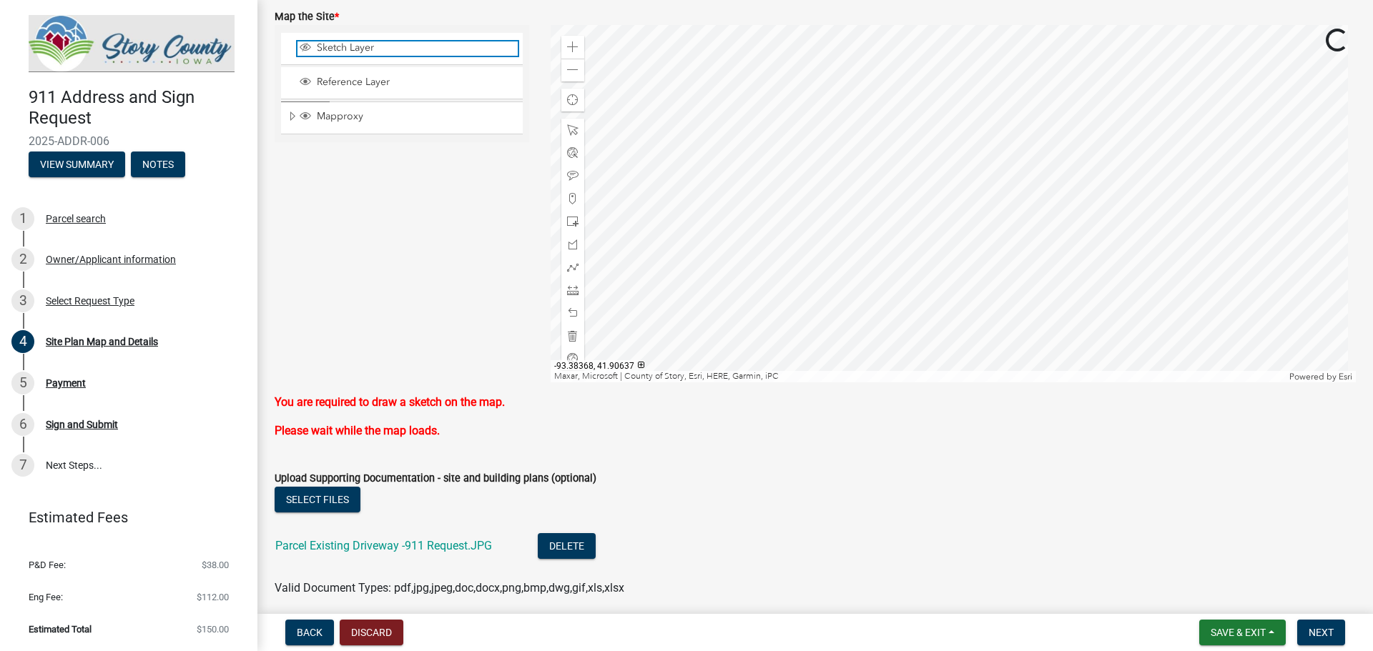
click at [360, 49] on span "Sketch Layer" at bounding box center [415, 47] width 204 height 13
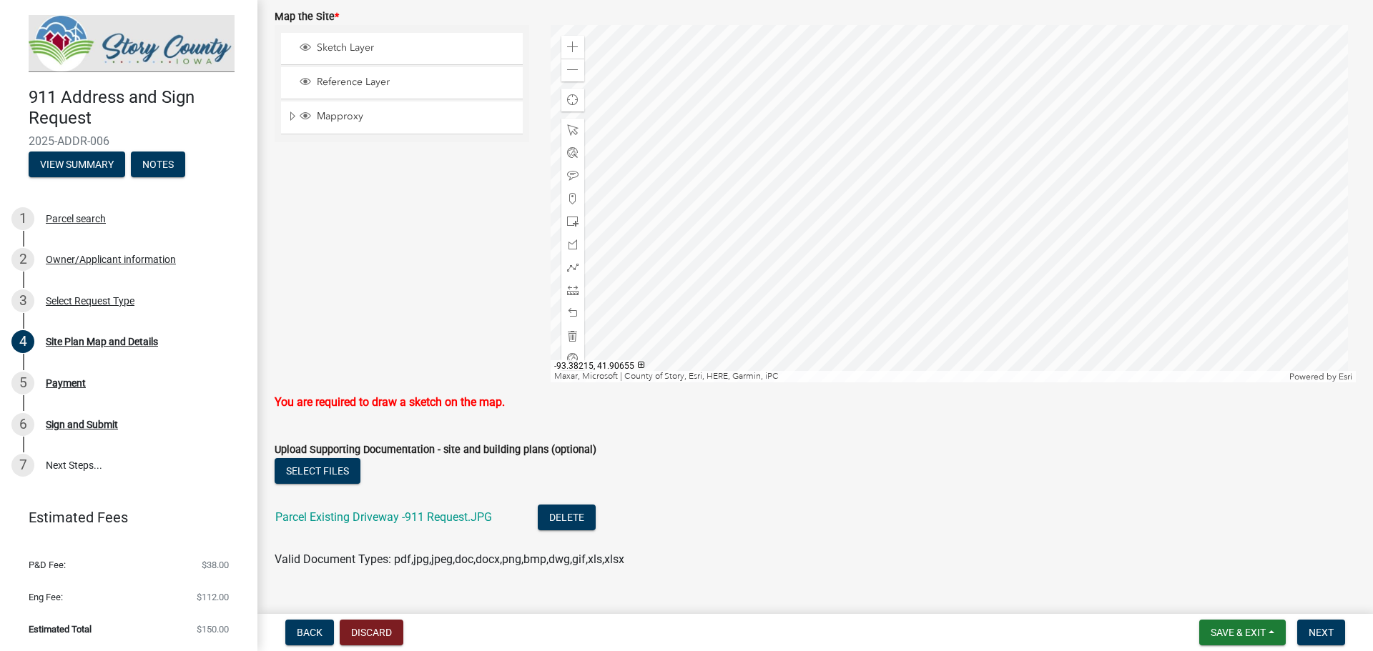
click at [953, 122] on div at bounding box center [953, 203] width 806 height 357
click at [412, 282] on div "Sketch Layer Reference Layer Mapproxy BLL drainage_district RolandZoning Subdiv…" at bounding box center [402, 203] width 276 height 357
click at [568, 178] on span at bounding box center [572, 175] width 11 height 11
click at [940, 116] on div at bounding box center [953, 203] width 806 height 357
click at [934, 114] on div at bounding box center [953, 203] width 806 height 357
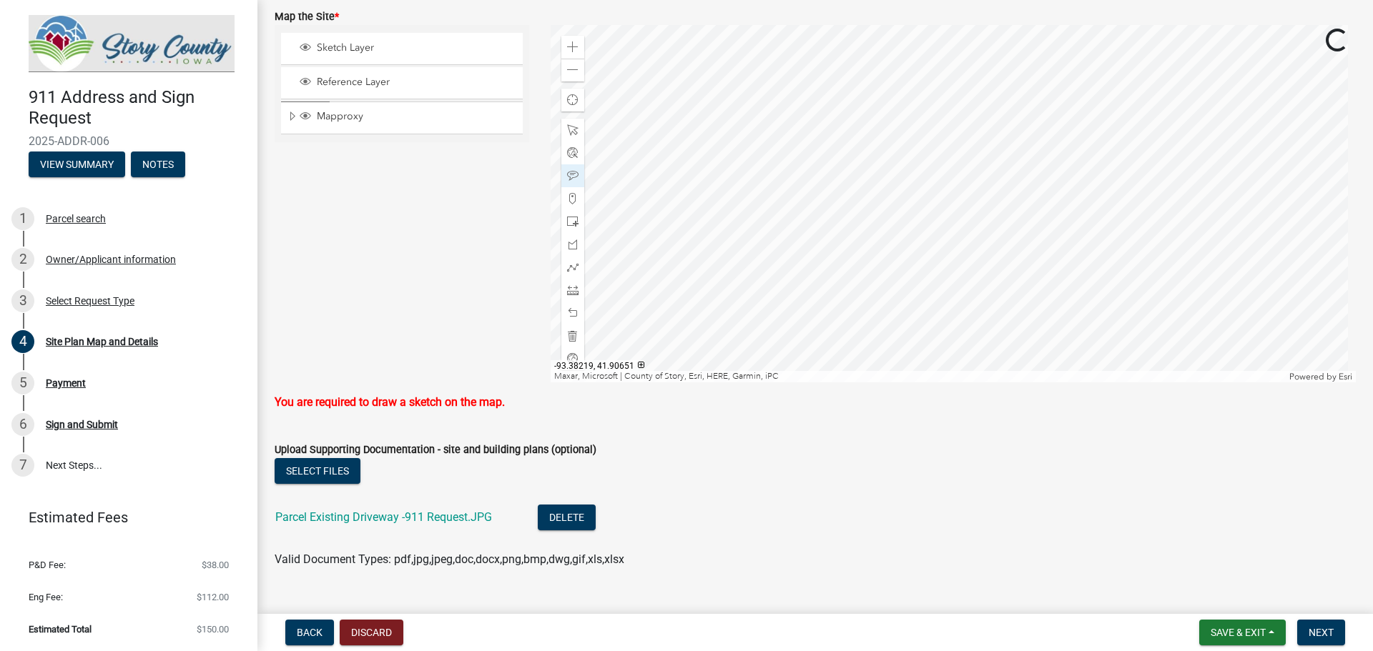
click at [934, 114] on div at bounding box center [953, 203] width 806 height 357
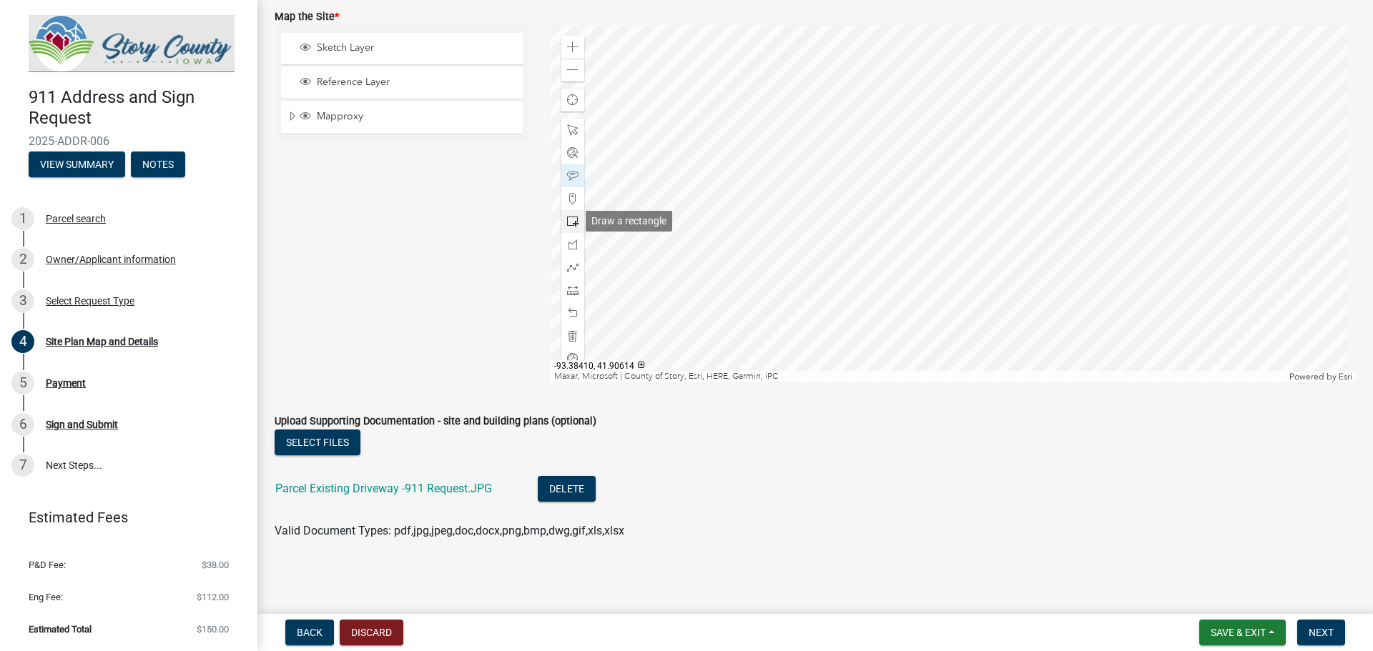
click at [570, 217] on span at bounding box center [572, 221] width 11 height 11
click at [1011, 192] on div at bounding box center [953, 203] width 806 height 357
click at [960, 197] on div at bounding box center [953, 203] width 806 height 357
click at [828, 508] on li "Parcel Existing Driveway -911 Request.JPG Delete" at bounding box center [815, 491] width 1081 height 52
click at [579, 495] on button "Delete" at bounding box center [567, 489] width 58 height 26
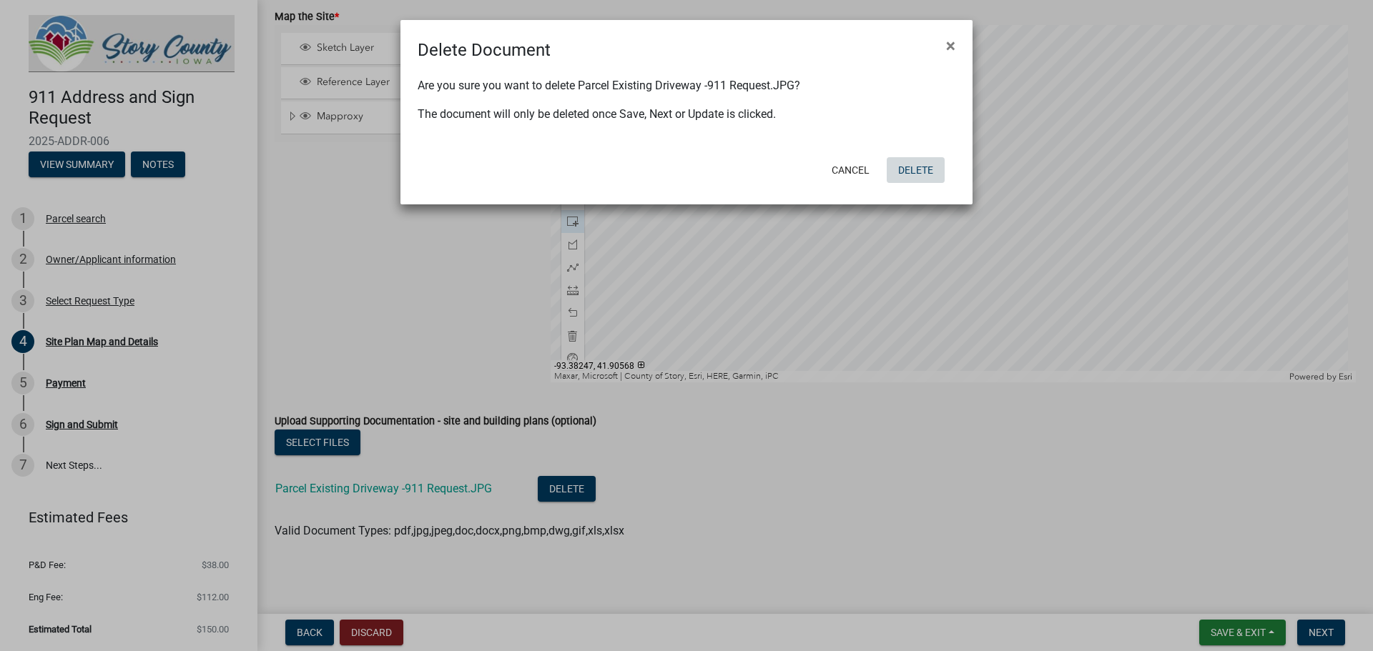
click at [920, 176] on button "Delete" at bounding box center [915, 170] width 58 height 26
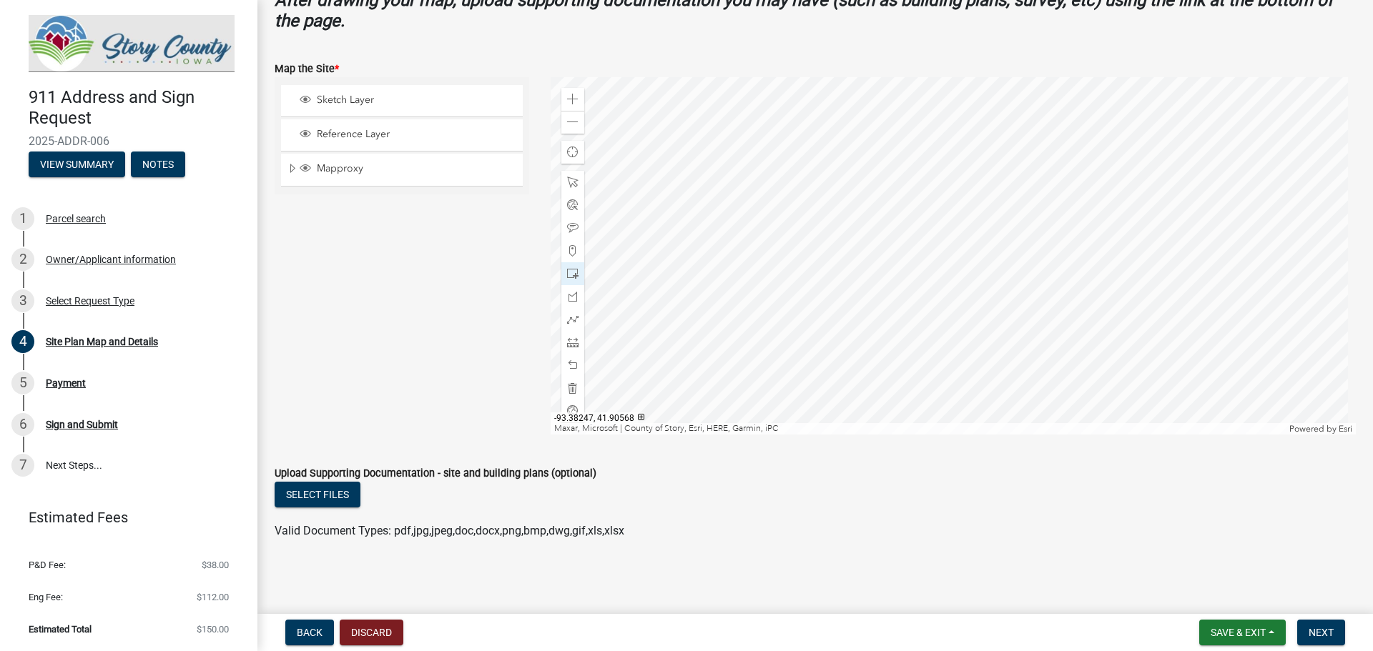
click at [1263, 512] on ul at bounding box center [815, 516] width 1081 height 11
click at [1326, 628] on span "Next" at bounding box center [1320, 632] width 25 height 11
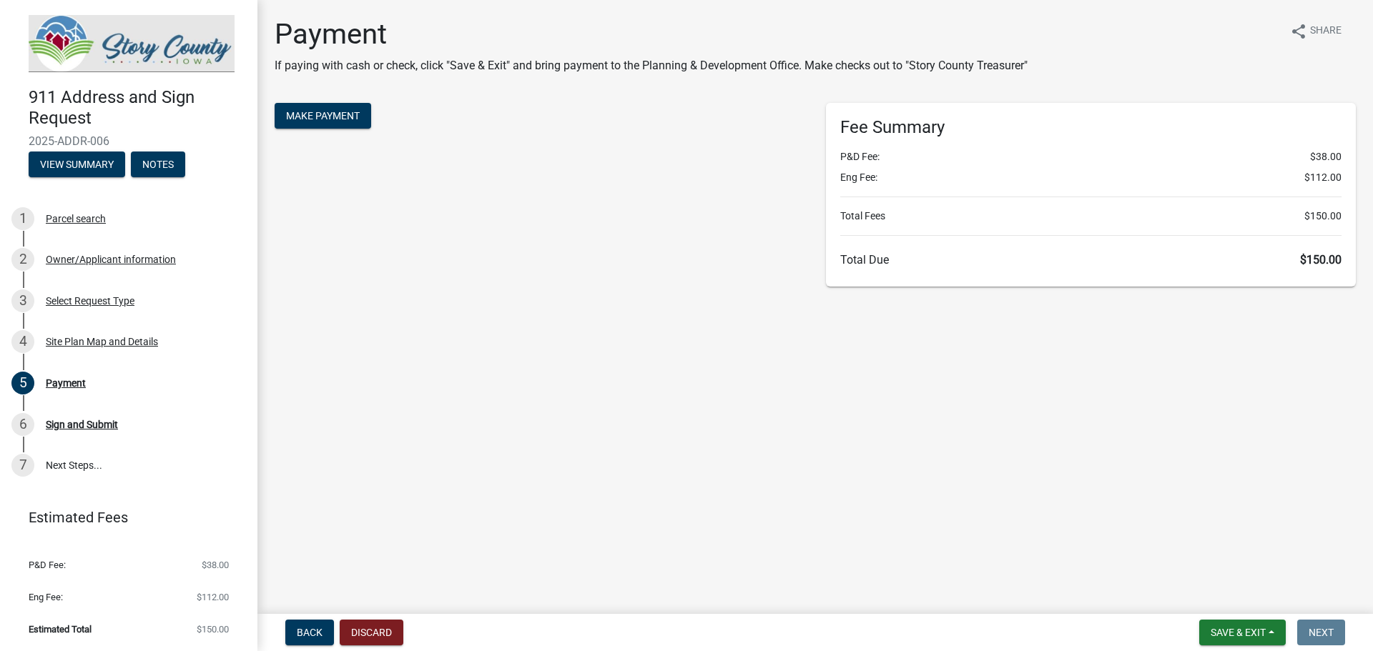
click at [745, 400] on main "Payment If paying with cash or check, click "Save & Exit" and bring payment to …" at bounding box center [814, 304] width 1115 height 608
drag, startPoint x: 407, startPoint y: 369, endPoint x: 367, endPoint y: 151, distance: 221.5
click at [407, 353] on main "Payment If paying with cash or check, click "Save & Exit" and bring payment to …" at bounding box center [814, 304] width 1115 height 608
click at [337, 117] on button "Make Payment" at bounding box center [323, 116] width 97 height 26
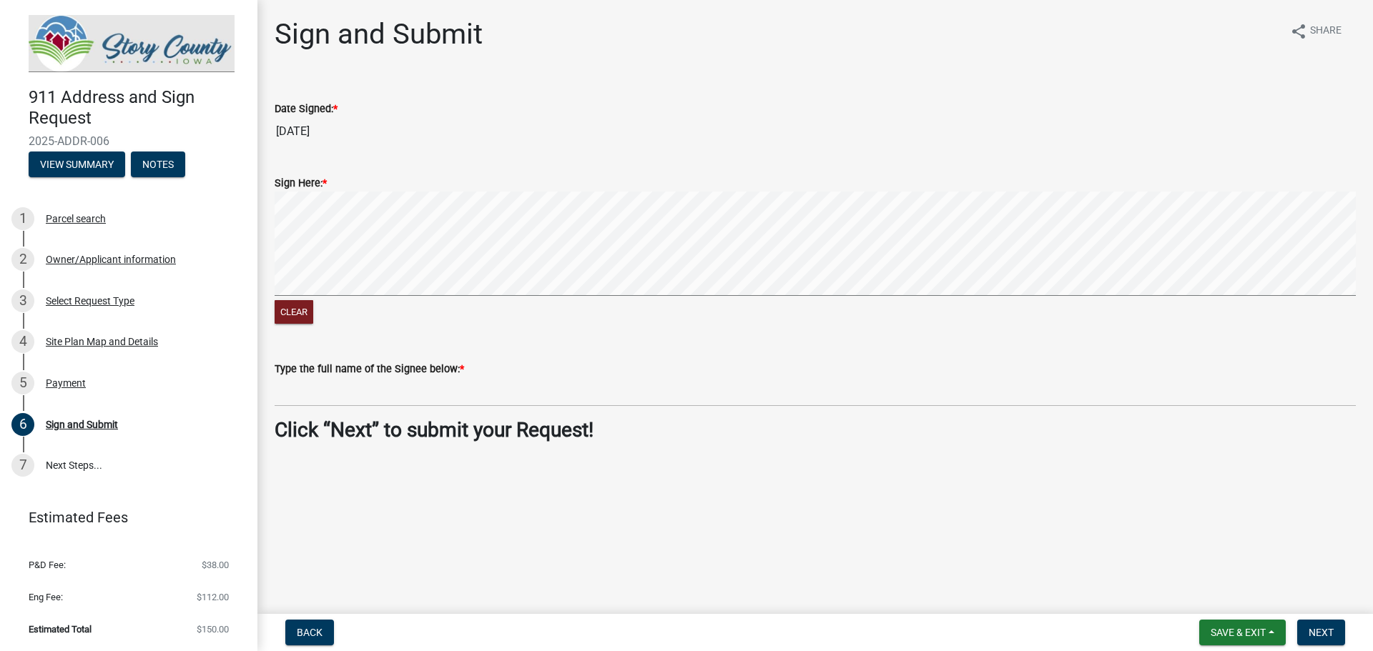
click at [419, 370] on label "Type the full name of the Signee below: *" at bounding box center [369, 370] width 189 height 10
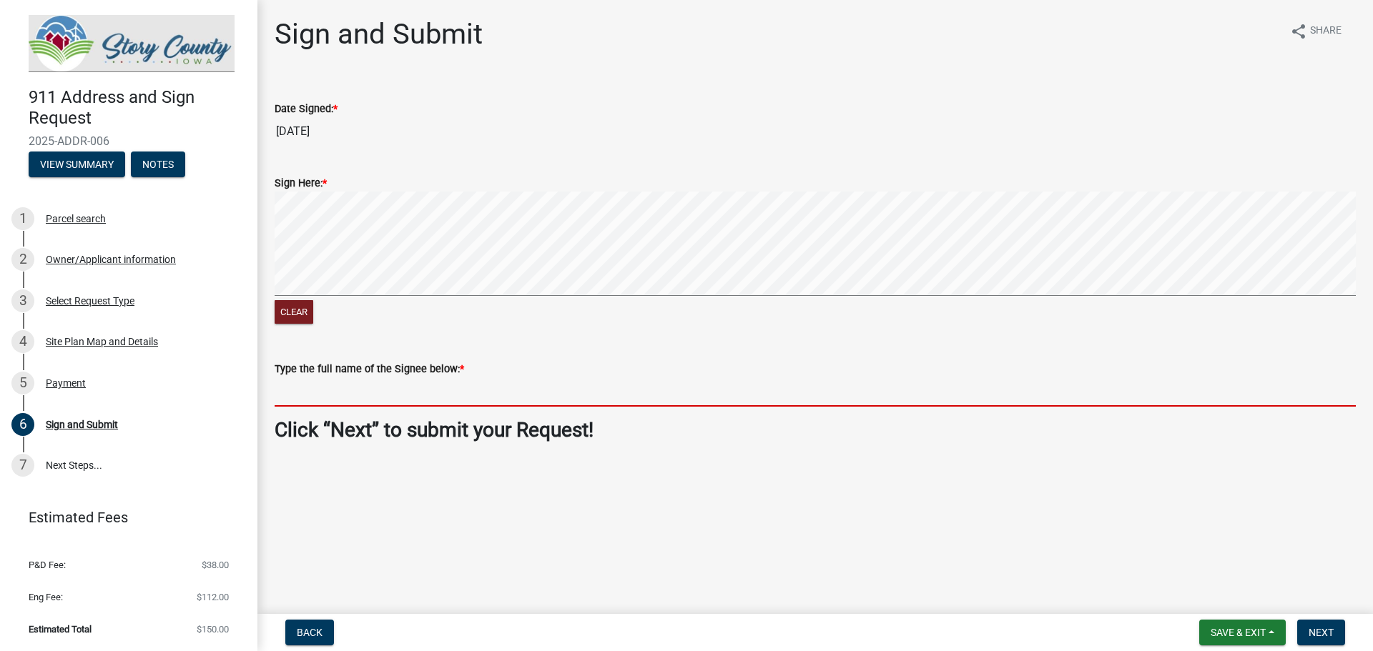
click at [419, 377] on input "Type the full name of the Signee below: *" at bounding box center [815, 391] width 1081 height 29
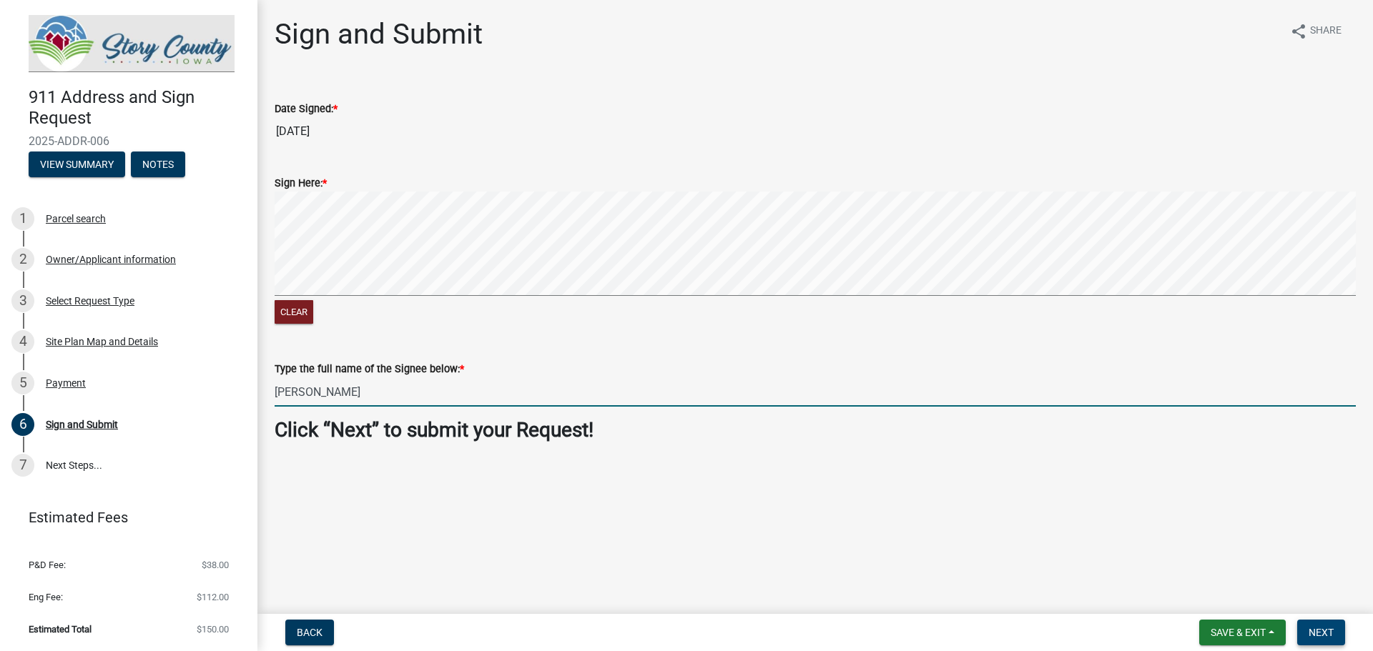
type input "Stephanie Baker"
click at [1324, 644] on button "Next" at bounding box center [1321, 633] width 48 height 26
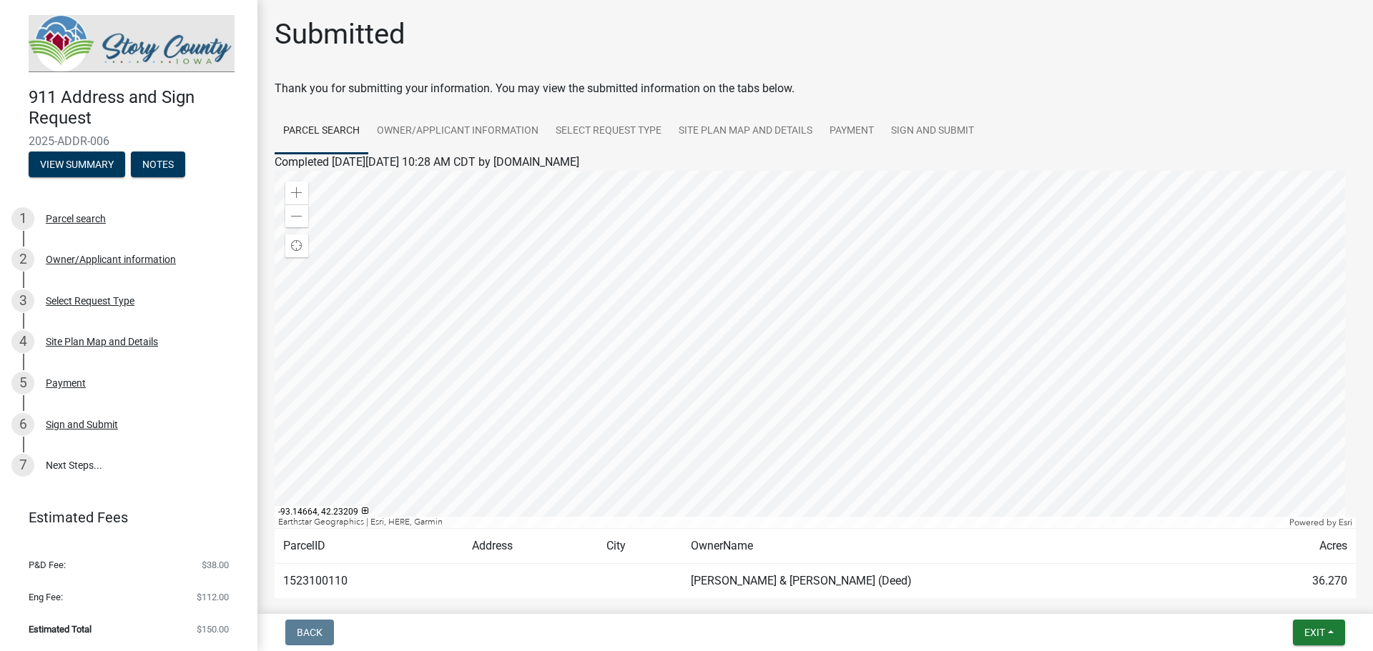
click at [1155, 72] on div "Submitted Thank you for submitting your information. You may view the submitted…" at bounding box center [815, 328] width 1102 height 623
click at [1130, 92] on div "Thank you for submitting your information. You may view the submitted informati…" at bounding box center [815, 88] width 1081 height 17
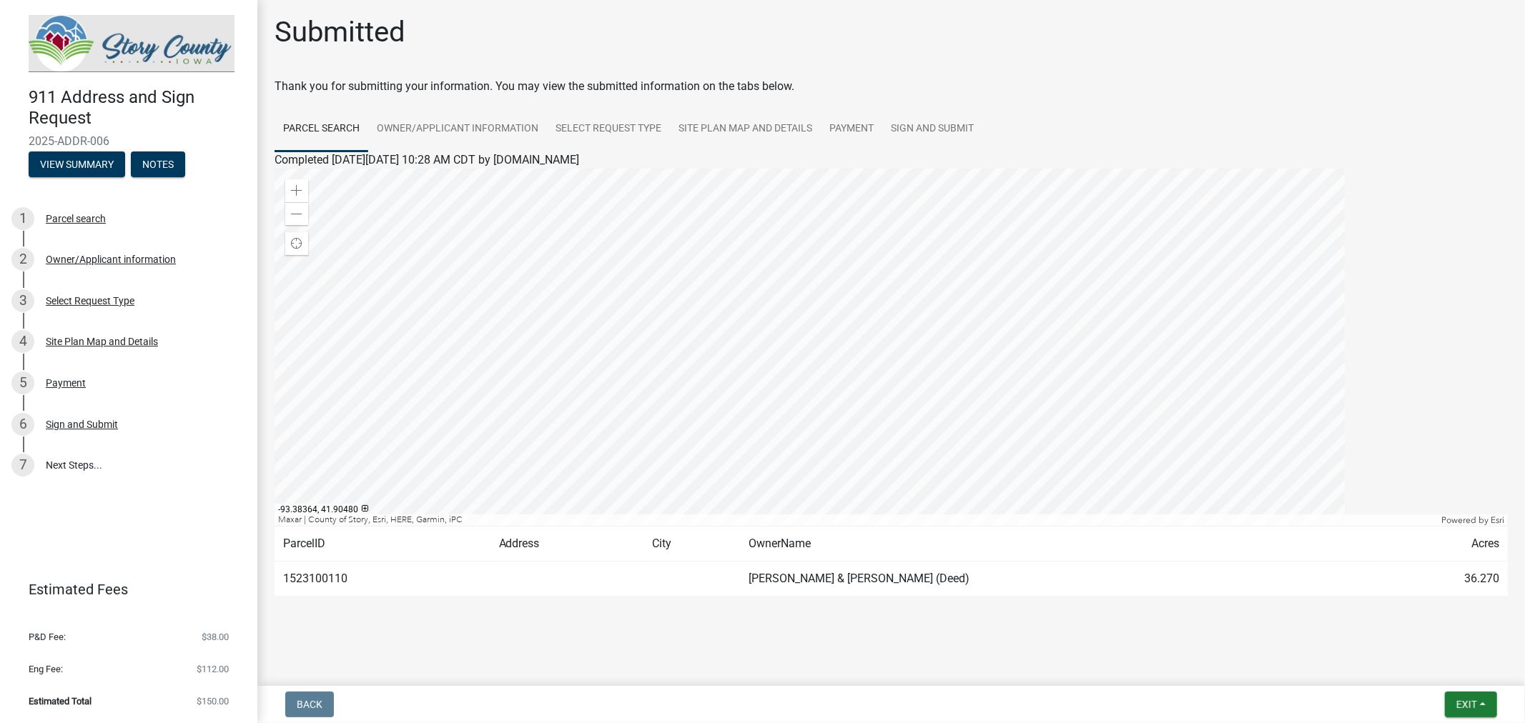
scroll to position [2, 0]
click at [734, 349] on div at bounding box center [891, 347] width 1233 height 357
click at [734, 334] on div at bounding box center [891, 347] width 1233 height 357
click at [475, 133] on link "Owner/Applicant information" at bounding box center [457, 130] width 179 height 46
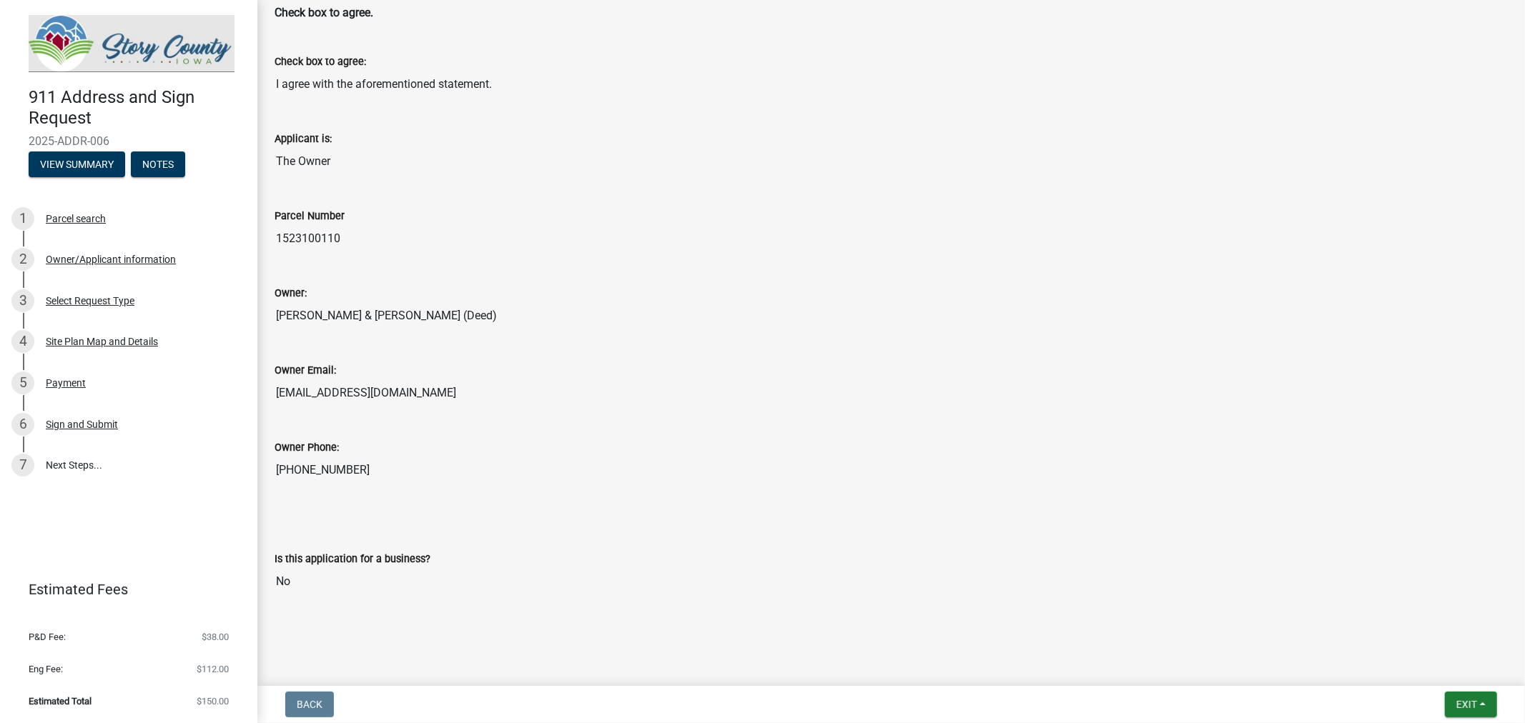
scroll to position [0, 0]
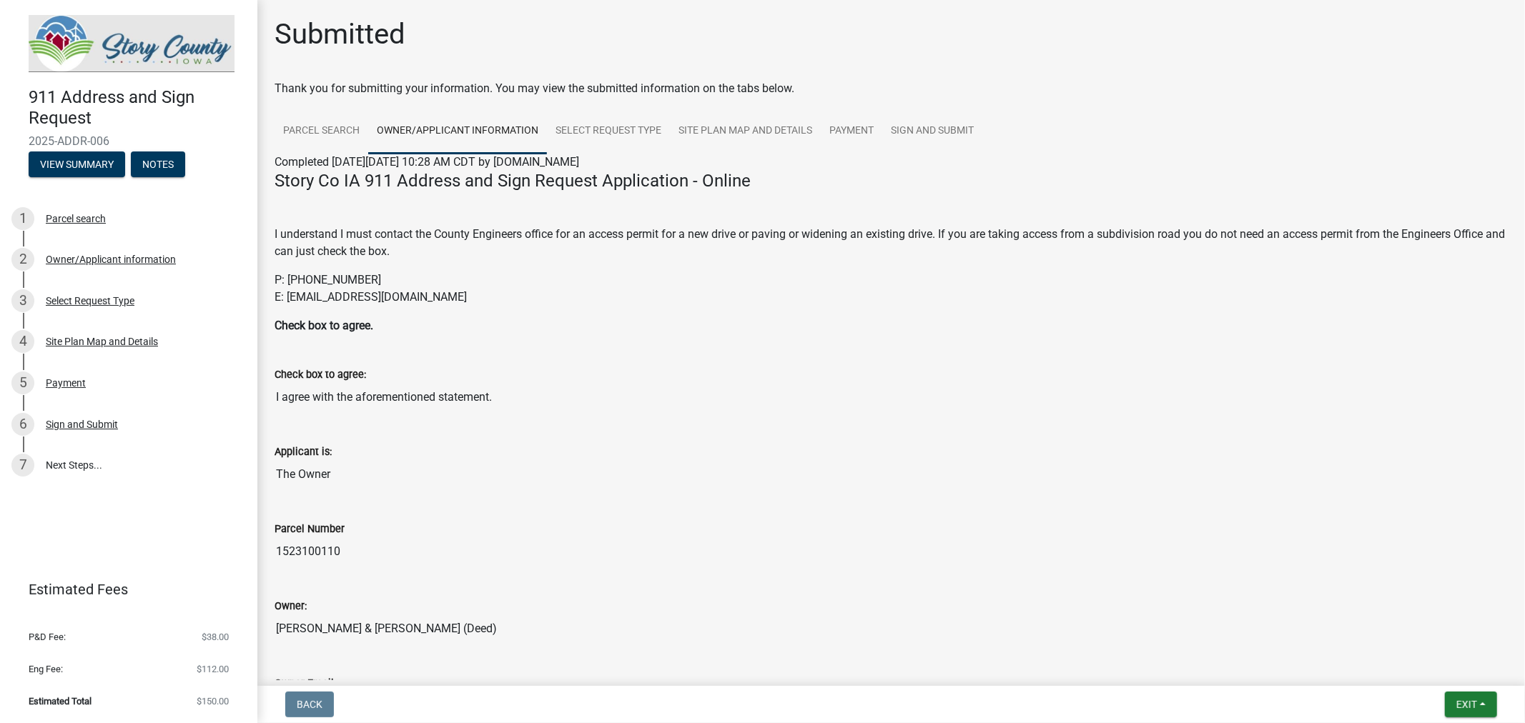
click at [828, 329] on p "Check box to agree." at bounding box center [891, 325] width 1233 height 17
click at [1372, 651] on span "Exit" at bounding box center [1466, 704] width 21 height 11
click at [1372, 651] on button "Save & Exit" at bounding box center [1440, 668] width 114 height 34
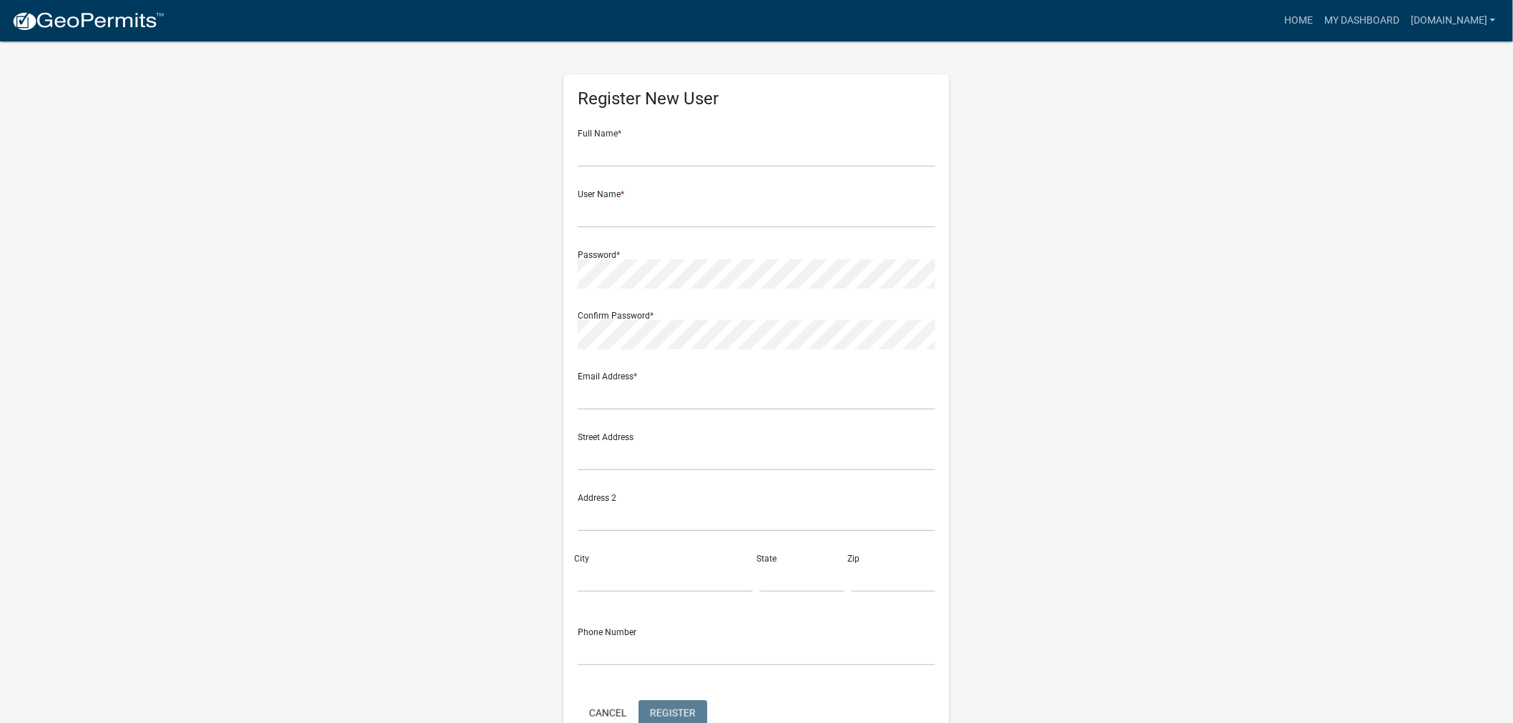
click at [1296, 183] on wm-register-view "more_horiz Home My Dashboard stephb1500gmail.com Account Logout Register New Us…" at bounding box center [756, 402] width 1513 height 805
click at [1372, 19] on link "stephb1500gmail.com" at bounding box center [1453, 20] width 97 height 27
click at [1372, 101] on link "Logout" at bounding box center [1444, 105] width 114 height 34
